Goal: Task Accomplishment & Management: Manage account settings

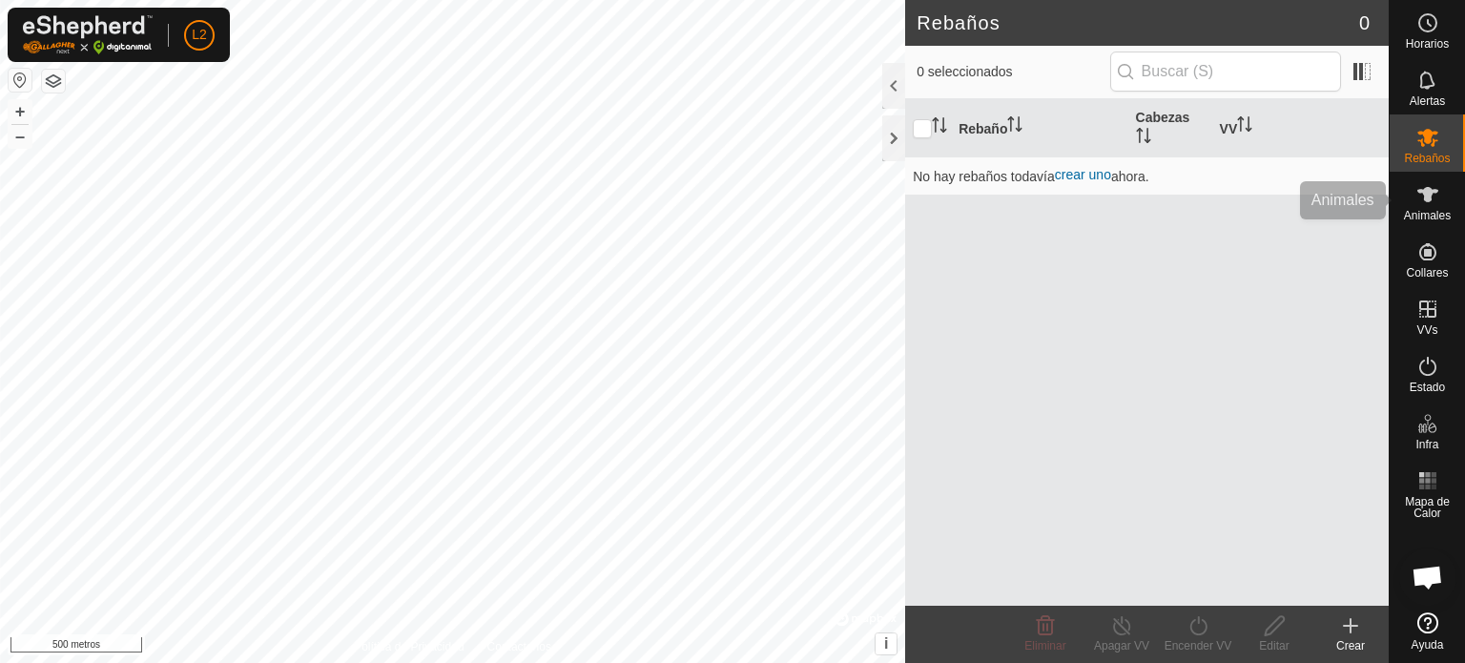
click at [1437, 204] on icon at bounding box center [1428, 194] width 23 height 23
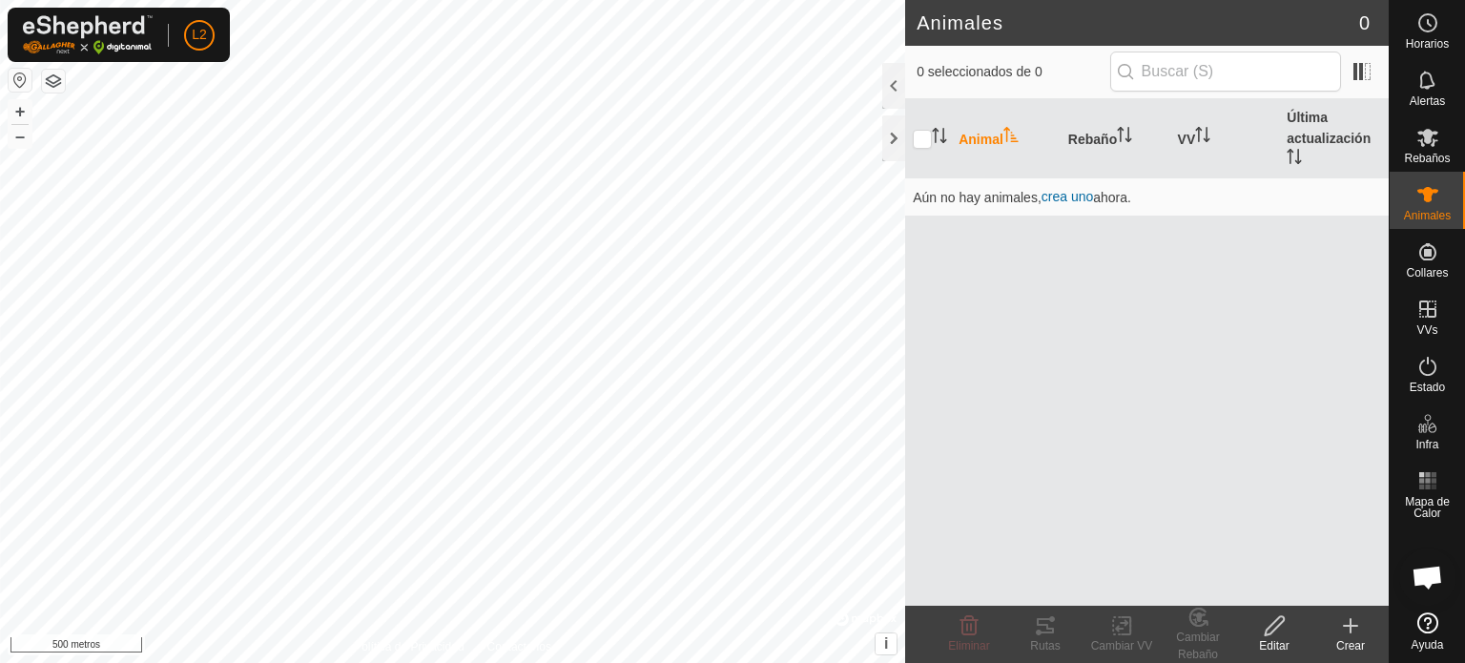
click at [976, 126] on th "Animal" at bounding box center [1006, 138] width 110 height 79
click at [1107, 137] on font "Rebaño" at bounding box center [1092, 139] width 49 height 15
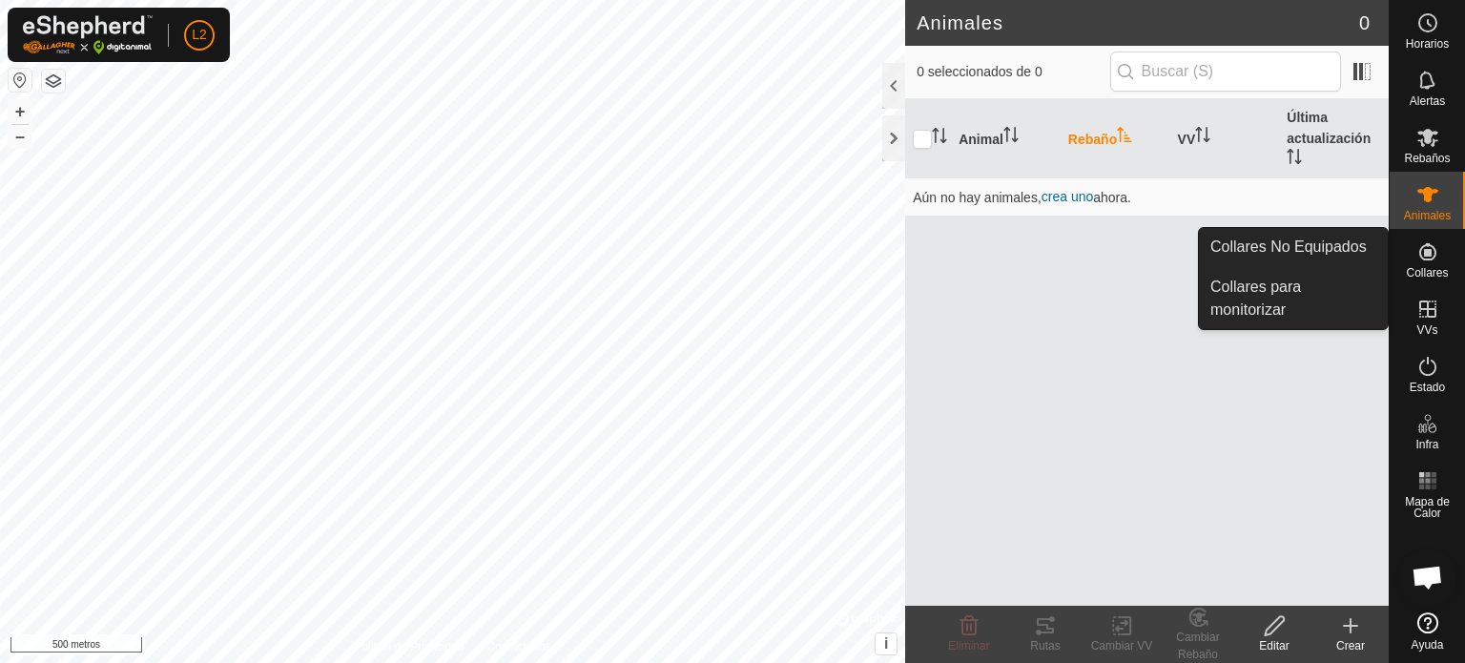
click at [1427, 252] on icon at bounding box center [1427, 251] width 17 height 17
click at [1285, 246] on link "Collares No Equipados" at bounding box center [1293, 247] width 189 height 38
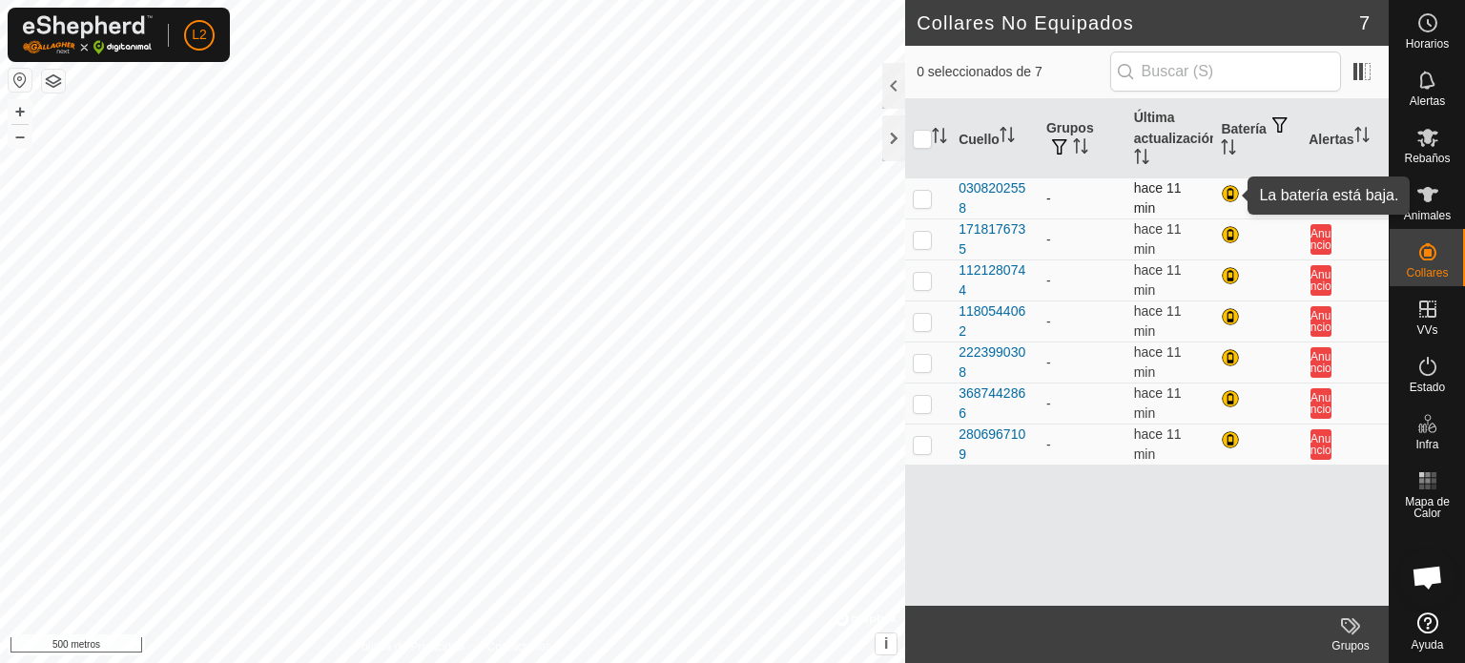
click at [1232, 190] on div at bounding box center [1232, 195] width 23 height 23
click at [922, 192] on p-checkbox at bounding box center [922, 198] width 19 height 15
click at [931, 196] on p-checkbox at bounding box center [922, 198] width 19 height 15
checkbox input "false"
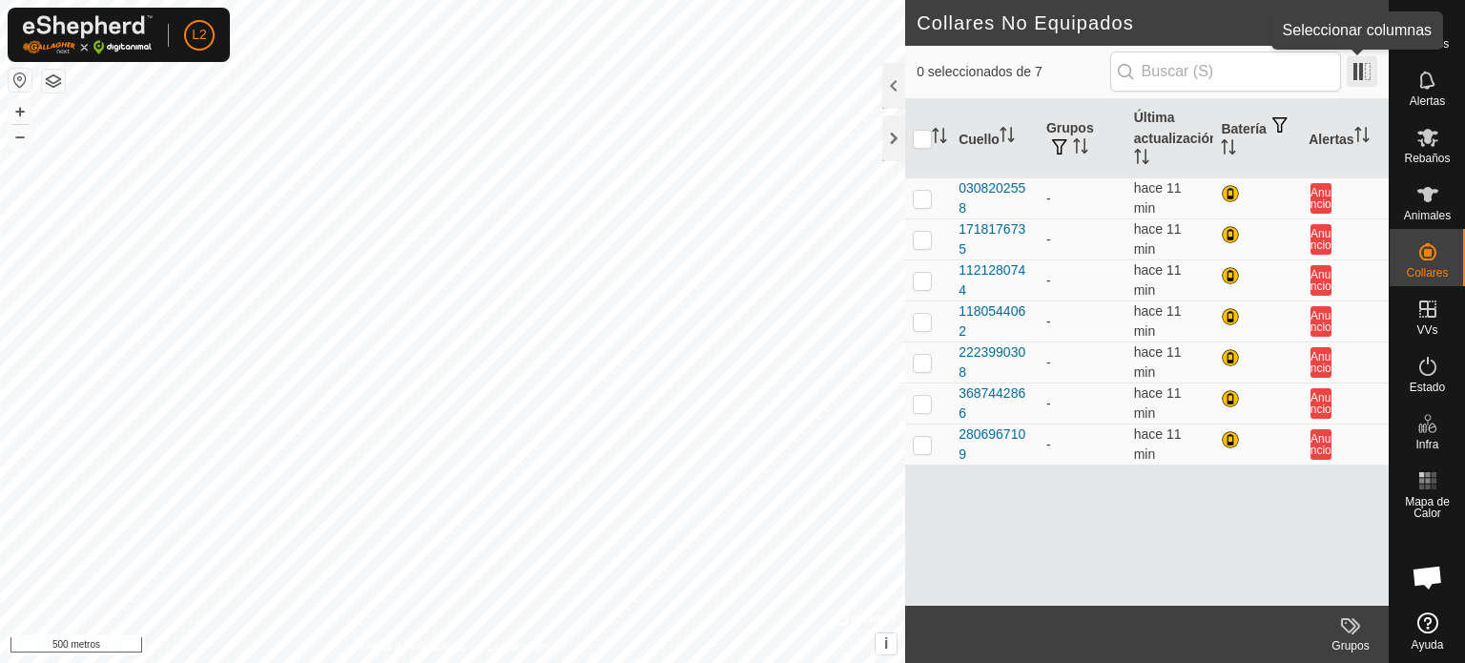
click at [1357, 67] on span at bounding box center [1362, 71] width 31 height 31
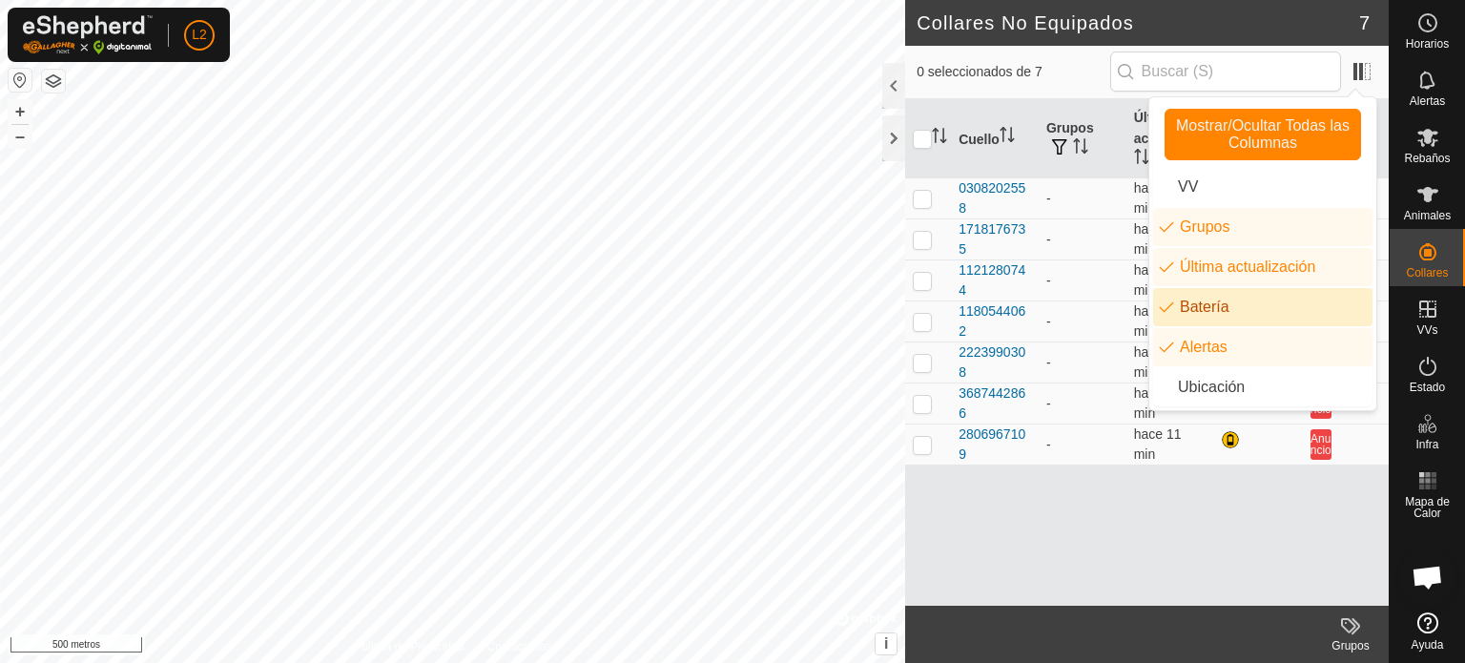
click at [1164, 313] on li "Batería" at bounding box center [1262, 307] width 219 height 38
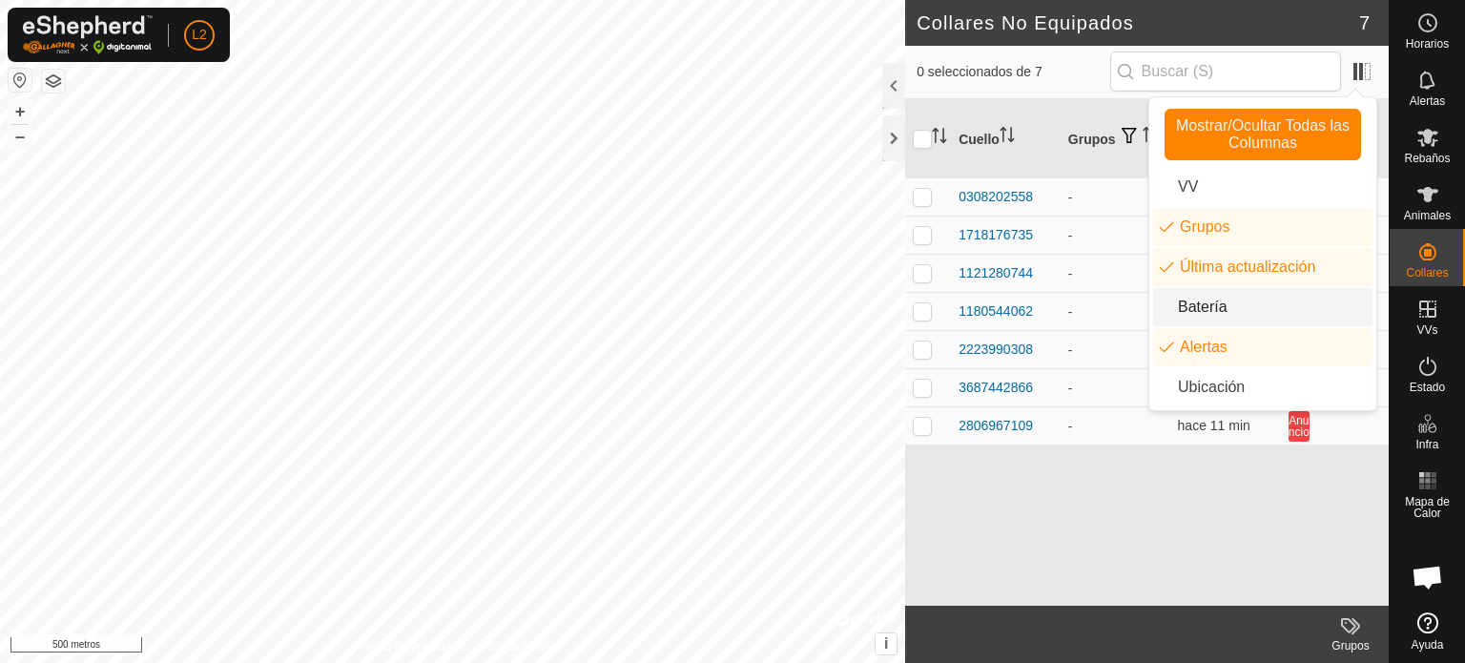
click at [1163, 304] on li "Batería" at bounding box center [1262, 307] width 219 height 38
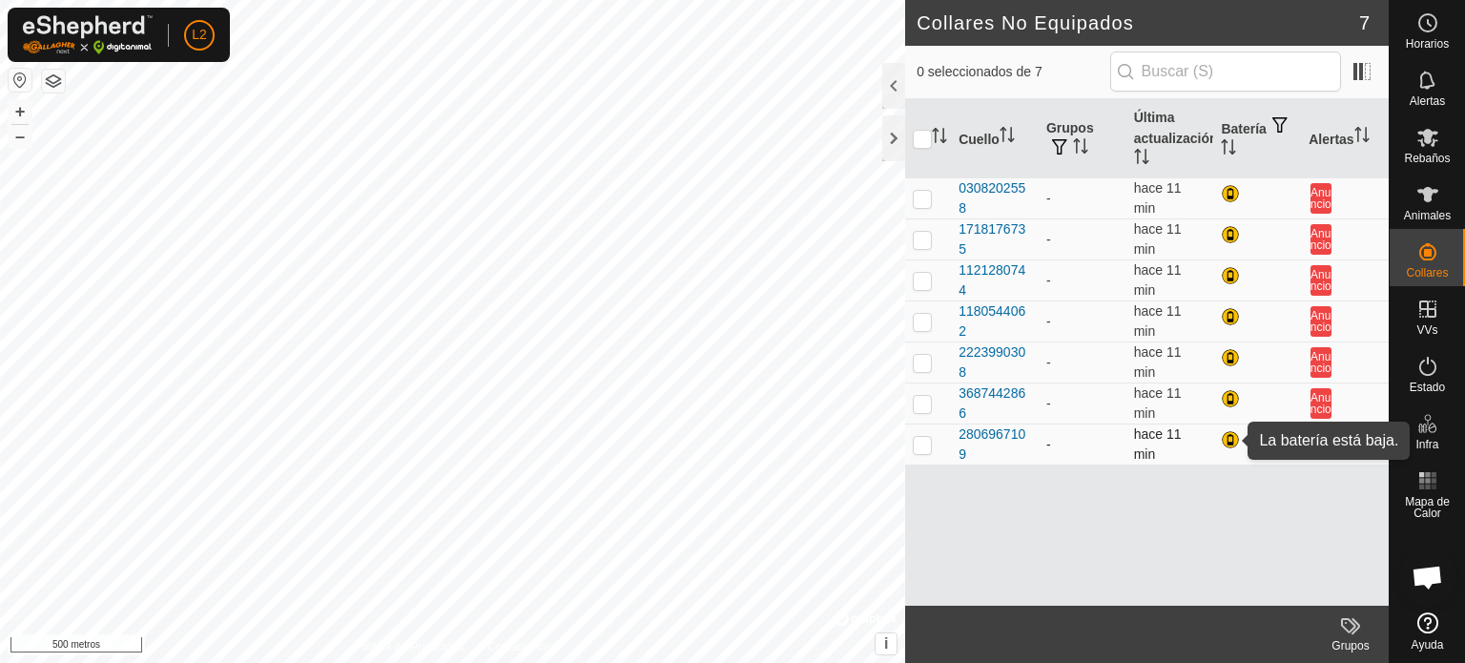
click at [1232, 438] on div at bounding box center [1232, 441] width 23 height 23
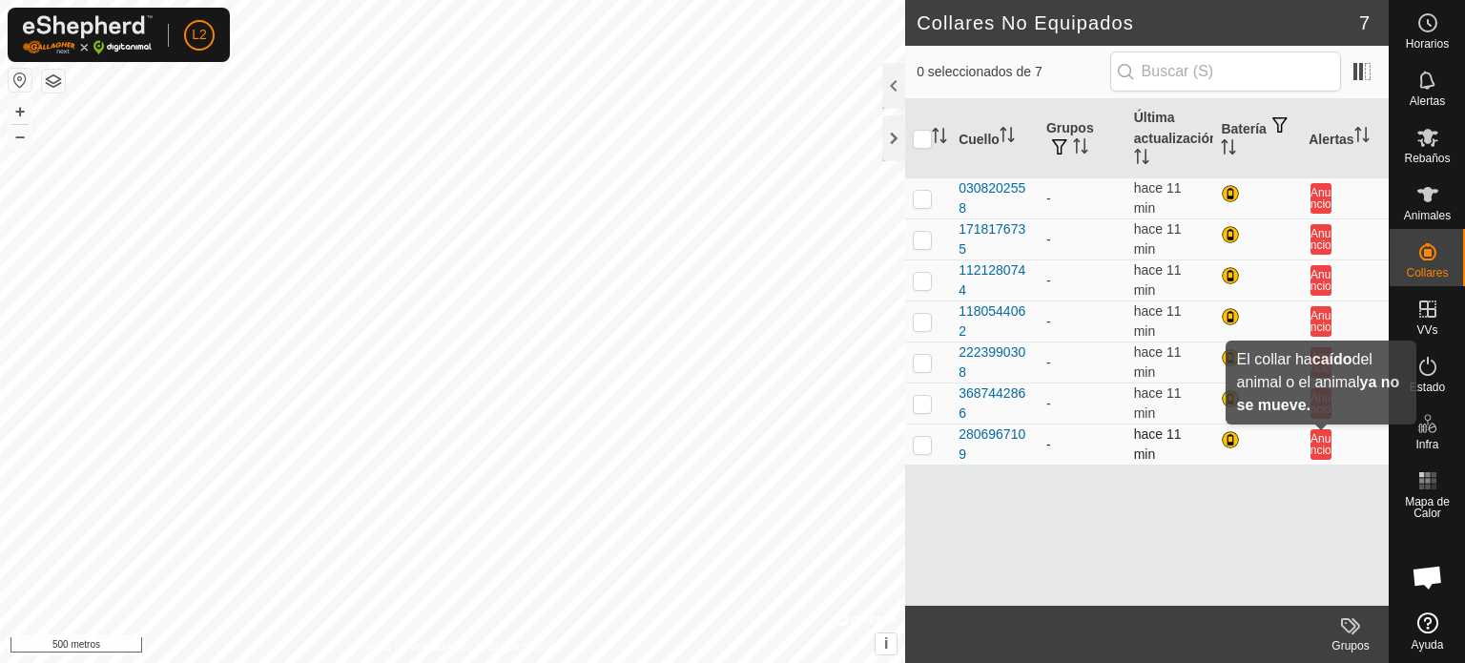
click at [1323, 449] on font "Anuncio" at bounding box center [1321, 444] width 21 height 25
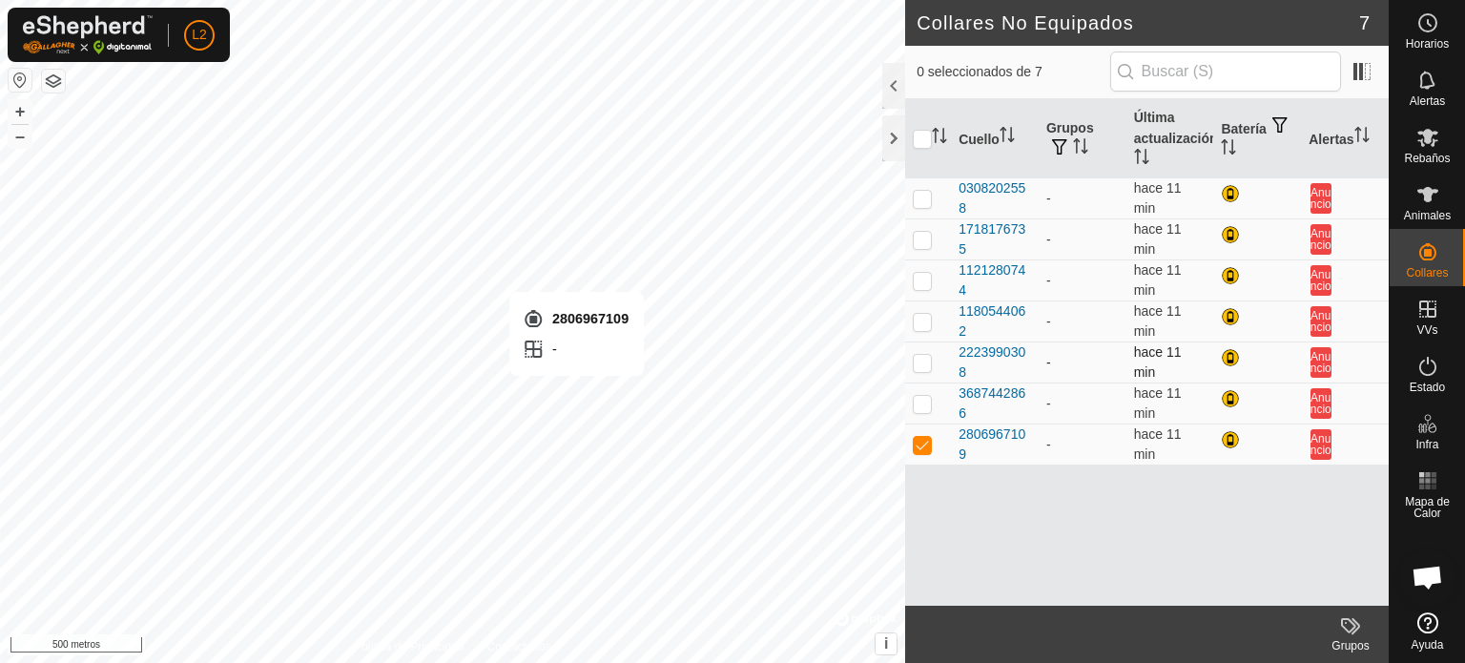
checkbox input "false"
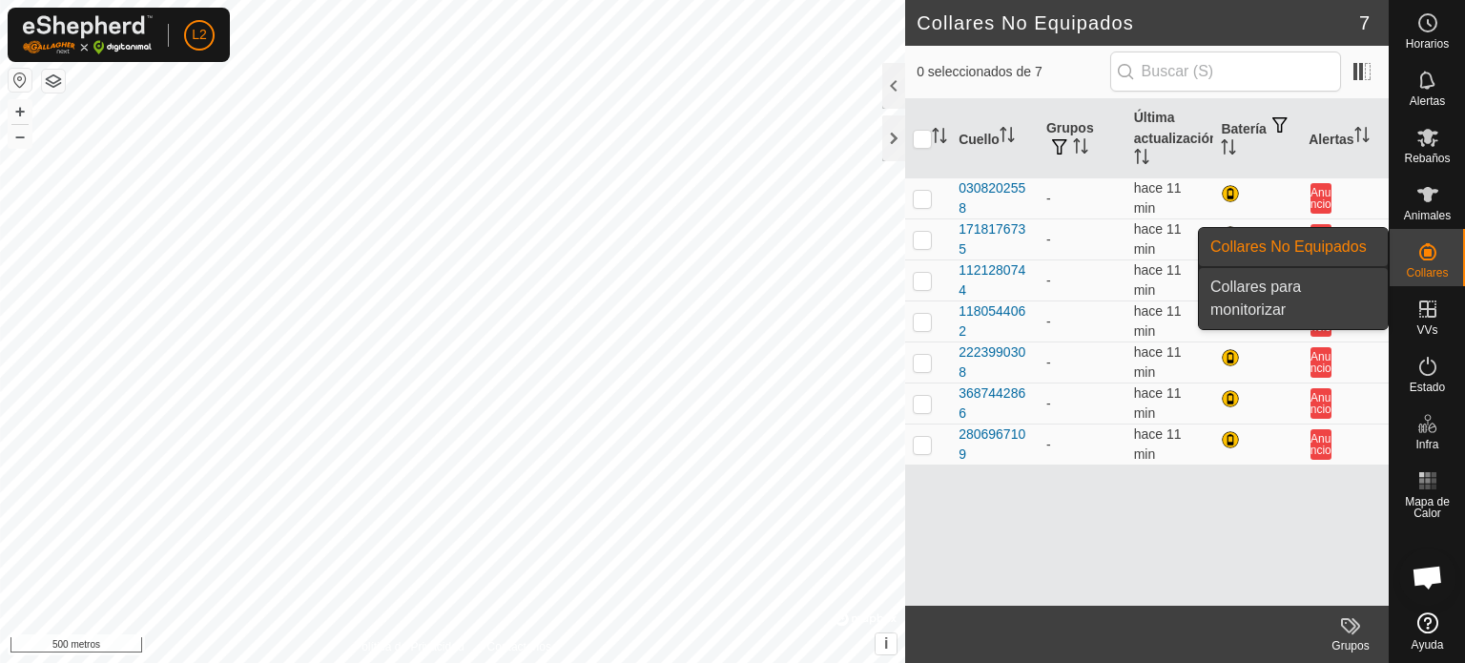
click at [1262, 282] on link "Collares para monitorizar" at bounding box center [1293, 298] width 189 height 61
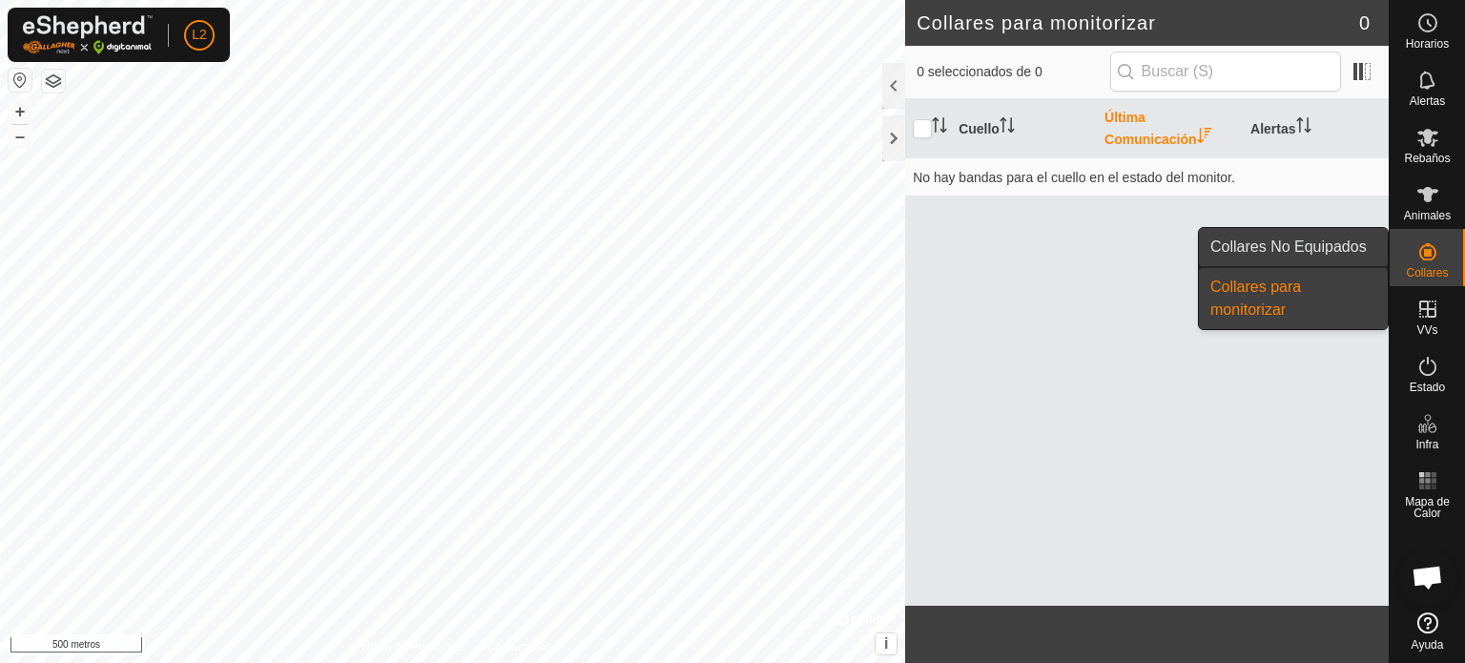
drag, startPoint x: 1308, startPoint y: 247, endPoint x: 1295, endPoint y: 245, distance: 13.5
click at [1295, 245] on link "Collares No Equipados" at bounding box center [1293, 247] width 189 height 38
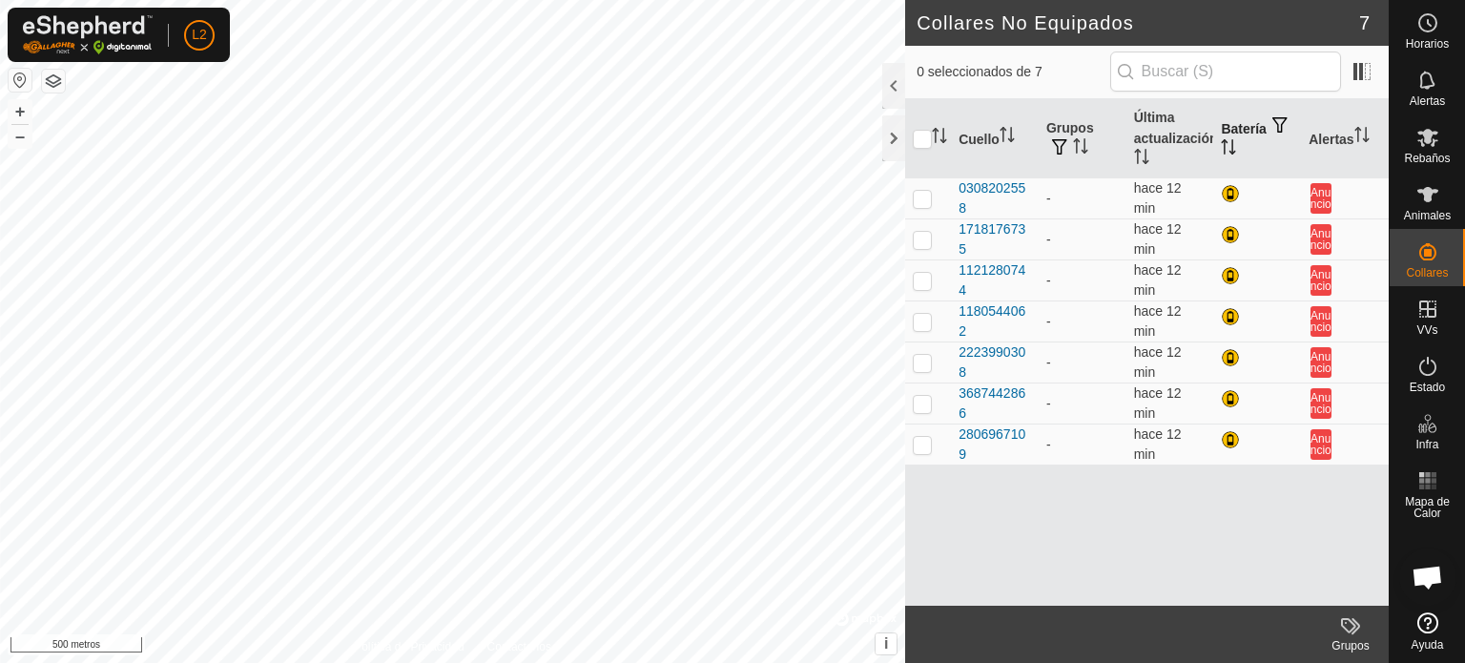
click at [1279, 124] on span "button" at bounding box center [1280, 124] width 15 height 15
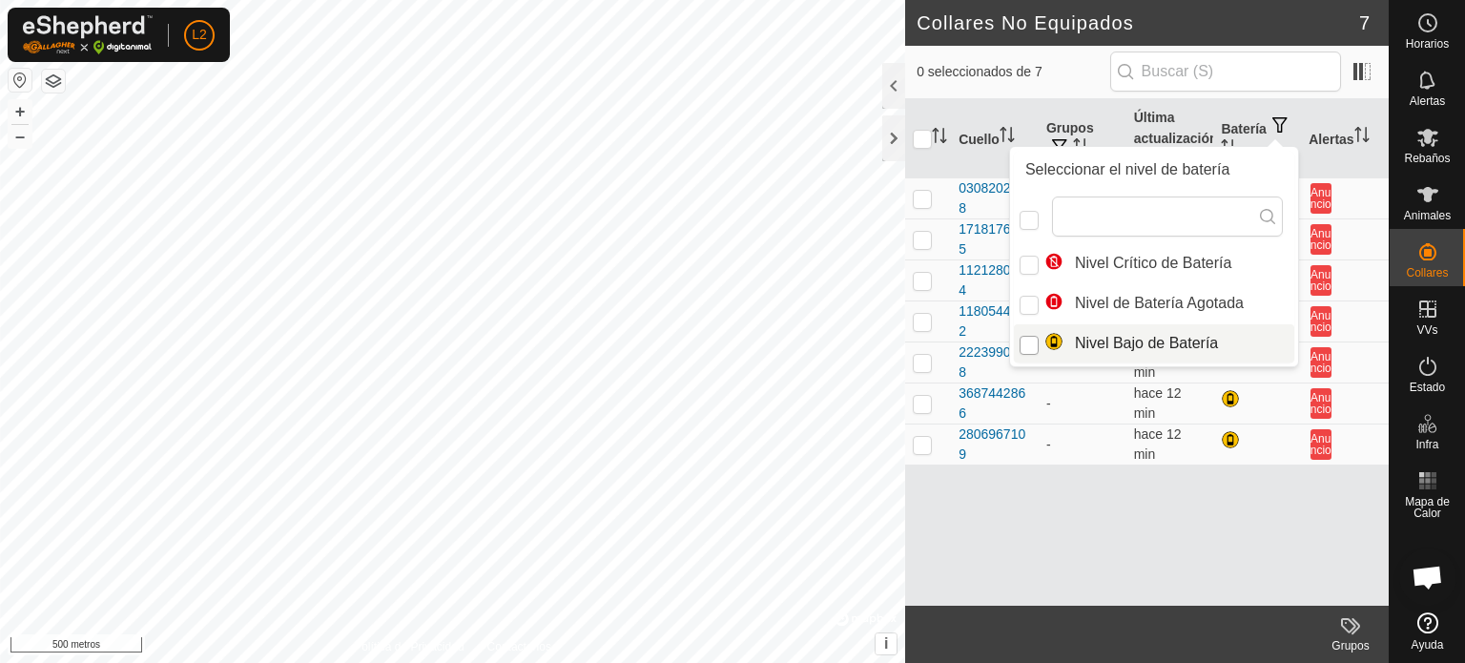
click at [1032, 348] on input "Nivel Bajo de Batería" at bounding box center [1029, 345] width 19 height 19
checkbox input "true"
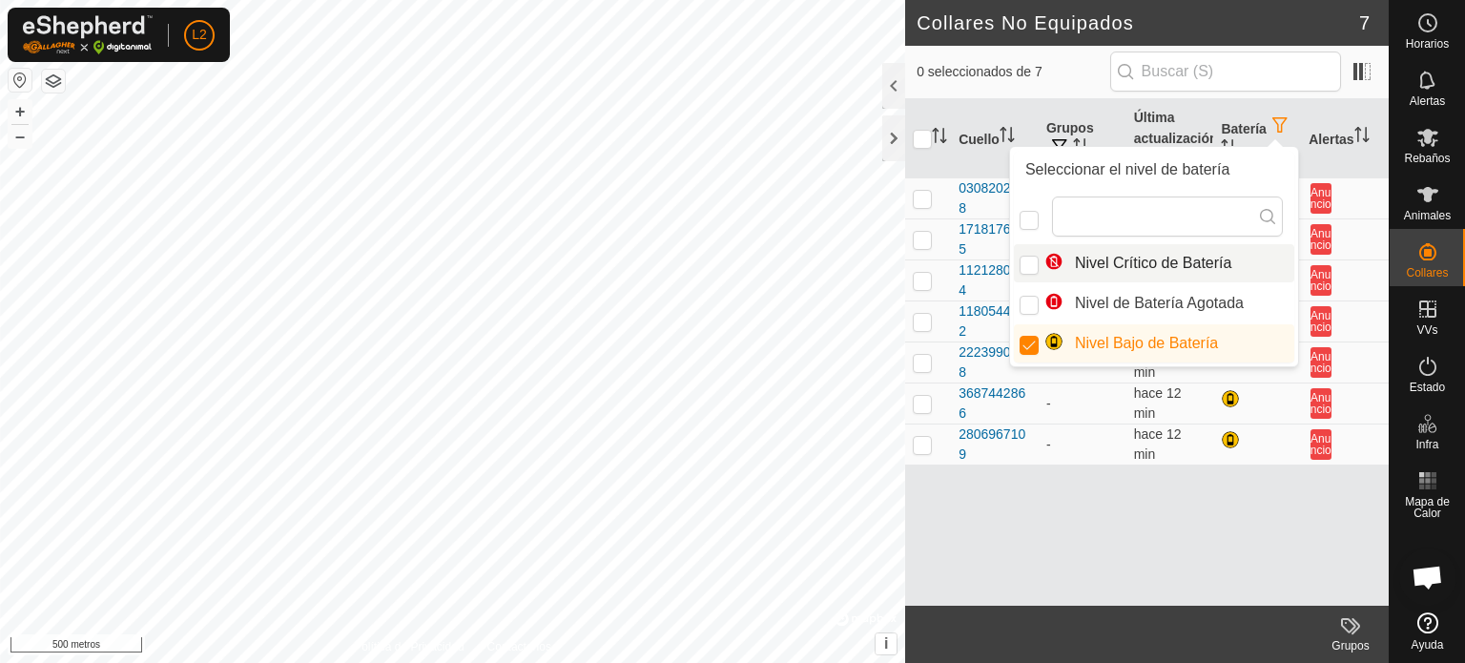
click at [1260, 217] on icon at bounding box center [1267, 216] width 15 height 15
click at [1260, 214] on icon at bounding box center [1267, 216] width 15 height 15
click at [1020, 220] on div at bounding box center [1029, 220] width 19 height 19
checkbox input "true"
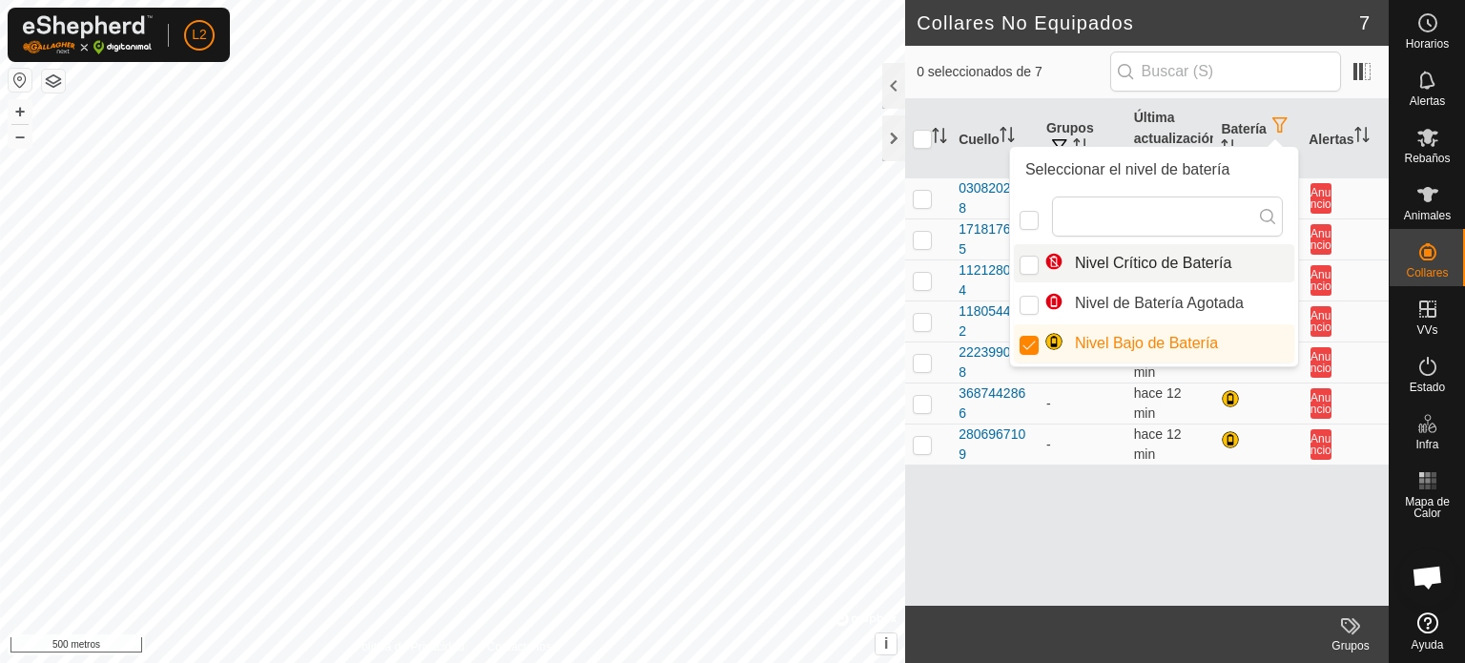
checkbox input "true"
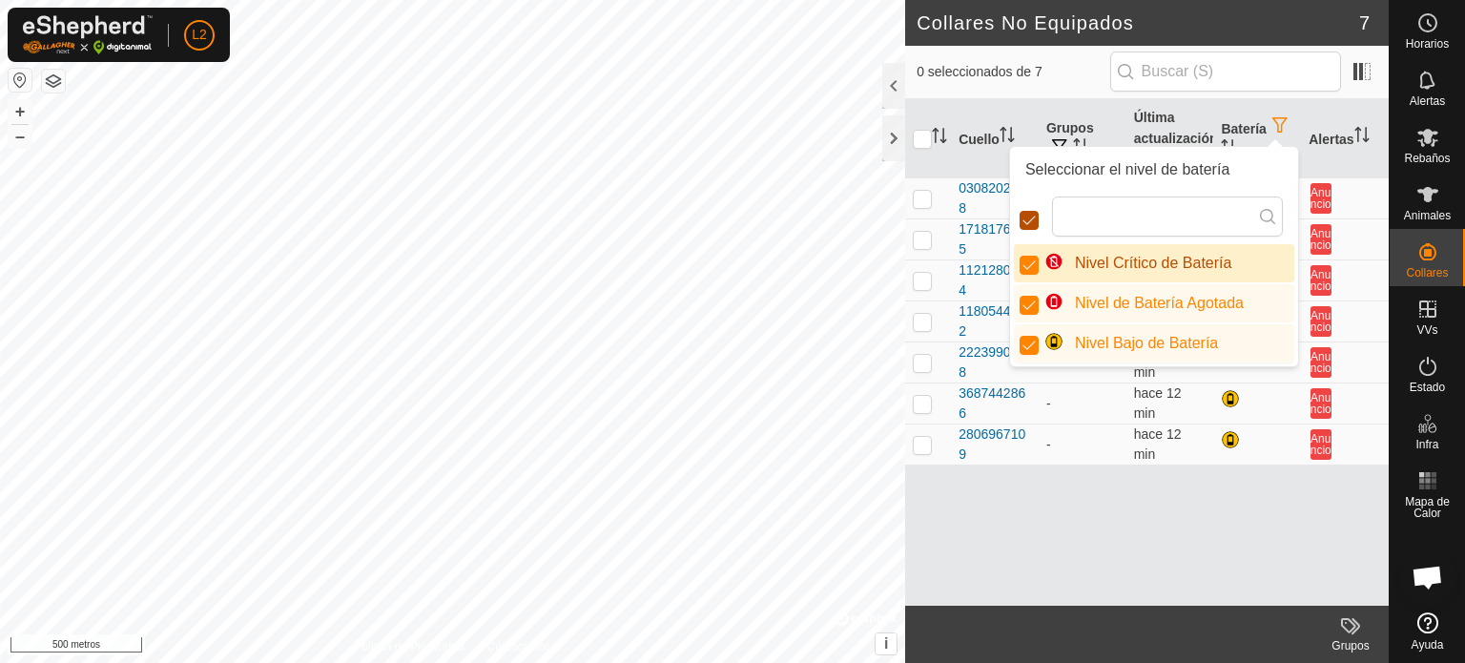
click at [1025, 222] on input "checkbox" at bounding box center [1029, 220] width 19 height 19
checkbox input "true"
checkbox input "false"
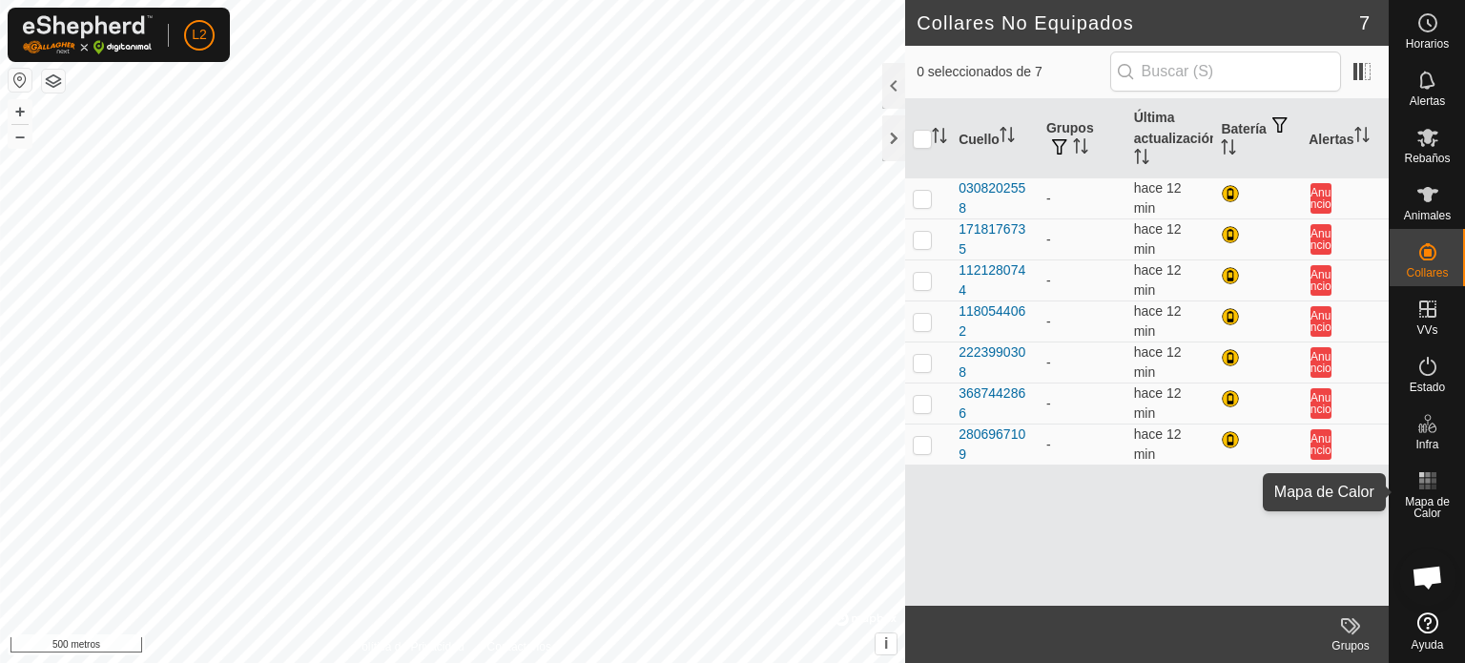
click at [1424, 487] on icon at bounding box center [1428, 480] width 23 height 23
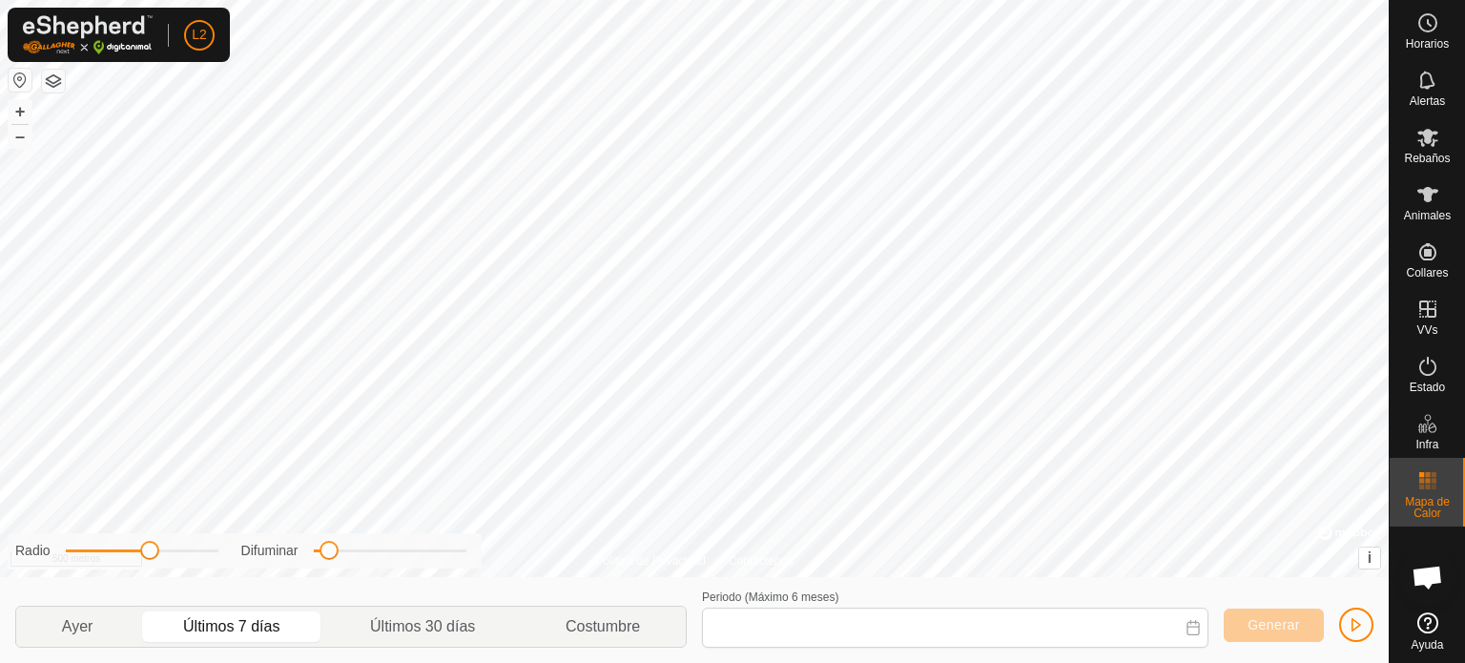
type input "[DATE] - [DATE]"
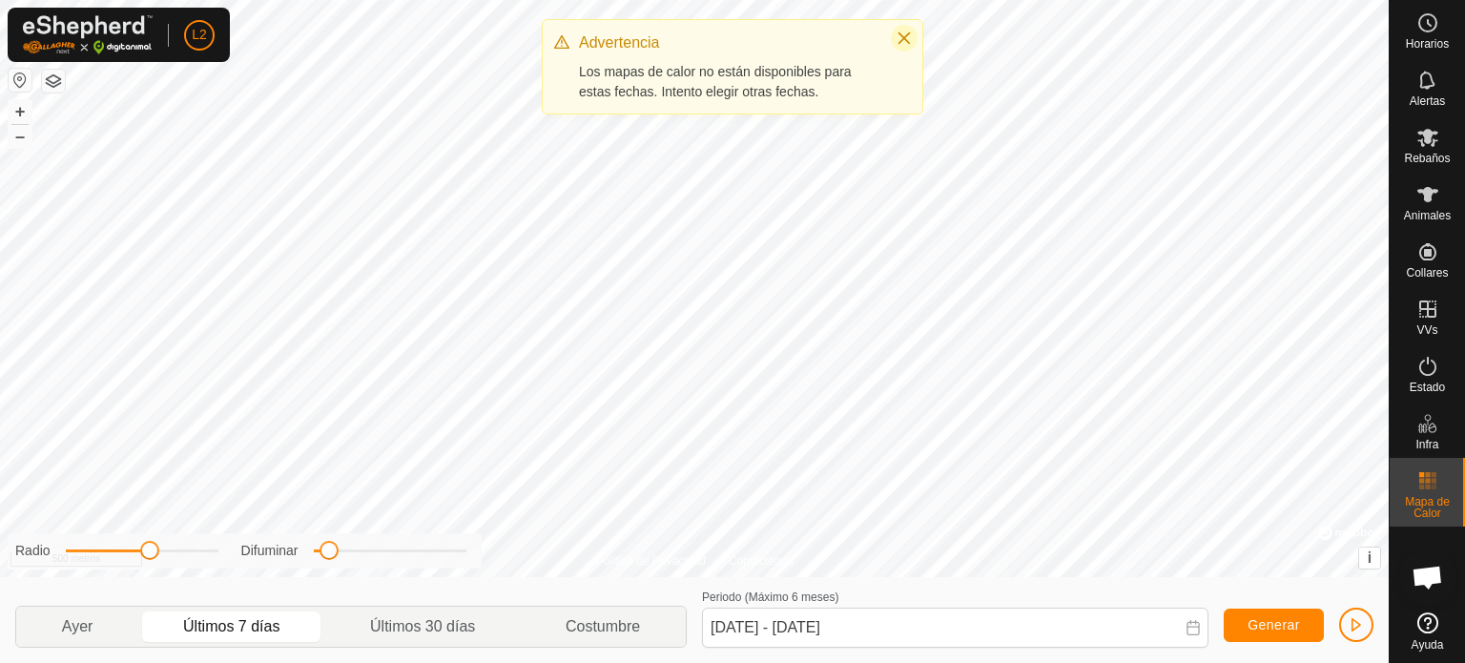
click at [916, 41] on button "Cerca" at bounding box center [904, 38] width 27 height 27
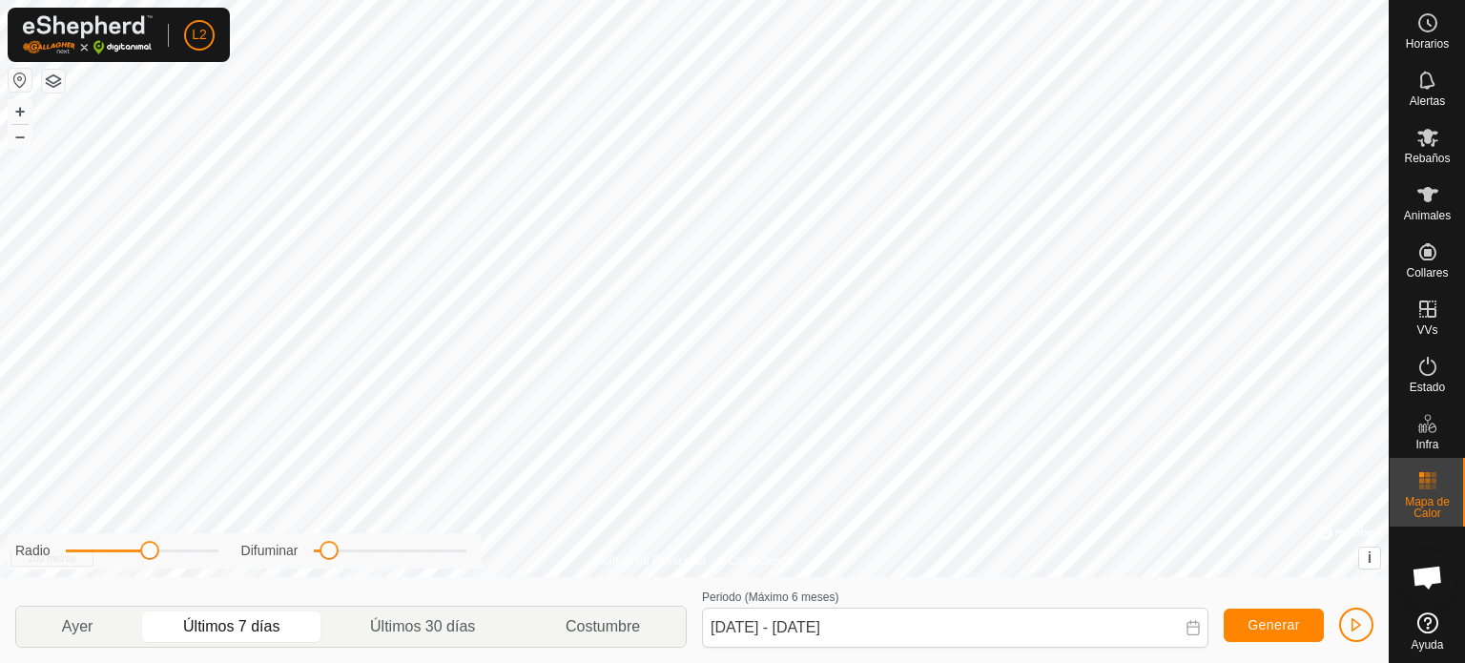
click at [56, 79] on button "button" at bounding box center [53, 81] width 23 height 23
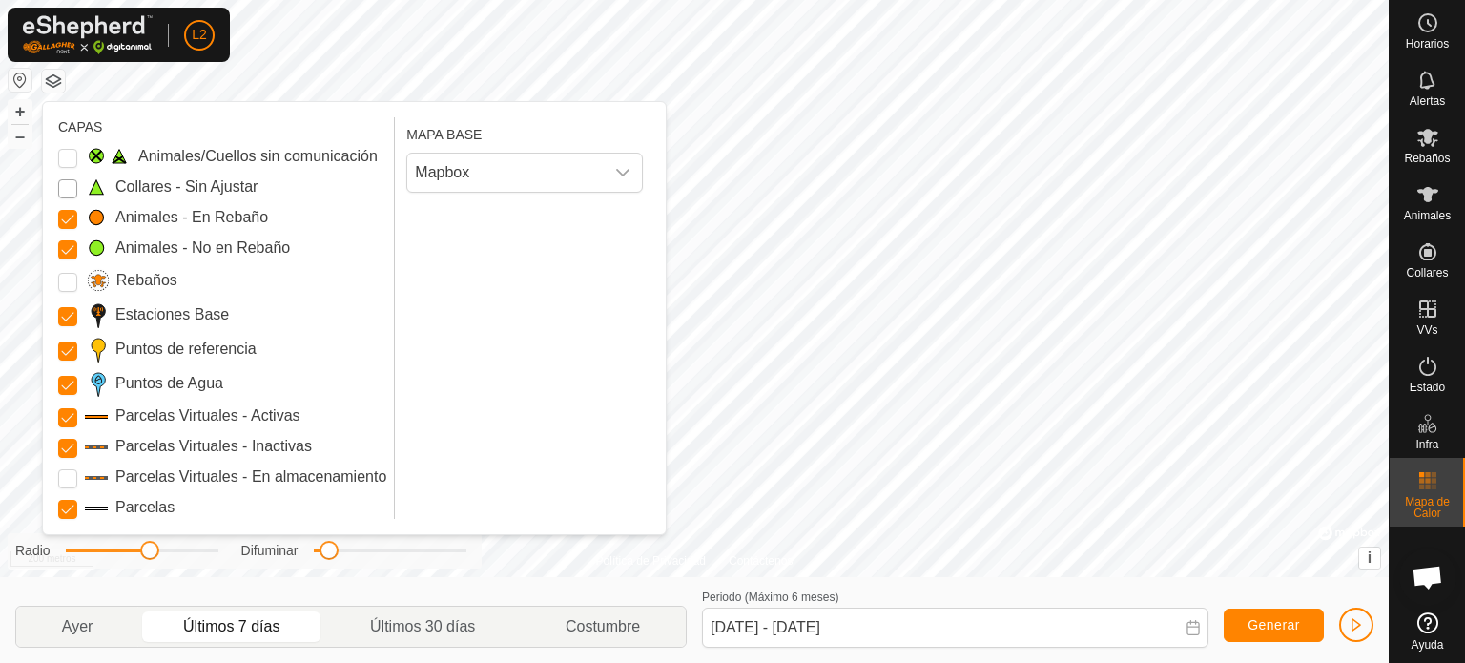
click at [63, 190] on Unfitted "Collares - Sin Ajustar" at bounding box center [67, 188] width 19 height 19
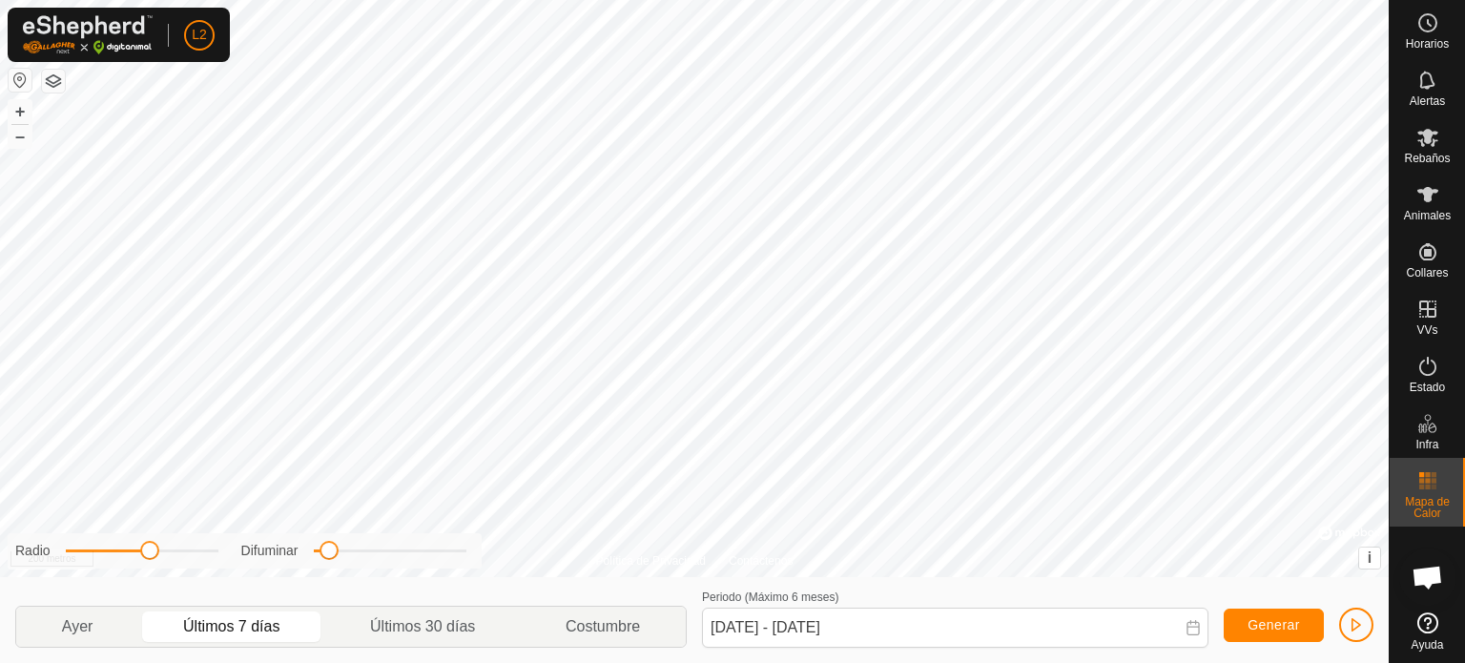
click at [19, 84] on button "button" at bounding box center [20, 80] width 23 height 23
click at [19, 75] on button "button" at bounding box center [20, 80] width 23 height 23
click at [19, 117] on font "+" at bounding box center [20, 111] width 10 height 20
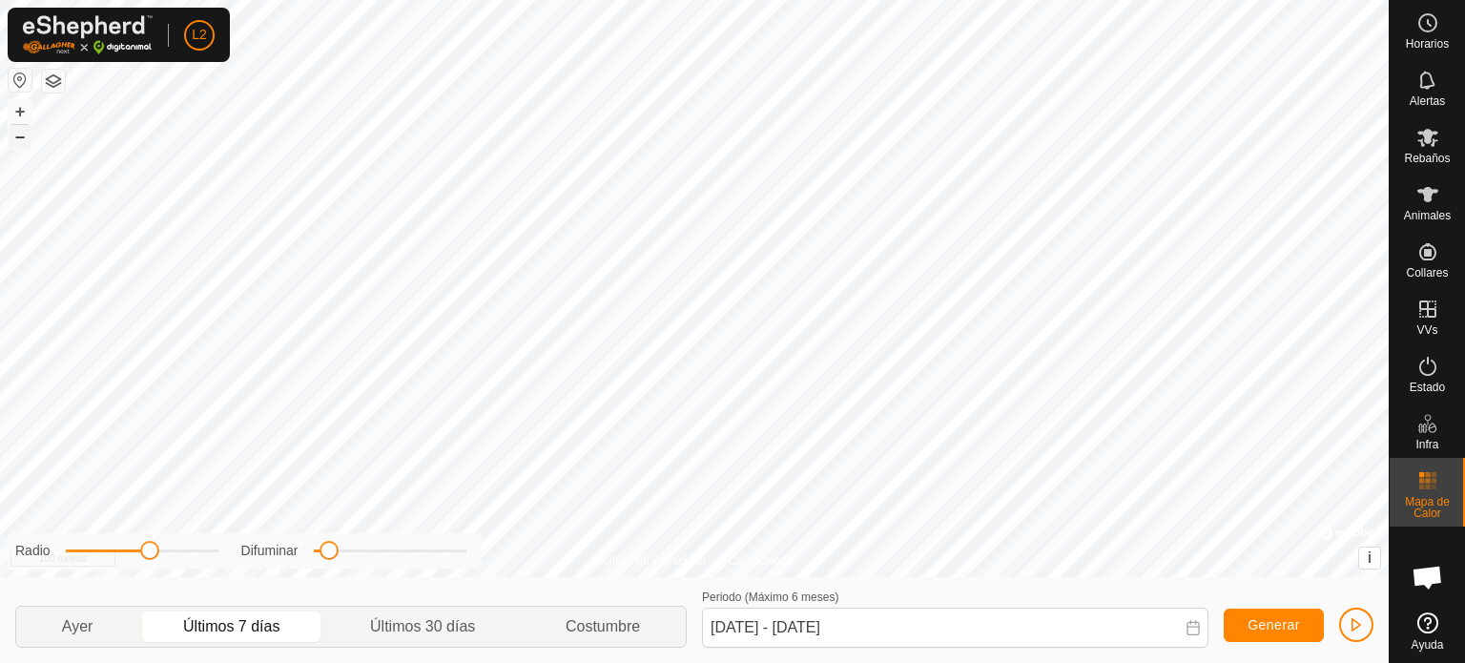
click at [27, 128] on button "–" at bounding box center [20, 136] width 23 height 23
click at [27, 139] on button "–" at bounding box center [20, 136] width 23 height 23
click at [1355, 625] on span "button" at bounding box center [1356, 624] width 15 height 15
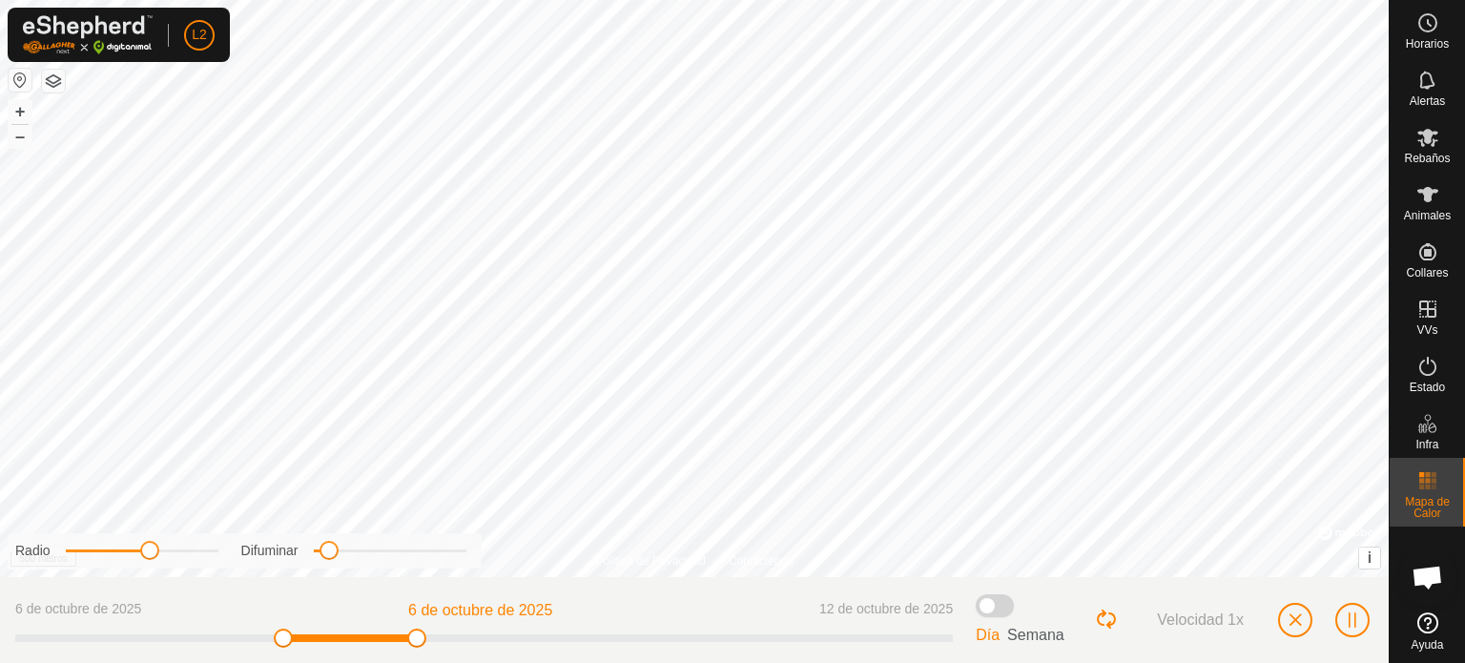
click at [50, 81] on button "button" at bounding box center [53, 81] width 23 height 23
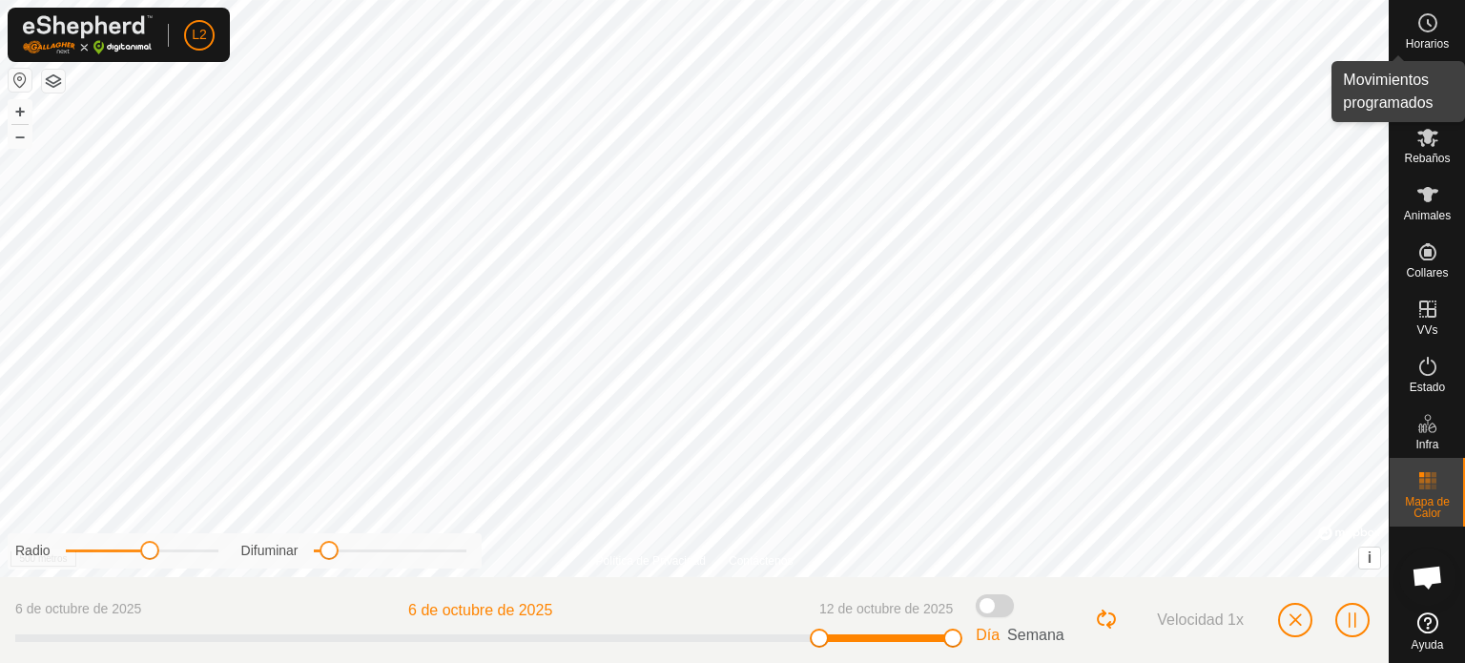
click at [1419, 26] on circle at bounding box center [1427, 22] width 17 height 17
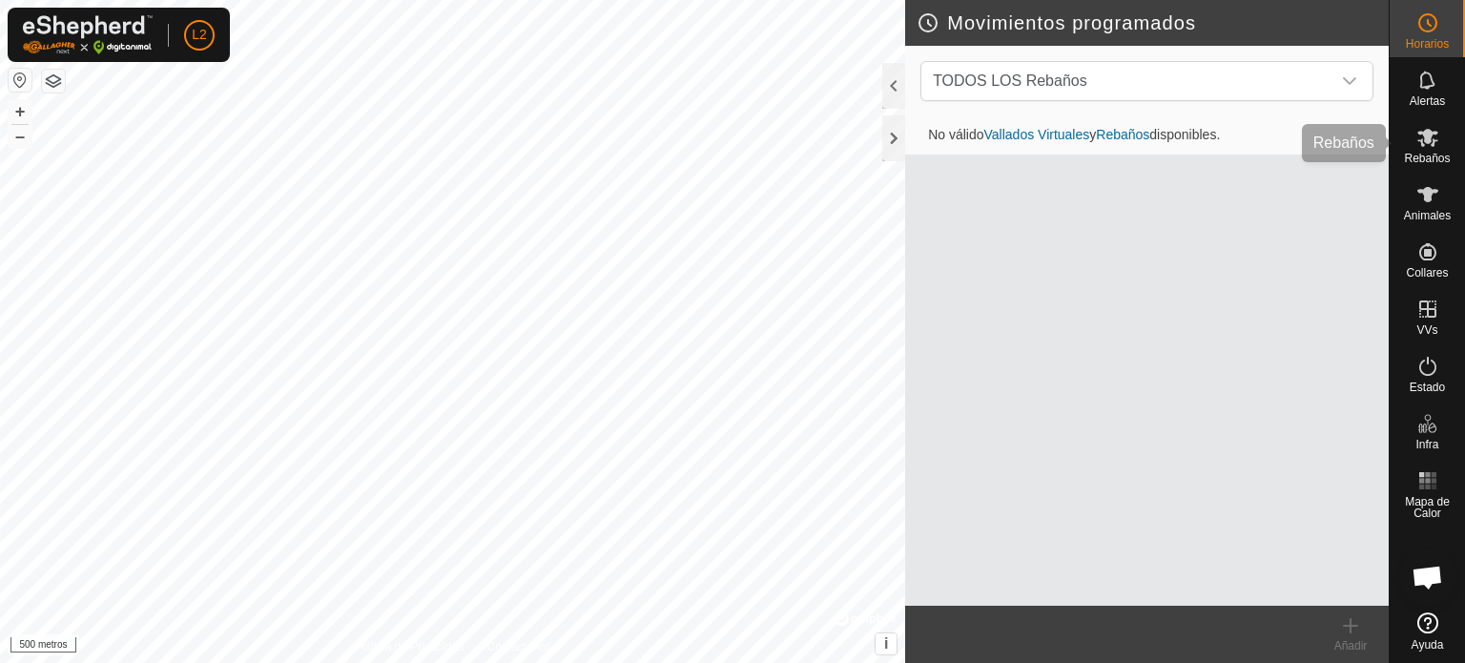
click at [1435, 151] on div "Rebaños" at bounding box center [1427, 142] width 75 height 57
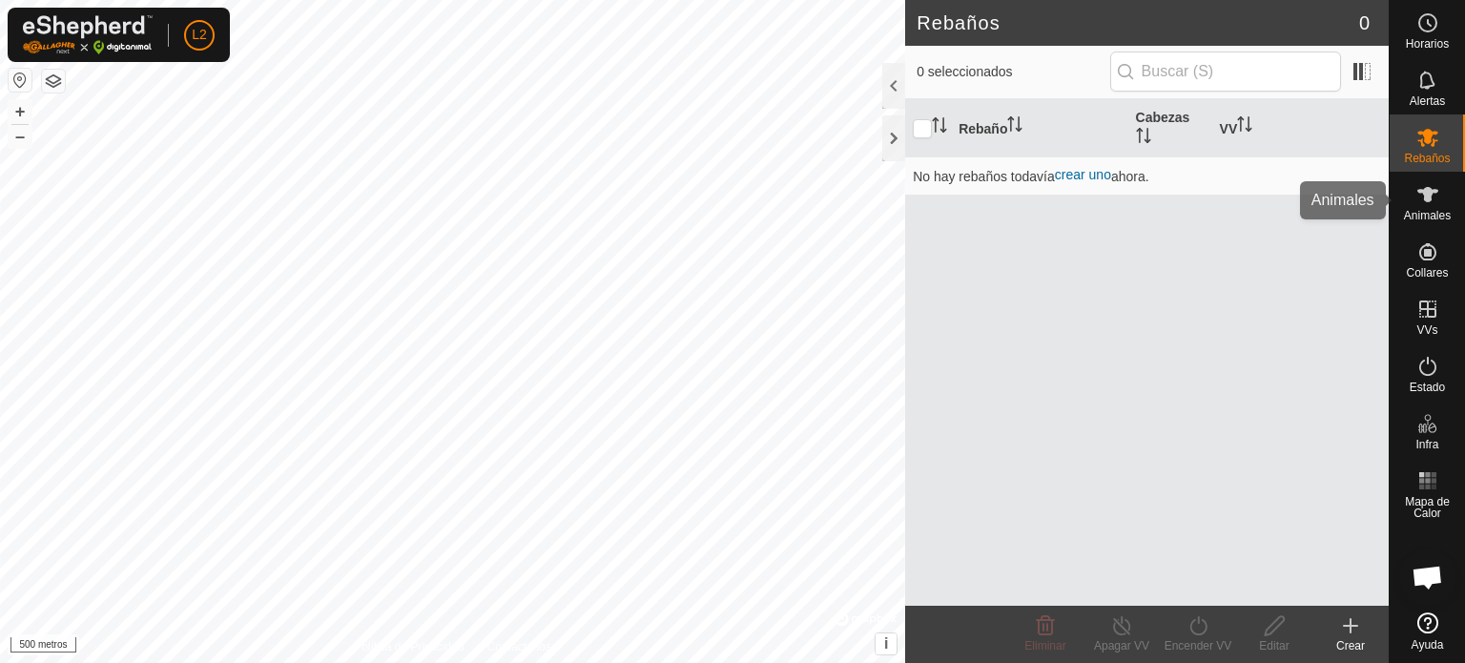
click at [1436, 212] on font "Animales" at bounding box center [1427, 215] width 47 height 13
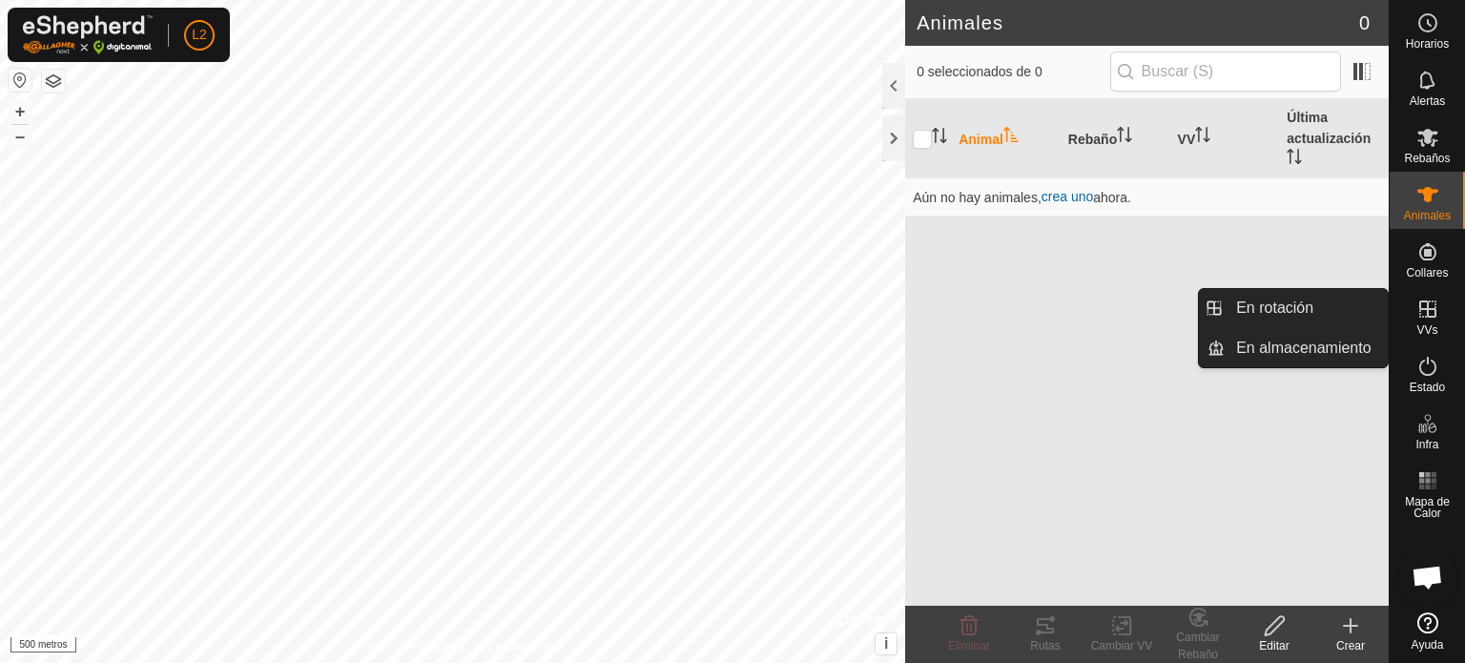
click at [1427, 306] on icon at bounding box center [1428, 309] width 23 height 23
click at [1431, 306] on icon at bounding box center [1428, 309] width 23 height 23
click at [1435, 316] on icon at bounding box center [1427, 308] width 17 height 17
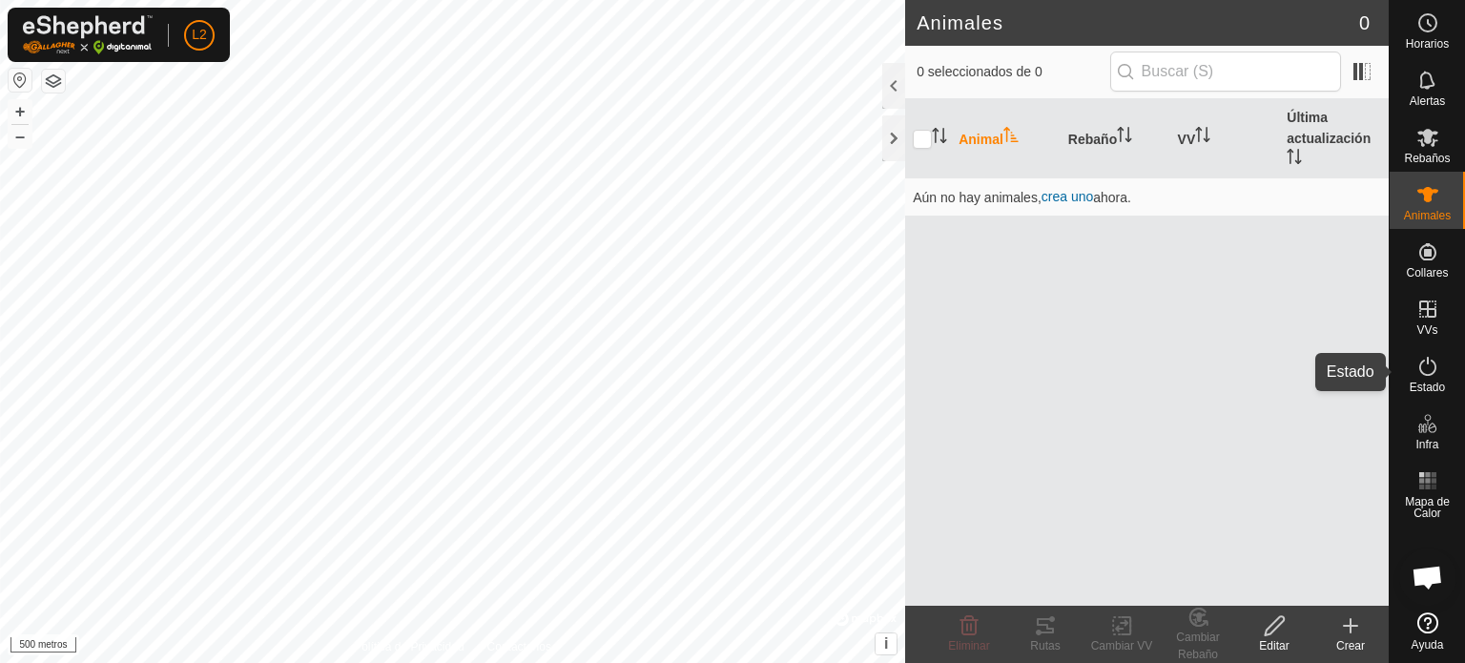
click at [1425, 373] on icon at bounding box center [1428, 366] width 23 height 23
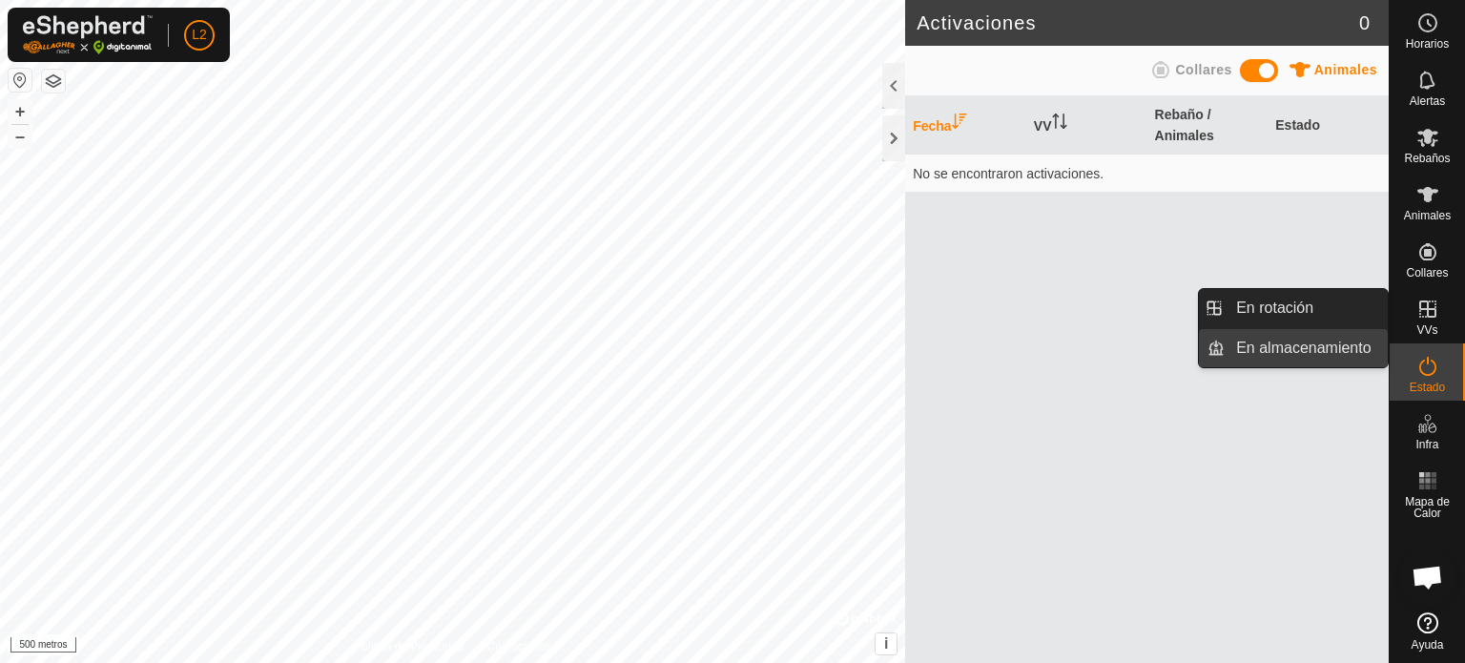
click at [1343, 347] on link "En almacenamiento" at bounding box center [1306, 348] width 163 height 38
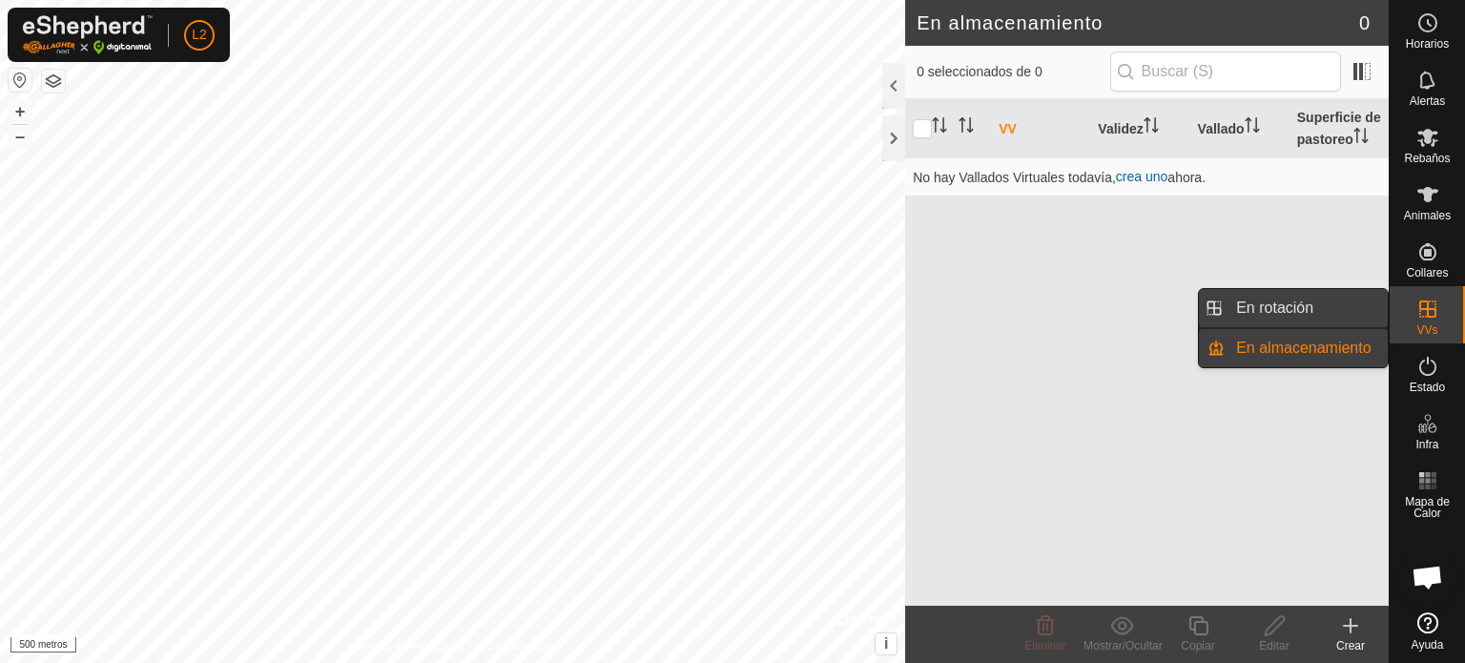
click at [1293, 300] on link "En rotación" at bounding box center [1306, 308] width 163 height 38
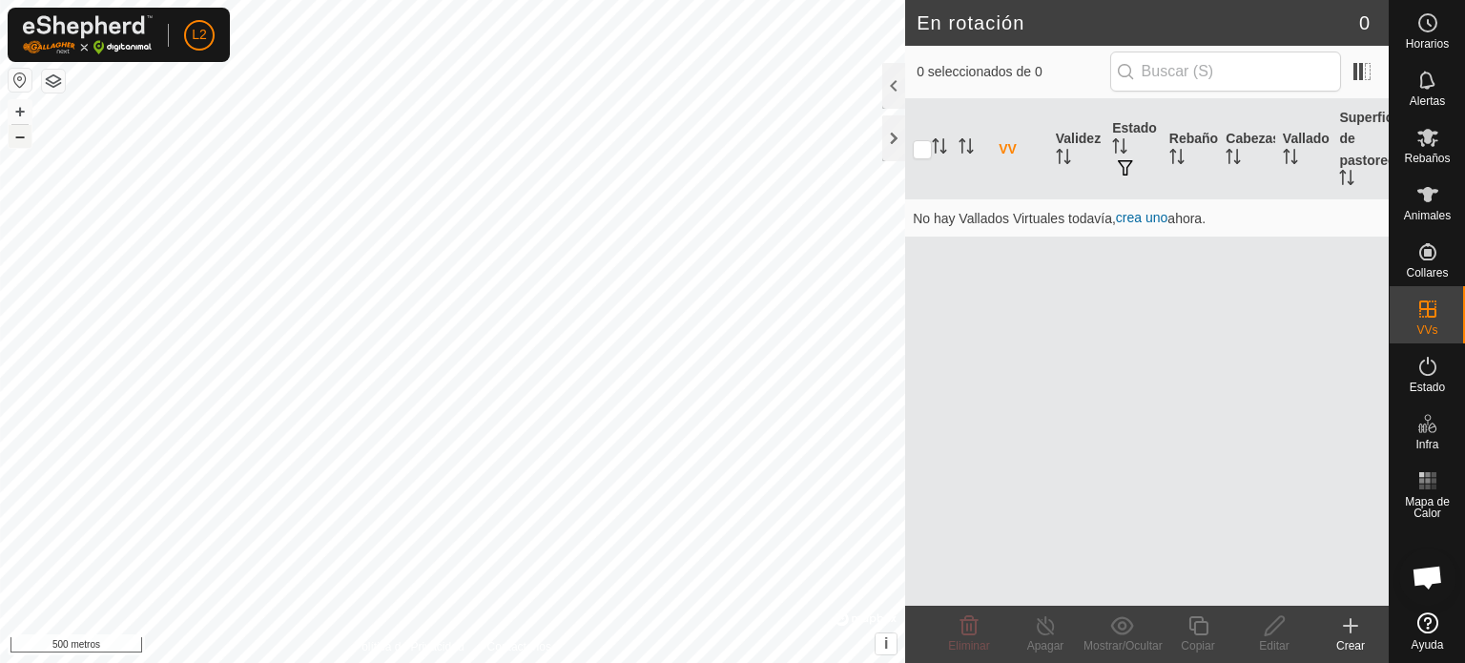
click at [21, 141] on font "–" at bounding box center [20, 136] width 10 height 20
click at [22, 142] on font "–" at bounding box center [20, 136] width 10 height 20
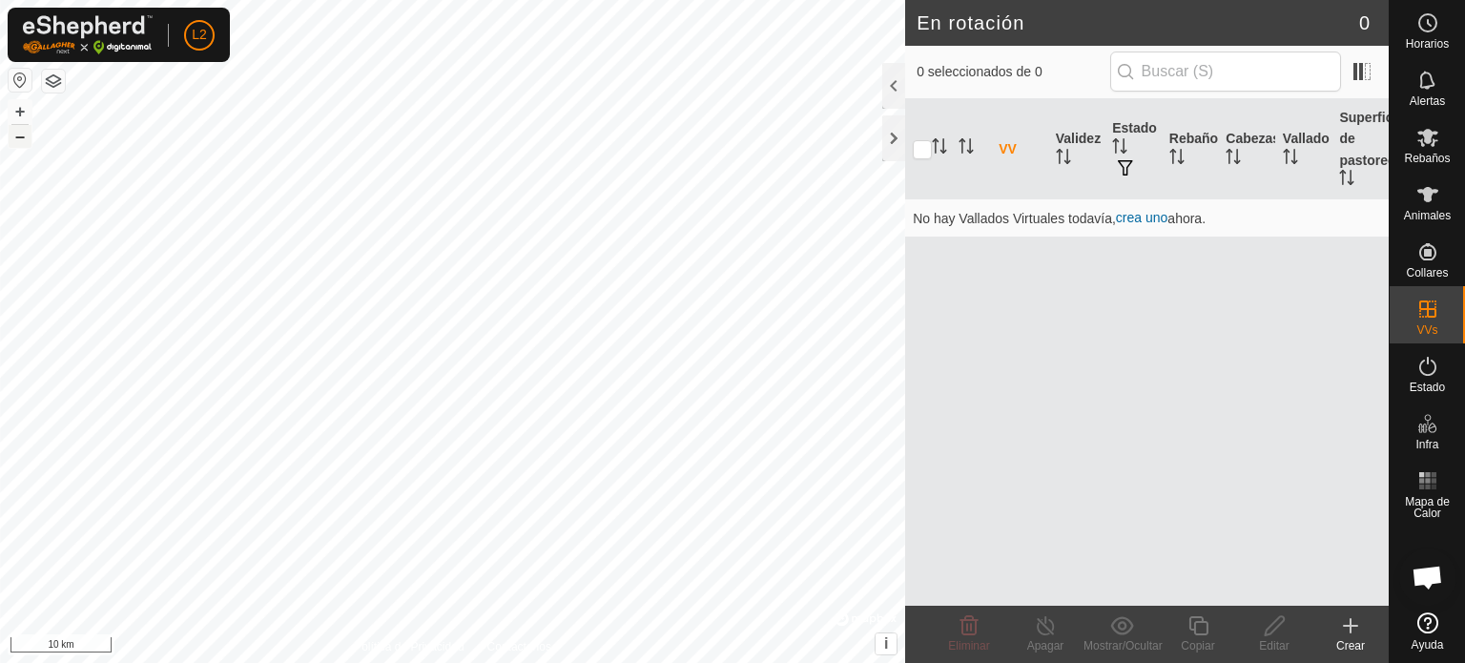
click at [22, 142] on font "–" at bounding box center [20, 136] width 10 height 20
click at [22, 141] on font "–" at bounding box center [20, 136] width 10 height 20
click at [23, 141] on font "–" at bounding box center [20, 136] width 10 height 20
click at [23, 143] on font "–" at bounding box center [20, 136] width 10 height 20
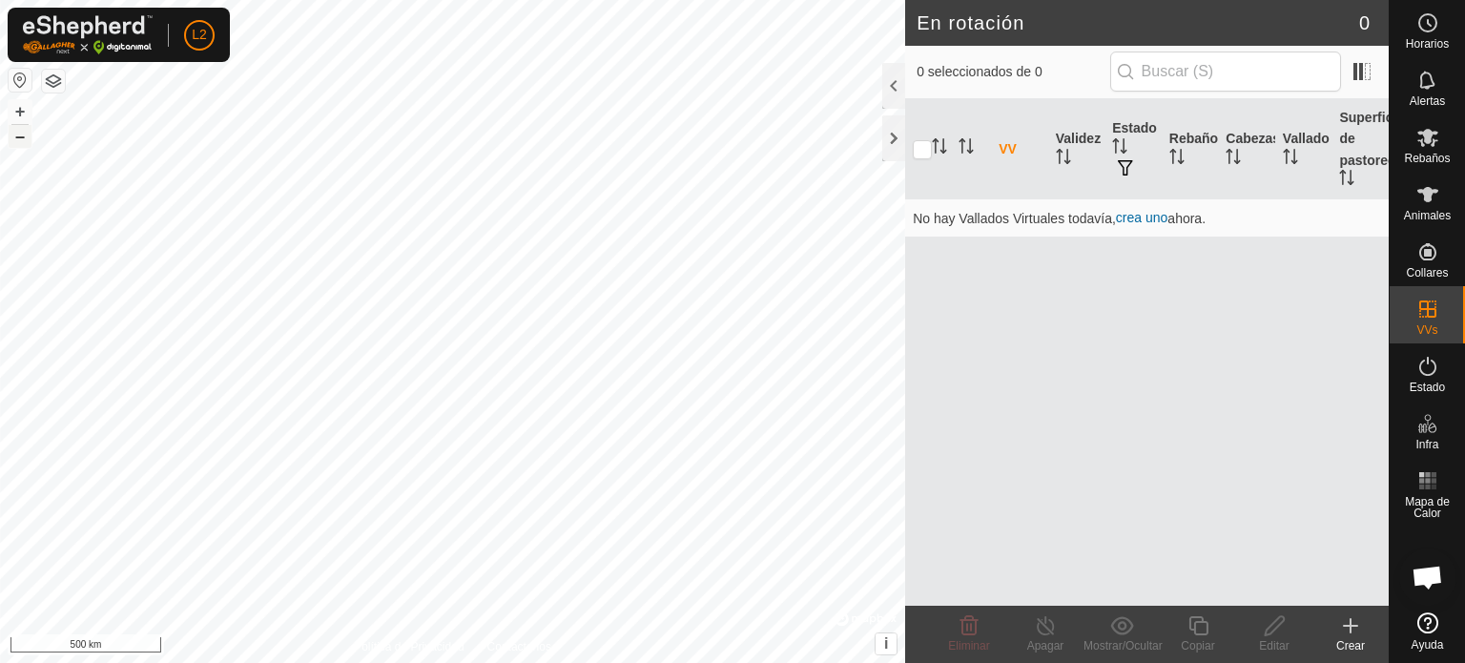
click at [23, 143] on font "–" at bounding box center [20, 136] width 10 height 20
click at [900, 144] on div at bounding box center [893, 138] width 23 height 46
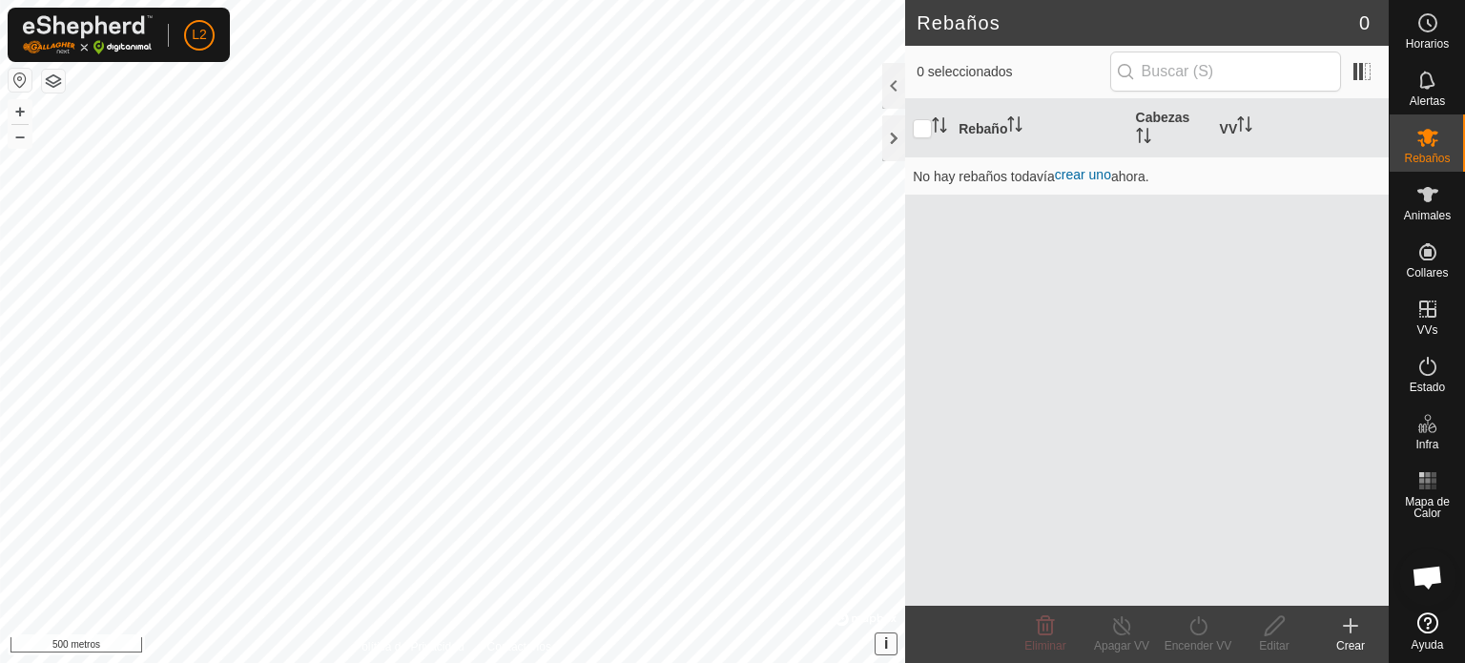
click at [888, 644] on font "i" at bounding box center [886, 643] width 4 height 16
click at [830, 640] on font "Mejorar este mapa" at bounding box center [821, 643] width 95 height 13
click at [898, 92] on div at bounding box center [893, 86] width 23 height 46
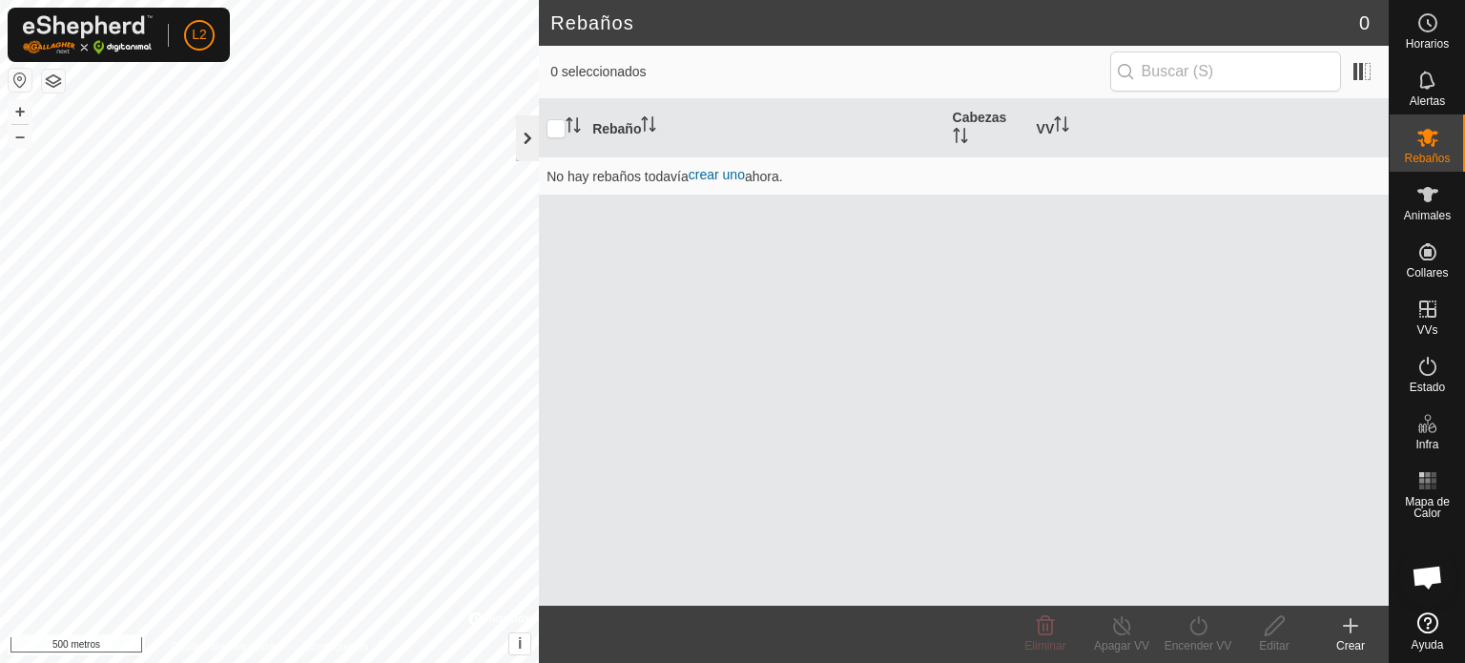
click at [524, 146] on div at bounding box center [527, 138] width 23 height 46
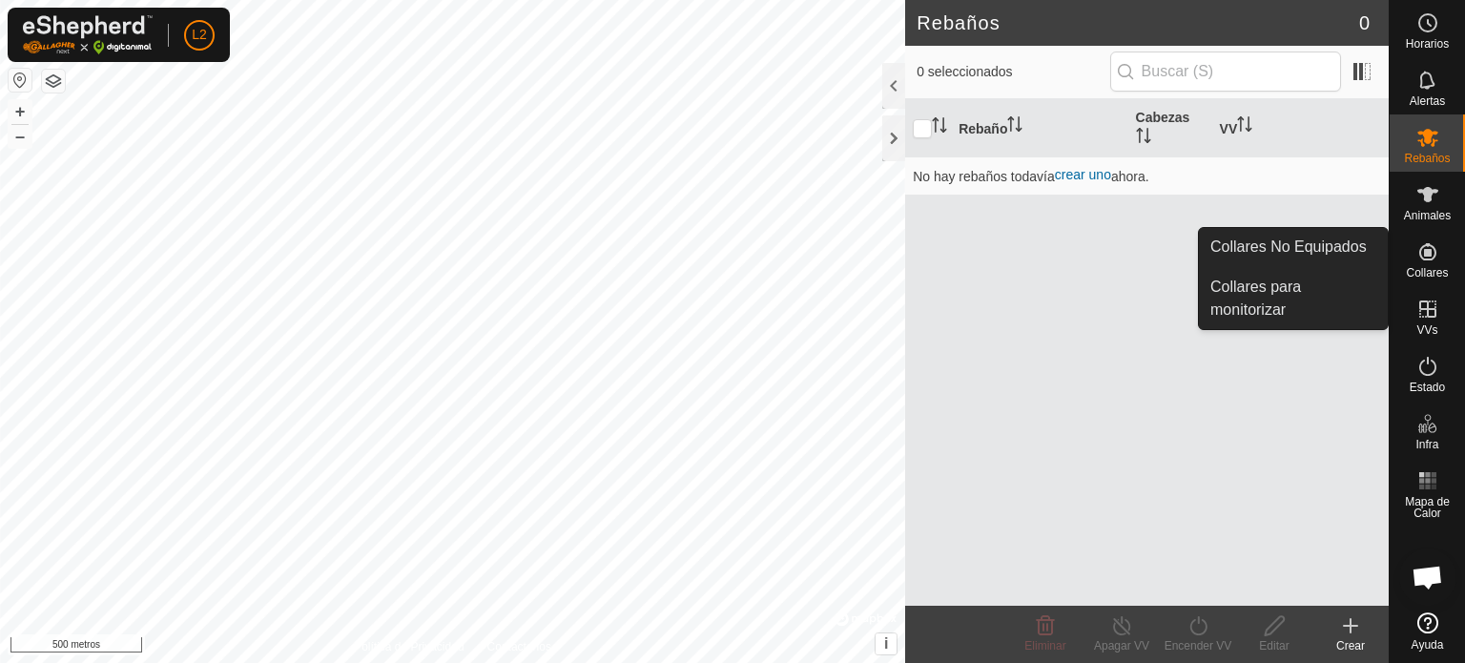
click at [1330, 257] on link "Collares No Equipados" at bounding box center [1293, 247] width 189 height 38
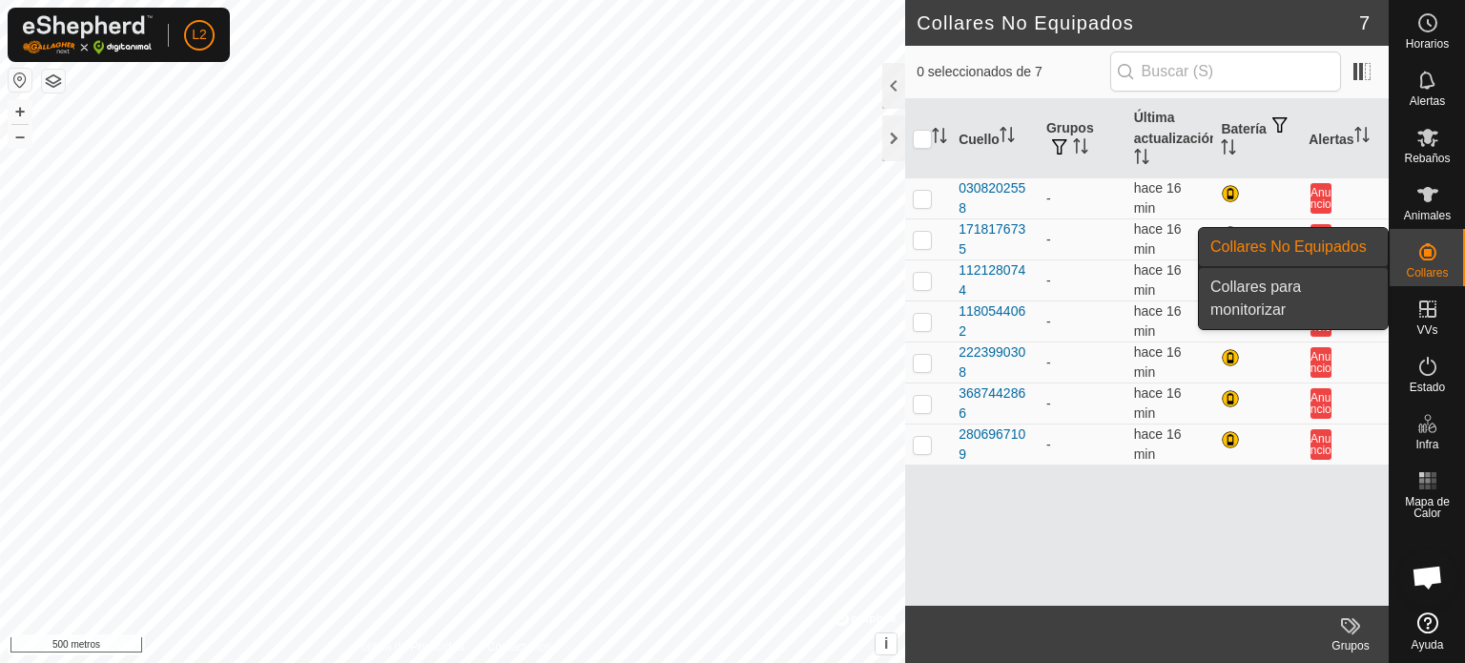
click at [1269, 287] on link "Collares para monitorizar" at bounding box center [1293, 298] width 189 height 61
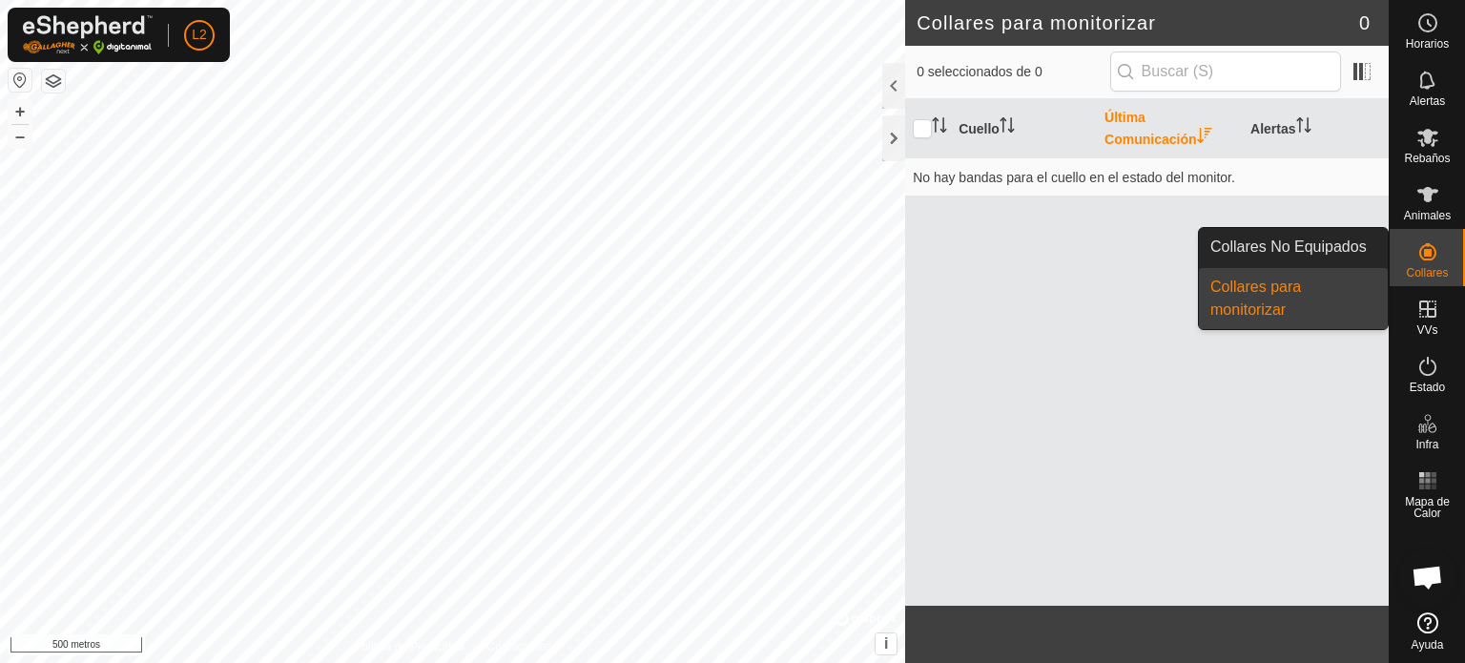
click at [1436, 240] on icon at bounding box center [1428, 251] width 23 height 23
click at [1288, 251] on link "Collares No Equipados" at bounding box center [1293, 247] width 189 height 38
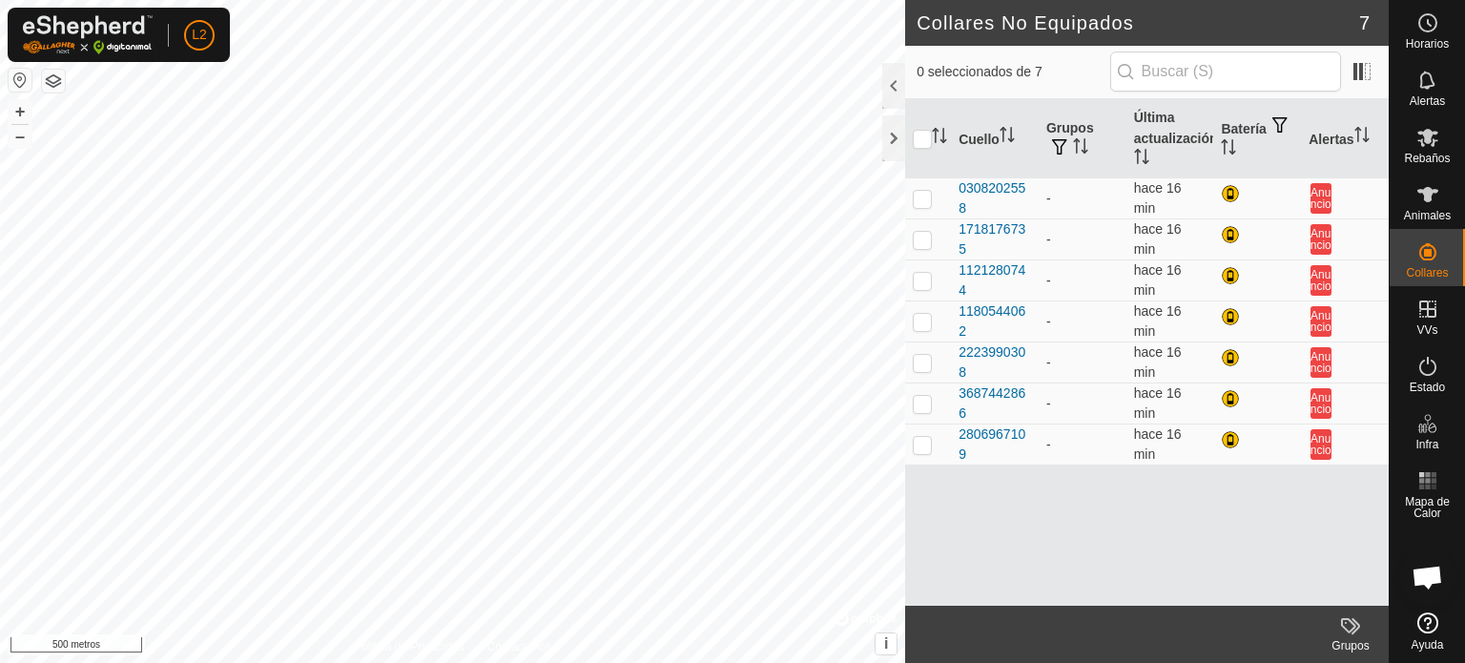
drag, startPoint x: 943, startPoint y: 139, endPoint x: 1354, endPoint y: 478, distance: 531.9
click at [1354, 478] on div "Cuello Grupos Última actualización Batería Alertas 0308202558 - hace 16 min Anu…" at bounding box center [1147, 352] width 484 height 507
click at [1368, 72] on span at bounding box center [1362, 71] width 31 height 31
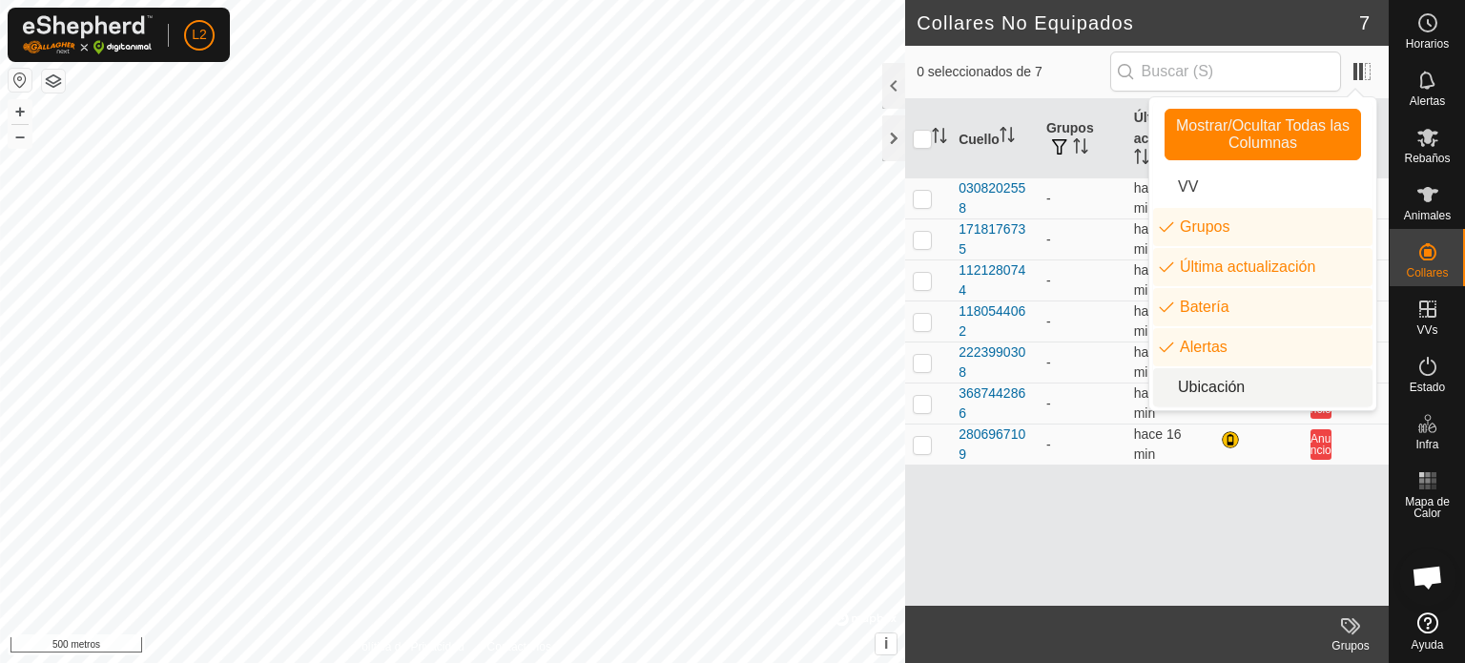
click at [1172, 388] on li "Ubicación" at bounding box center [1262, 387] width 219 height 38
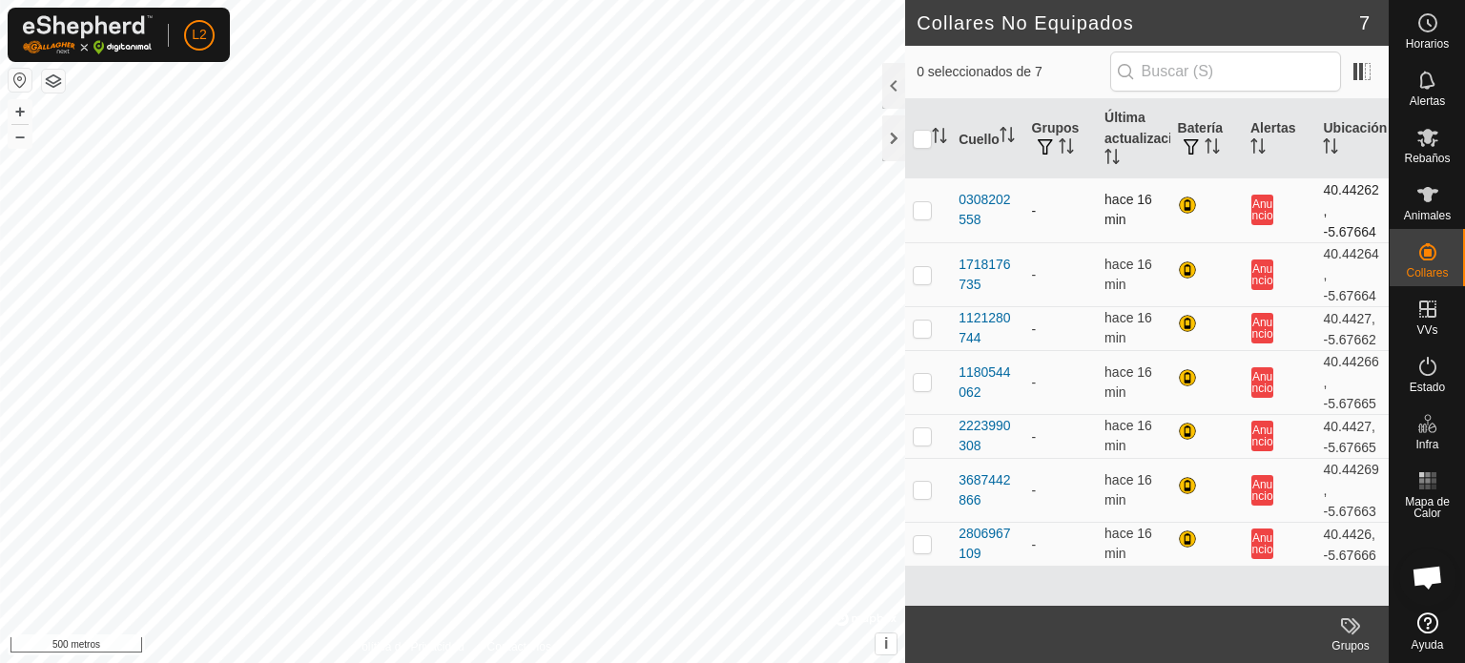
click at [1347, 233] on font "40.44262, -5.67664" at bounding box center [1350, 209] width 55 height 57
click at [22, 89] on button "button" at bounding box center [20, 80] width 23 height 23
click at [19, 85] on button "button" at bounding box center [20, 80] width 23 height 23
click at [881, 642] on button "i" at bounding box center [886, 643] width 21 height 21
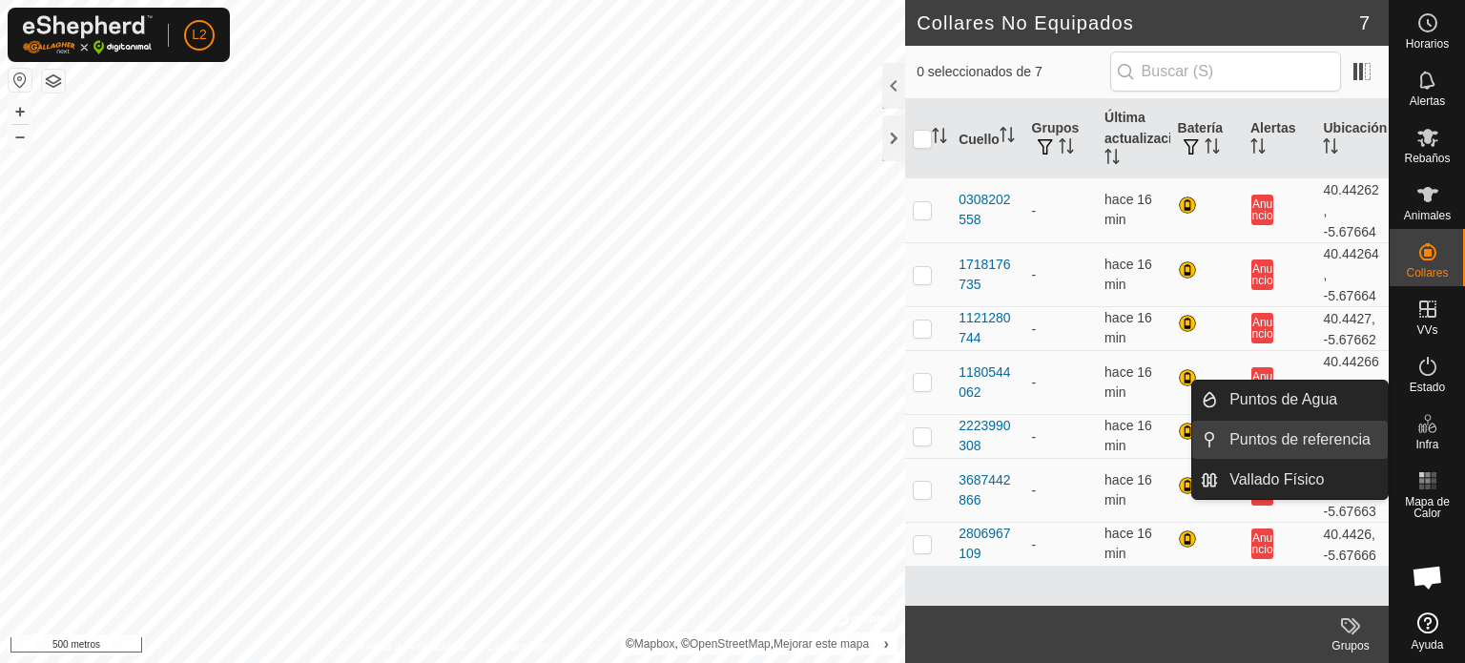
click at [1327, 434] on link "Puntos de referencia" at bounding box center [1303, 440] width 170 height 38
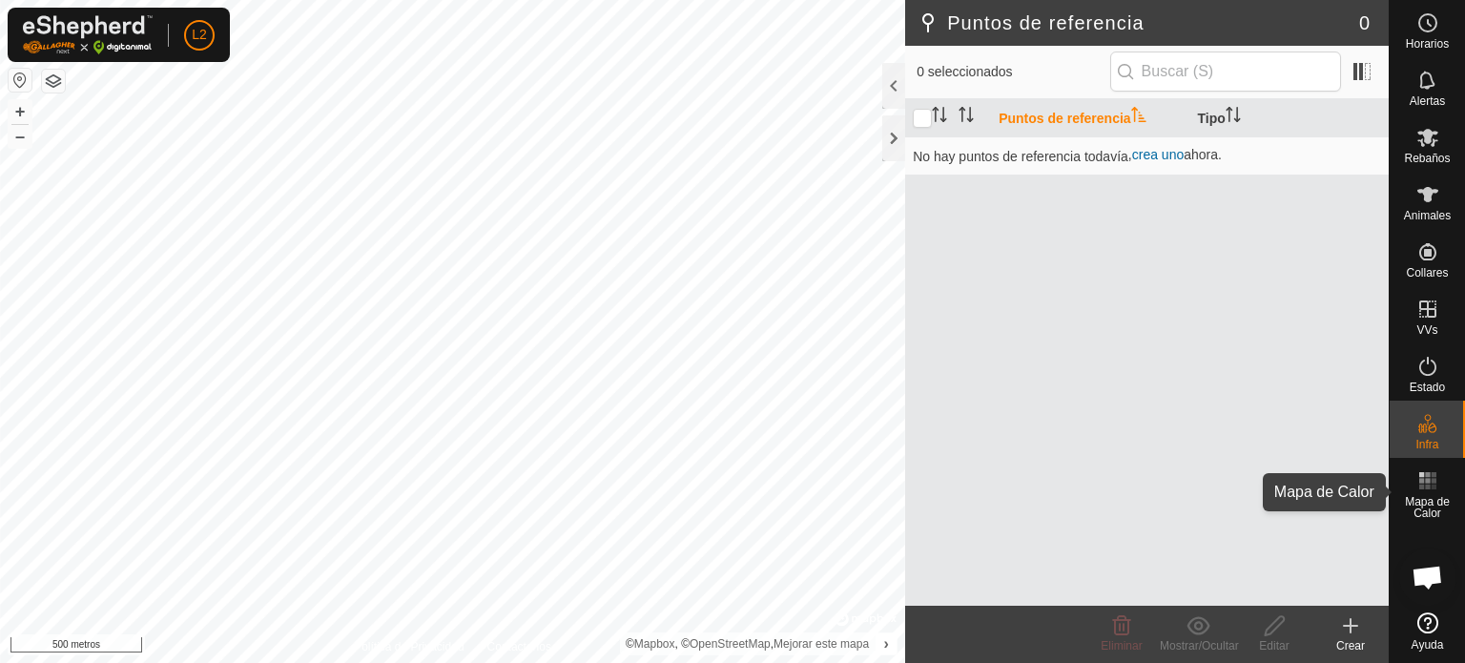
click at [1432, 491] on icon at bounding box center [1428, 480] width 23 height 23
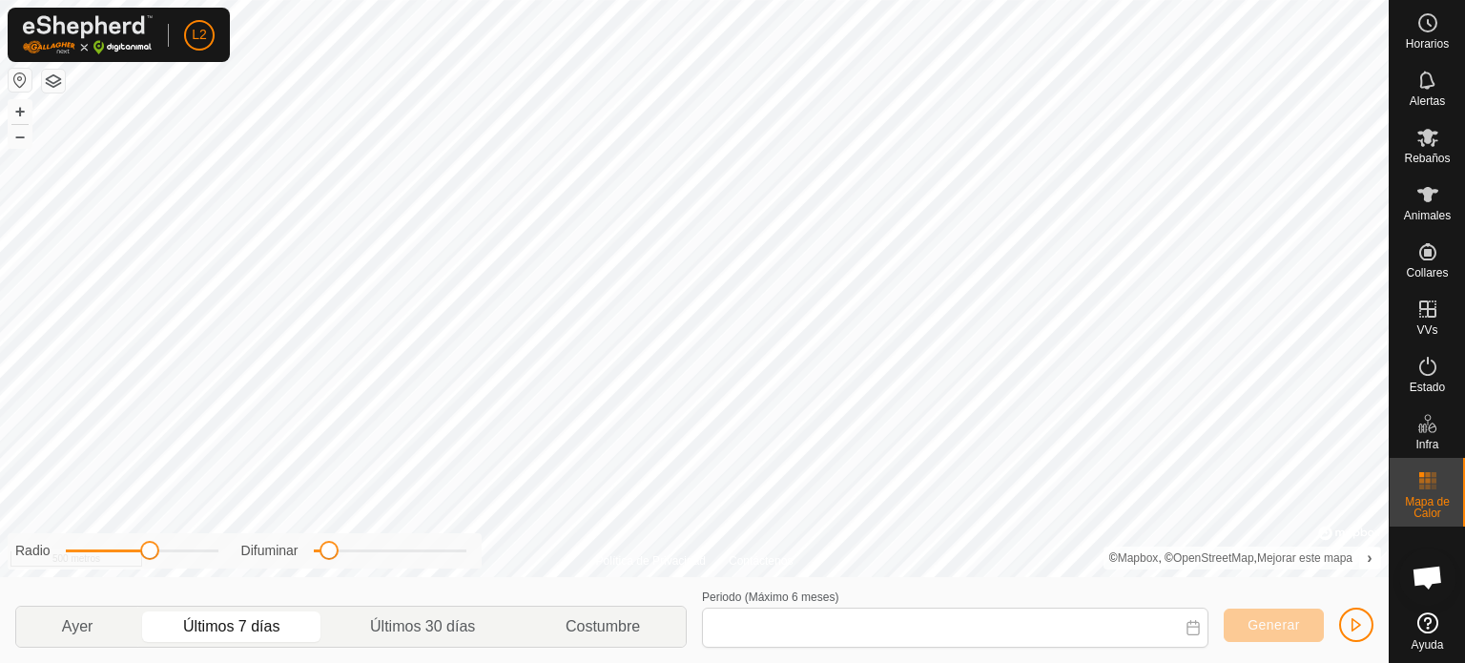
type input "[DATE] - [DATE]"
click at [19, 114] on font "+" at bounding box center [20, 111] width 10 height 20
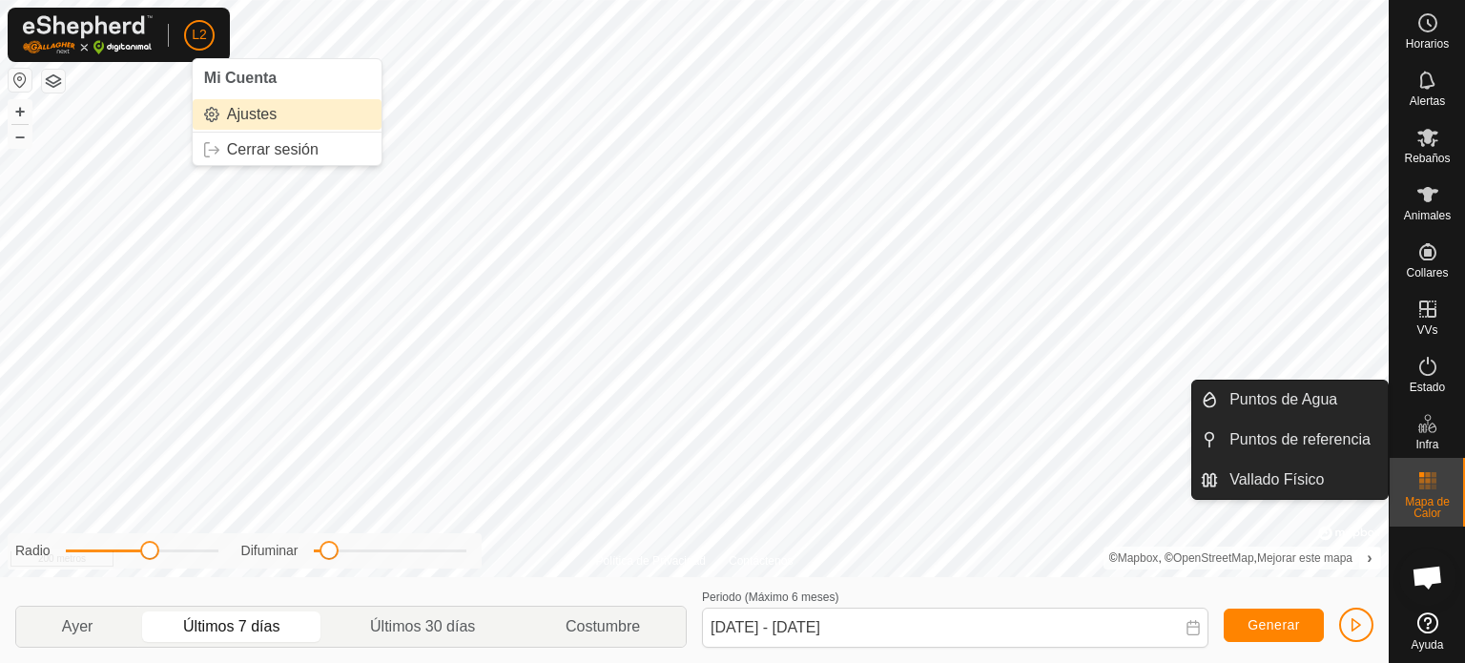
click at [259, 123] on link "Ajustes" at bounding box center [287, 114] width 189 height 31
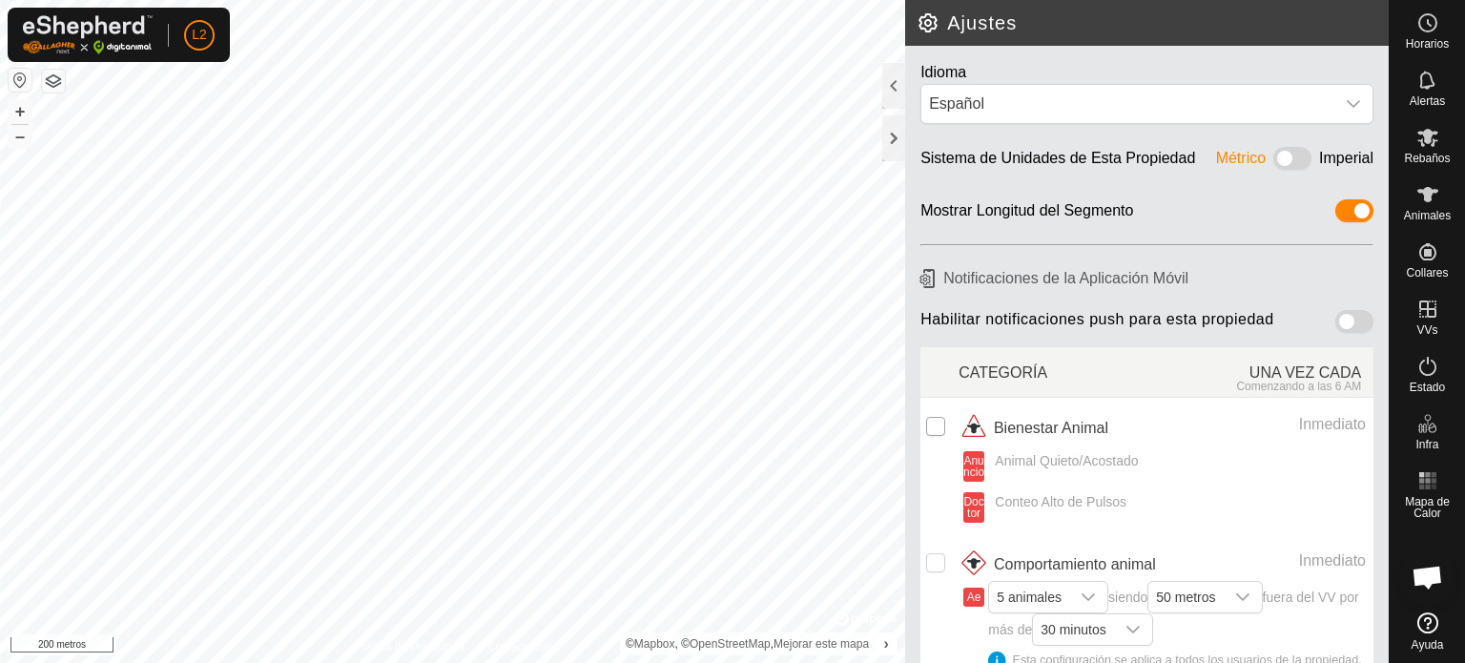
click at [930, 419] on input "checkbox" at bounding box center [935, 426] width 19 height 19
checkbox input "true"
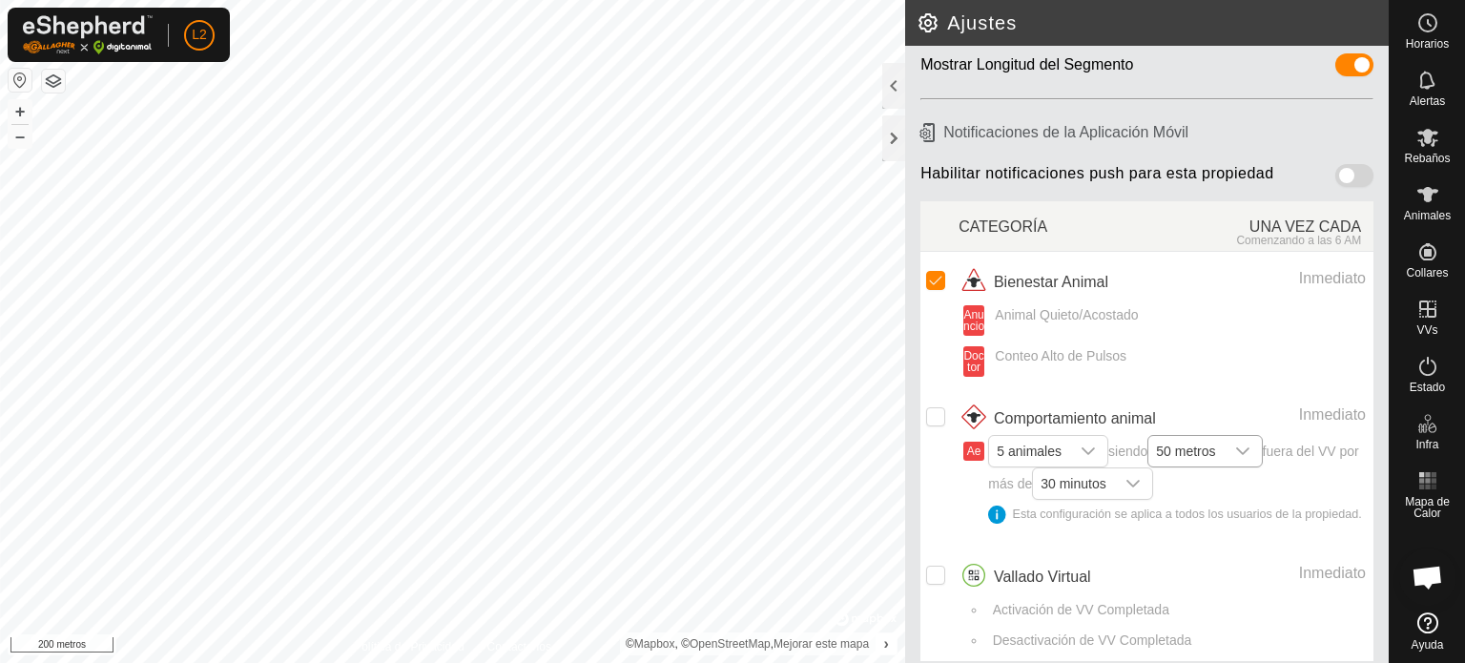
scroll to position [174, 0]
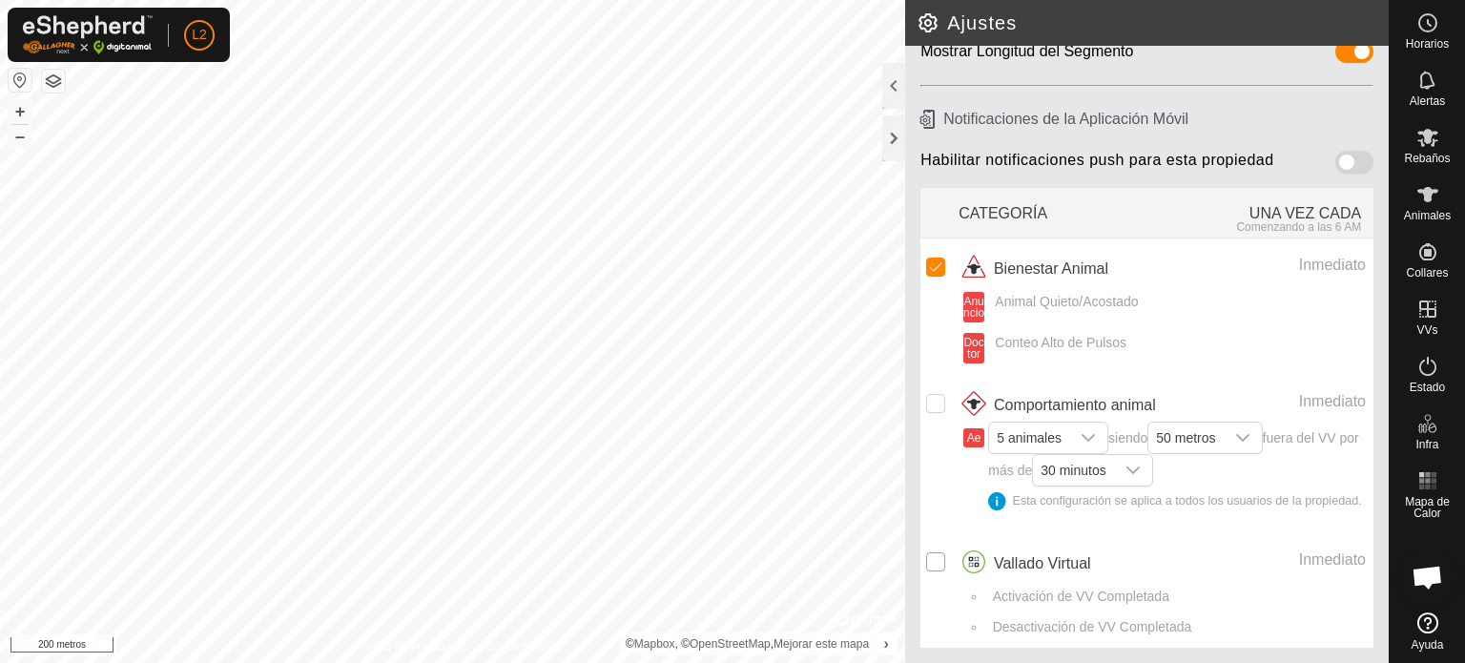
click at [937, 558] on input "Fila no seleccionada" at bounding box center [935, 561] width 19 height 19
checkbox input "true"
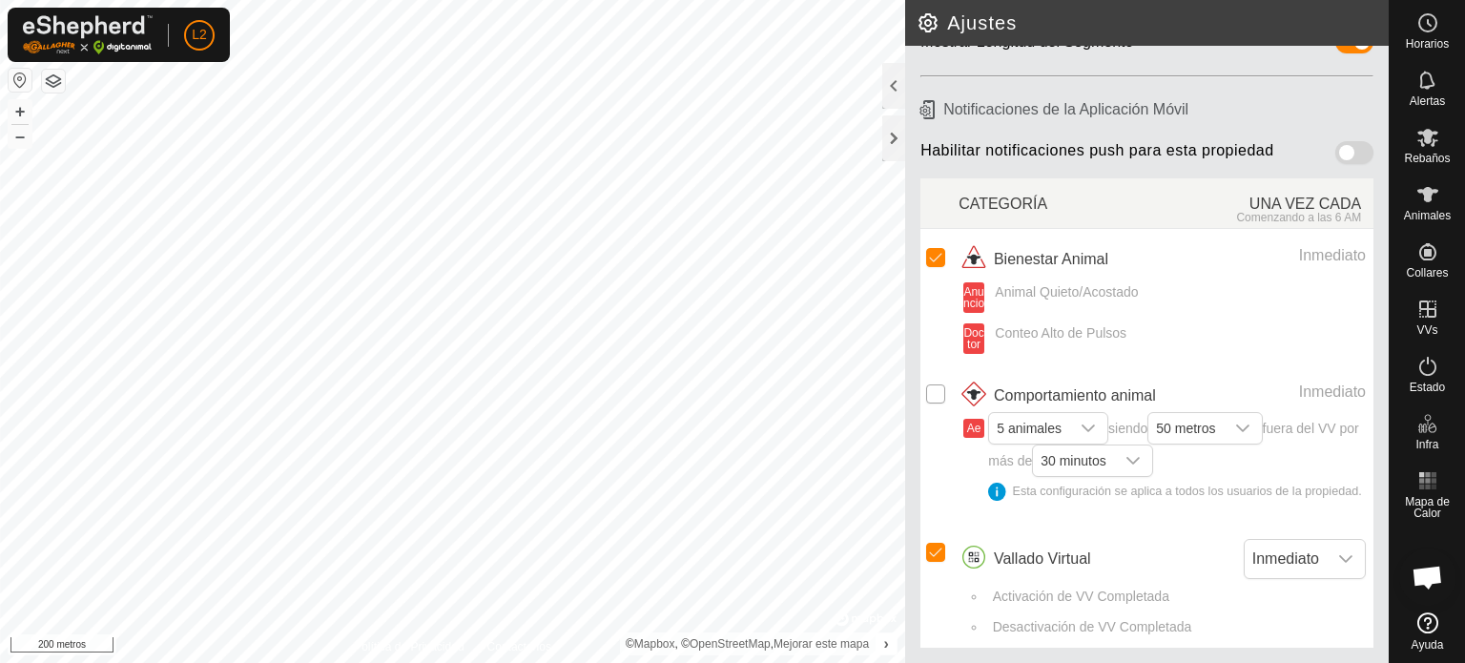
click at [927, 384] on input "Fila no seleccionada" at bounding box center [935, 393] width 19 height 19
checkbox input "true"
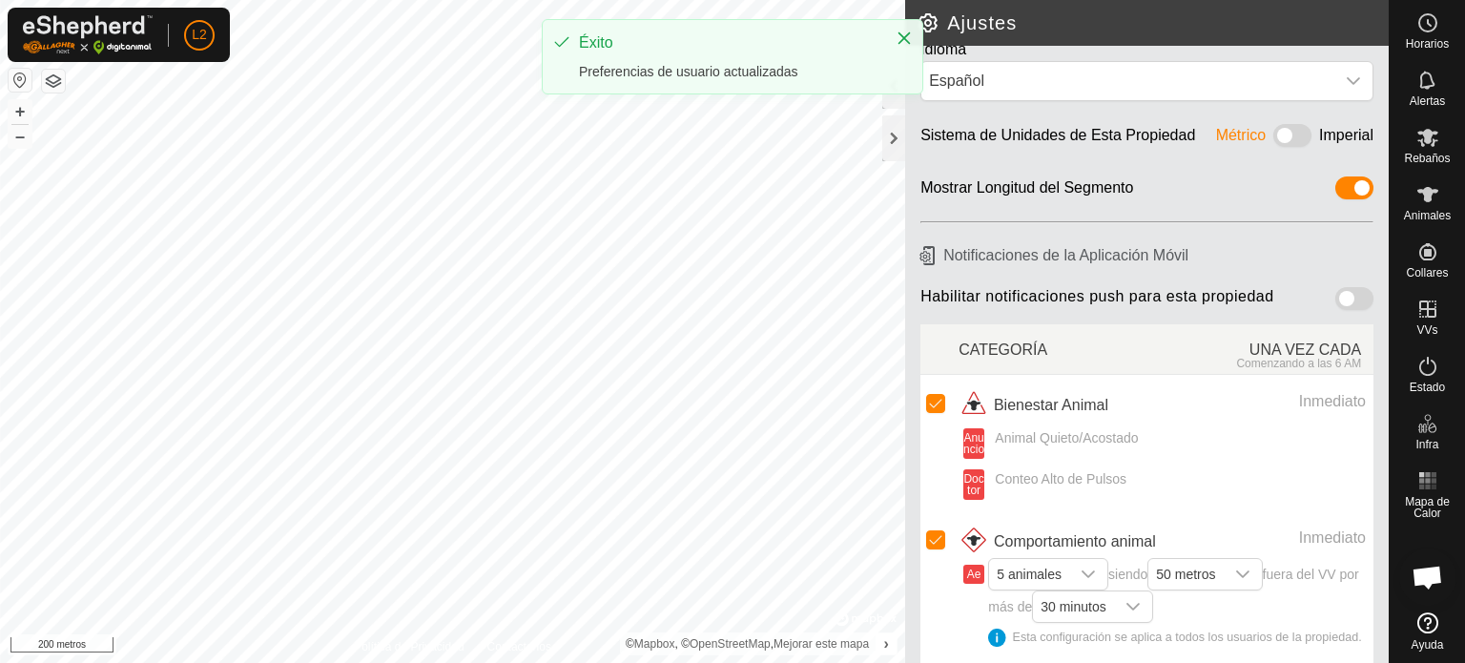
scroll to position [0, 0]
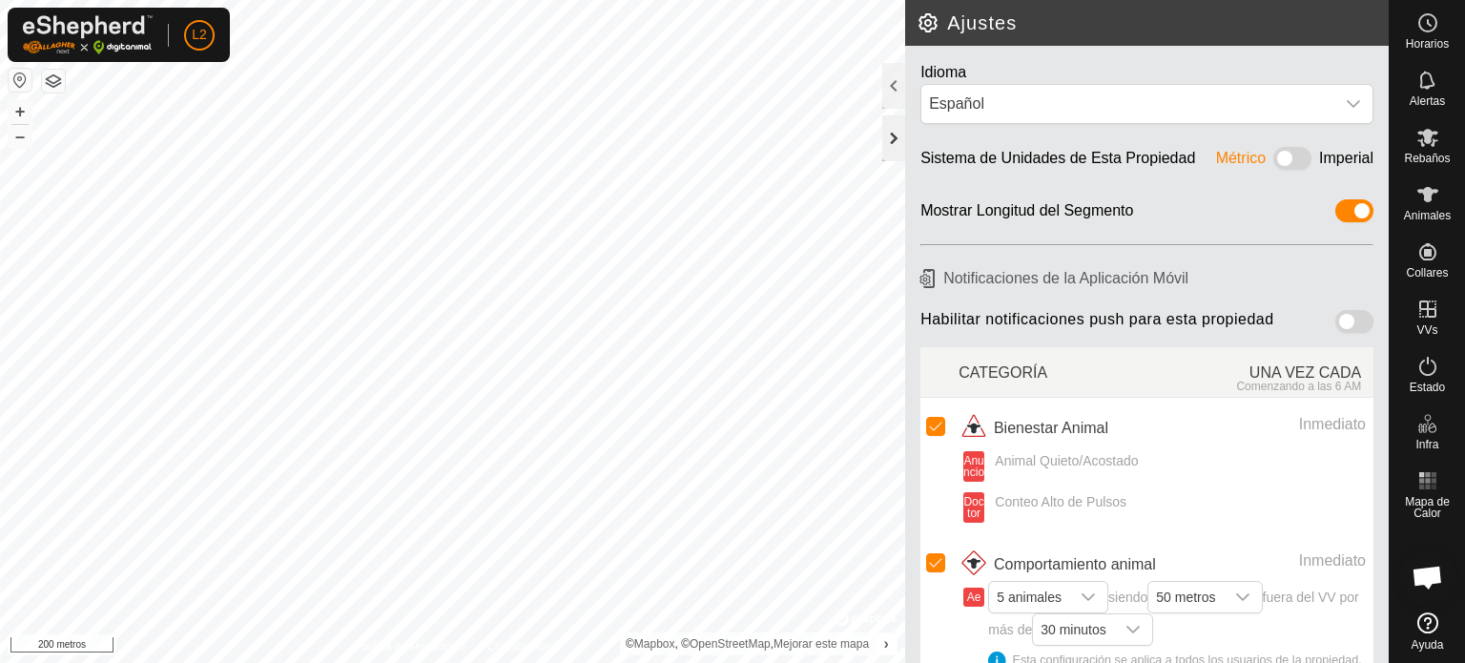
click at [886, 129] on div at bounding box center [893, 138] width 23 height 46
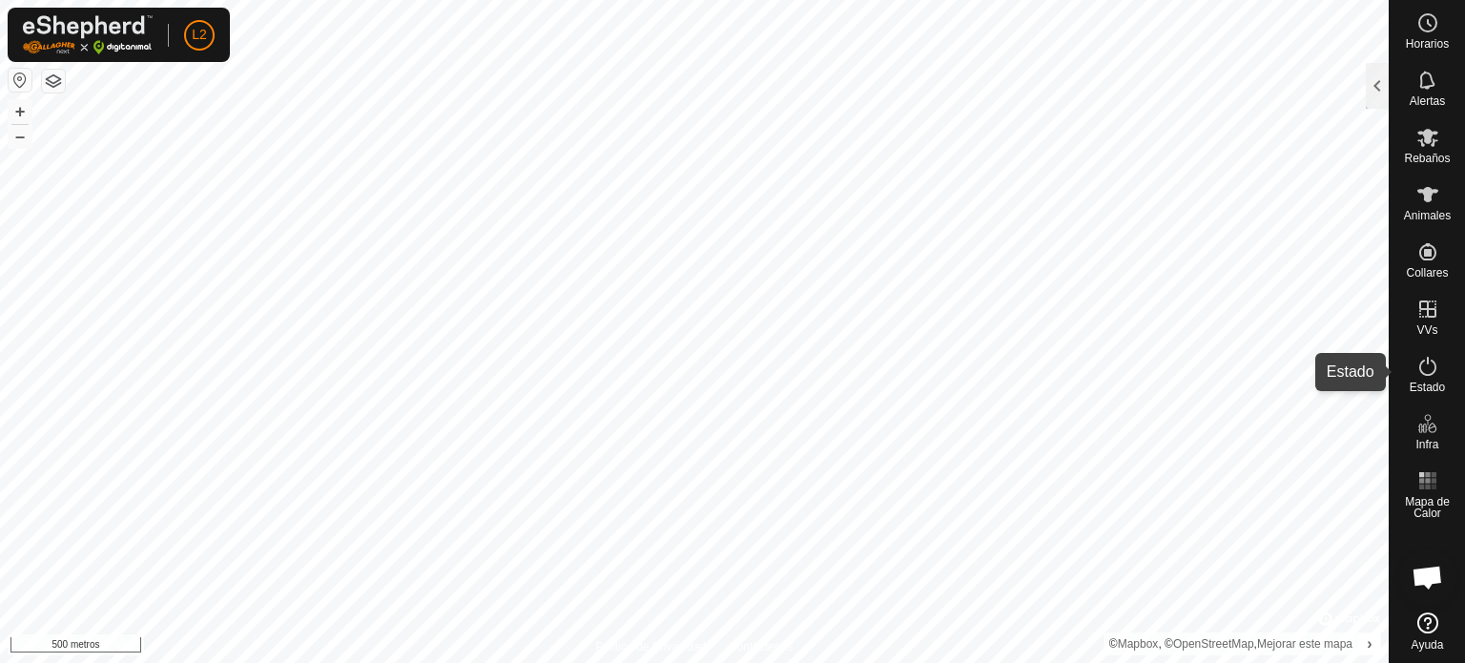
click at [1419, 384] on font "Estado" at bounding box center [1427, 387] width 35 height 13
click at [1420, 381] on font "Estado" at bounding box center [1427, 387] width 35 height 13
click at [1415, 362] on es-activation-svg-icon at bounding box center [1428, 366] width 34 height 31
click at [1417, 372] on icon at bounding box center [1428, 366] width 23 height 23
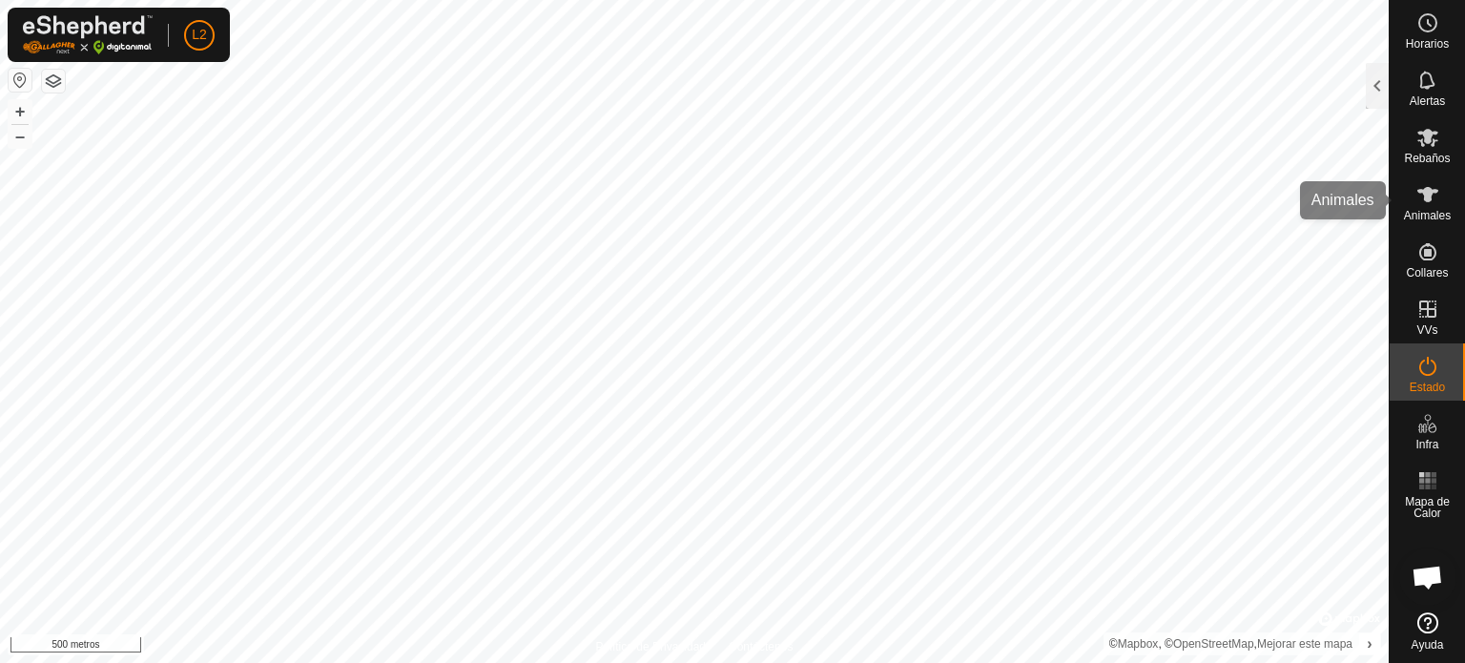
click at [1434, 196] on icon at bounding box center [1428, 194] width 23 height 23
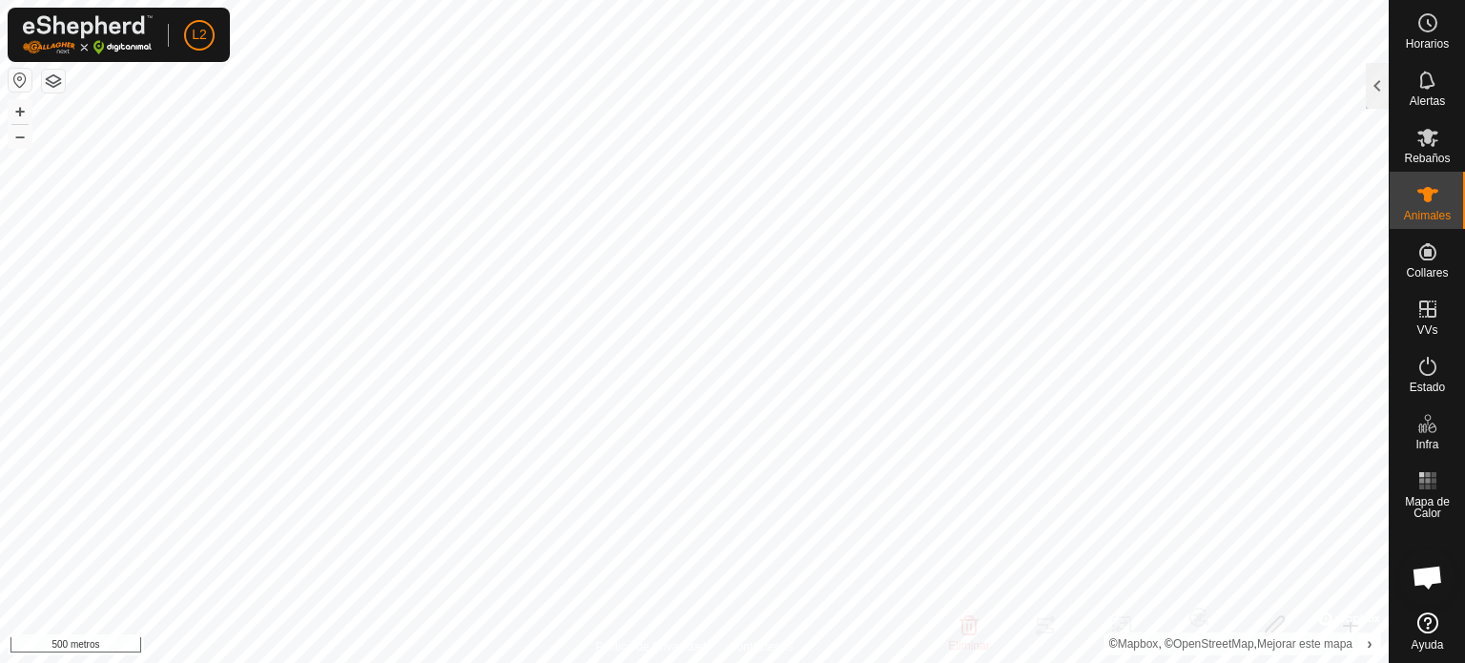
click at [1432, 190] on icon at bounding box center [1428, 194] width 21 height 15
click at [1439, 136] on es-mob-svg-icon at bounding box center [1428, 137] width 34 height 31
click at [1385, 80] on div at bounding box center [1377, 86] width 23 height 46
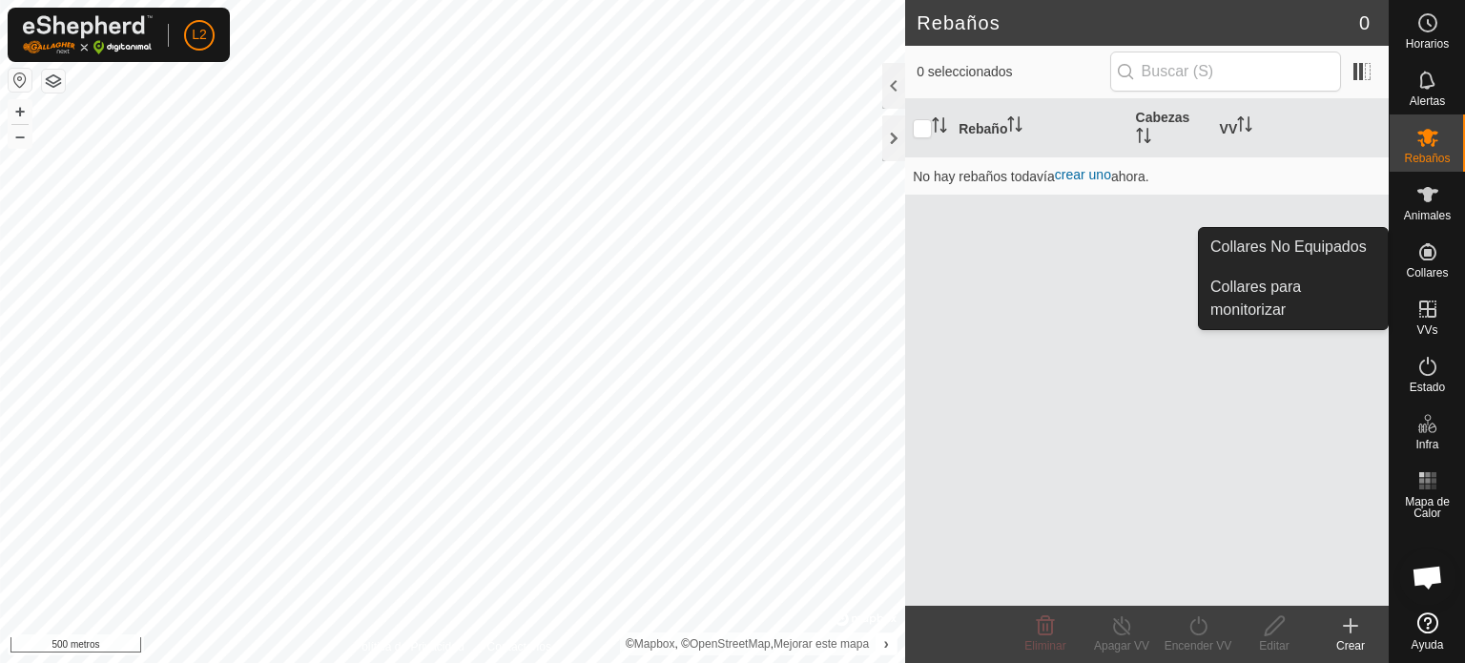
click at [1427, 265] on es-neckbands-svg-icon at bounding box center [1428, 252] width 34 height 31
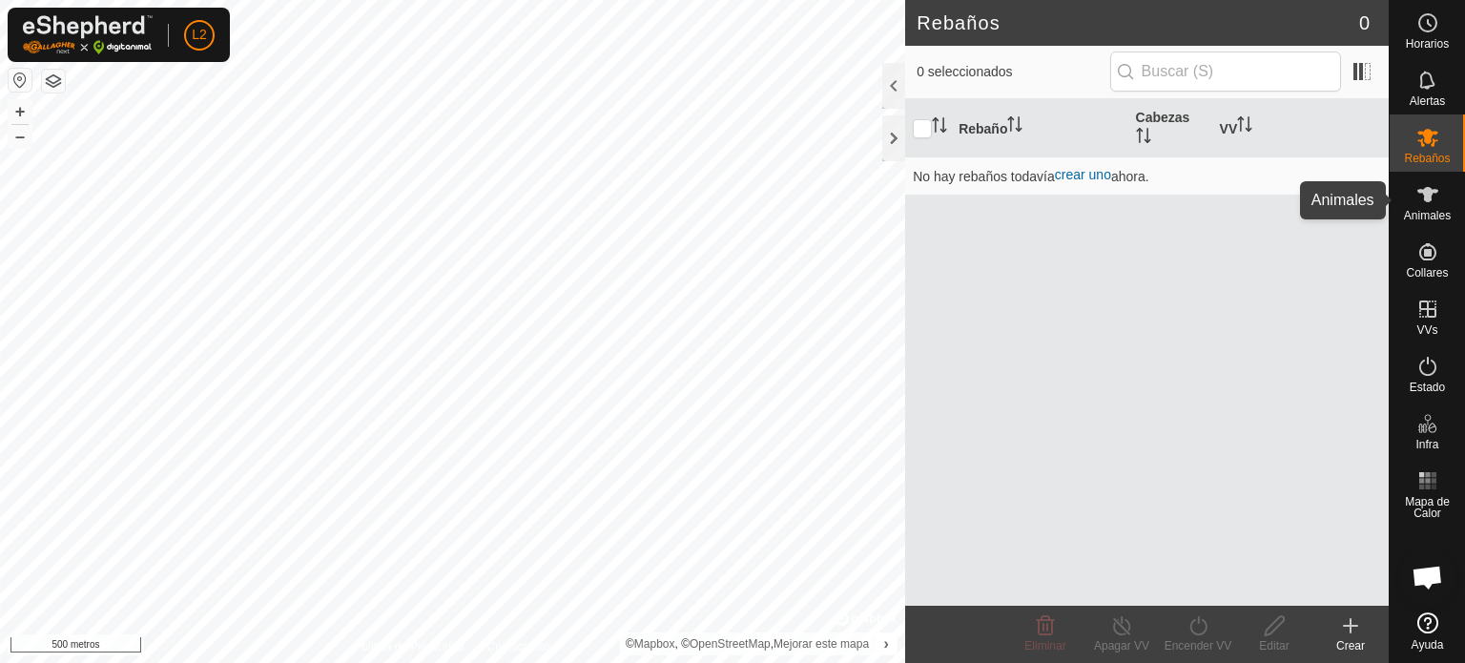
click at [1434, 192] on icon at bounding box center [1428, 194] width 21 height 15
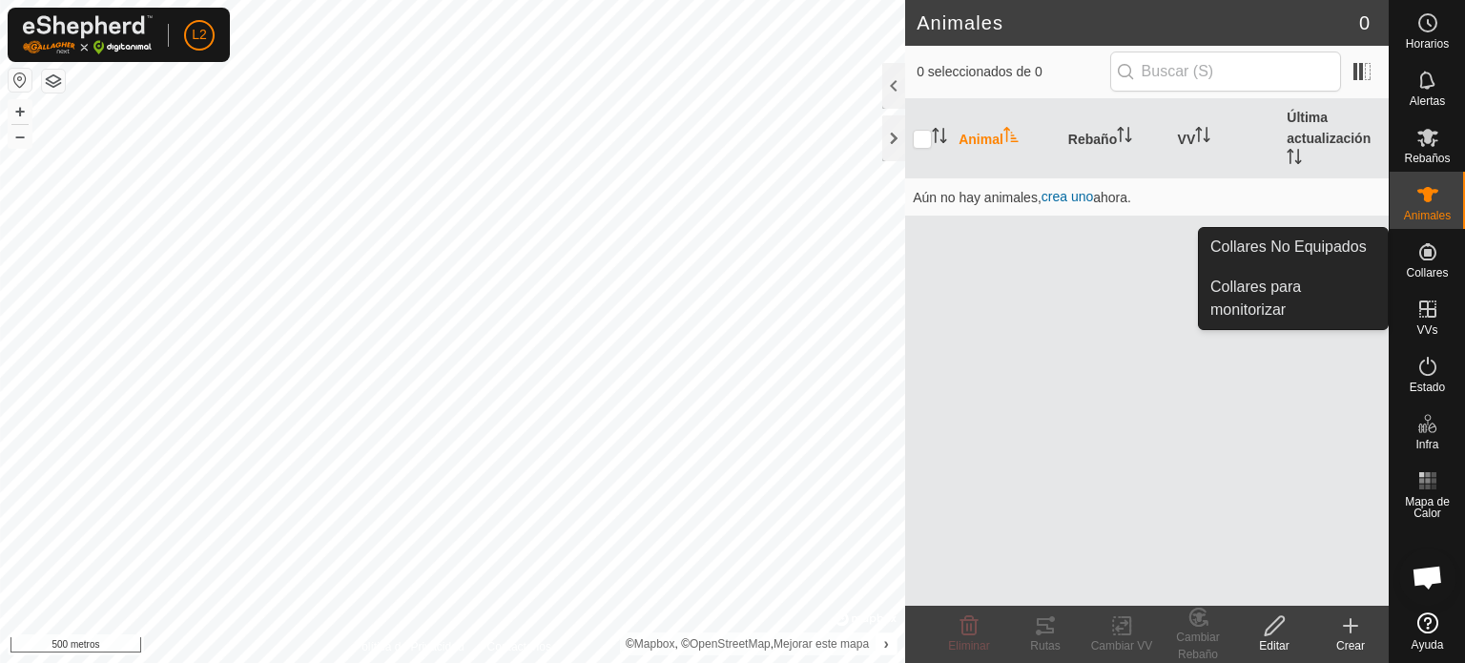
click at [1419, 251] on icon at bounding box center [1427, 251] width 17 height 17
click at [1249, 223] on div "Animal Rebaño VV Última actualización Aún no hay animales, crea uno ahora." at bounding box center [1147, 352] width 484 height 507
click at [1404, 259] on div "Collares" at bounding box center [1427, 257] width 75 height 57
click at [1336, 248] on link "Collares No Equipados" at bounding box center [1293, 247] width 189 height 38
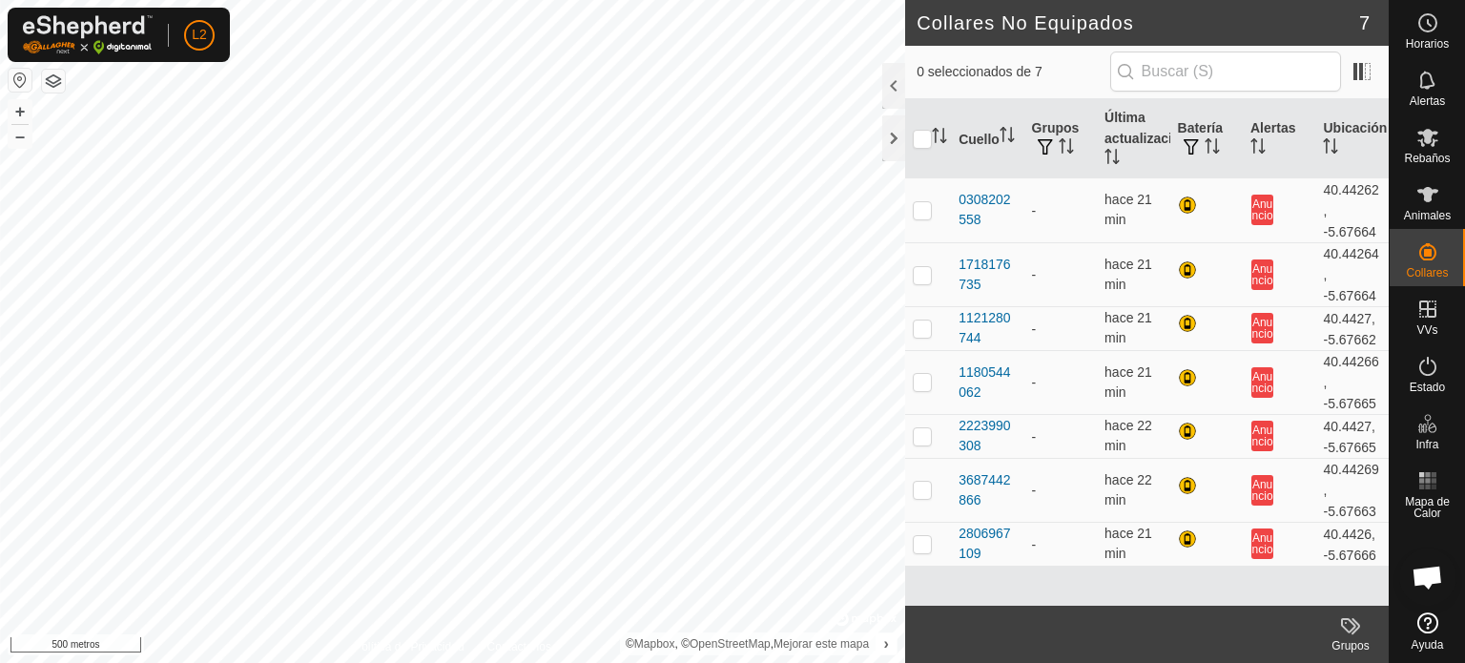
click at [20, 83] on button "button" at bounding box center [20, 80] width 23 height 23
click at [15, 85] on button "button" at bounding box center [20, 80] width 23 height 23
click at [894, 148] on div at bounding box center [893, 138] width 23 height 46
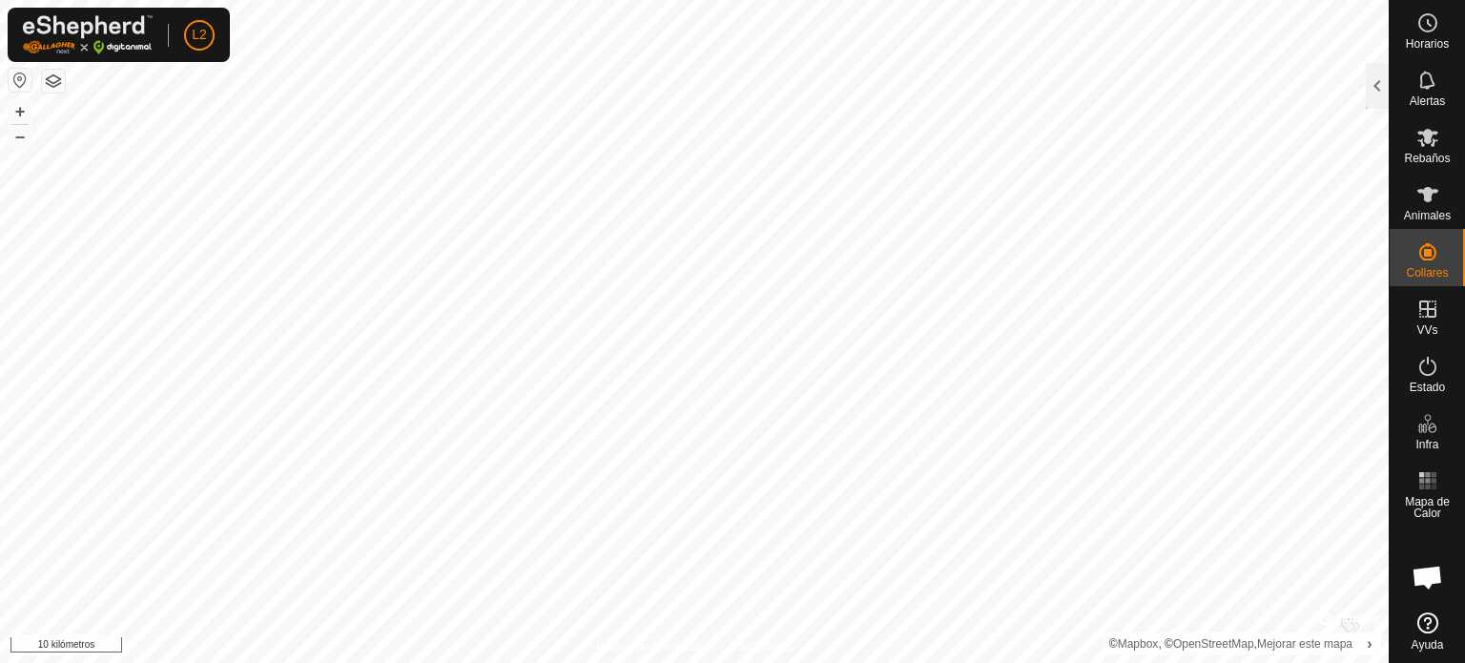
click at [1351, 628] on div at bounding box center [1349, 619] width 62 height 19
click at [1370, 652] on span "›" at bounding box center [1369, 643] width 5 height 16
click at [1348, 623] on div at bounding box center [1349, 619] width 62 height 19
click at [15, 86] on button "button" at bounding box center [20, 80] width 23 height 23
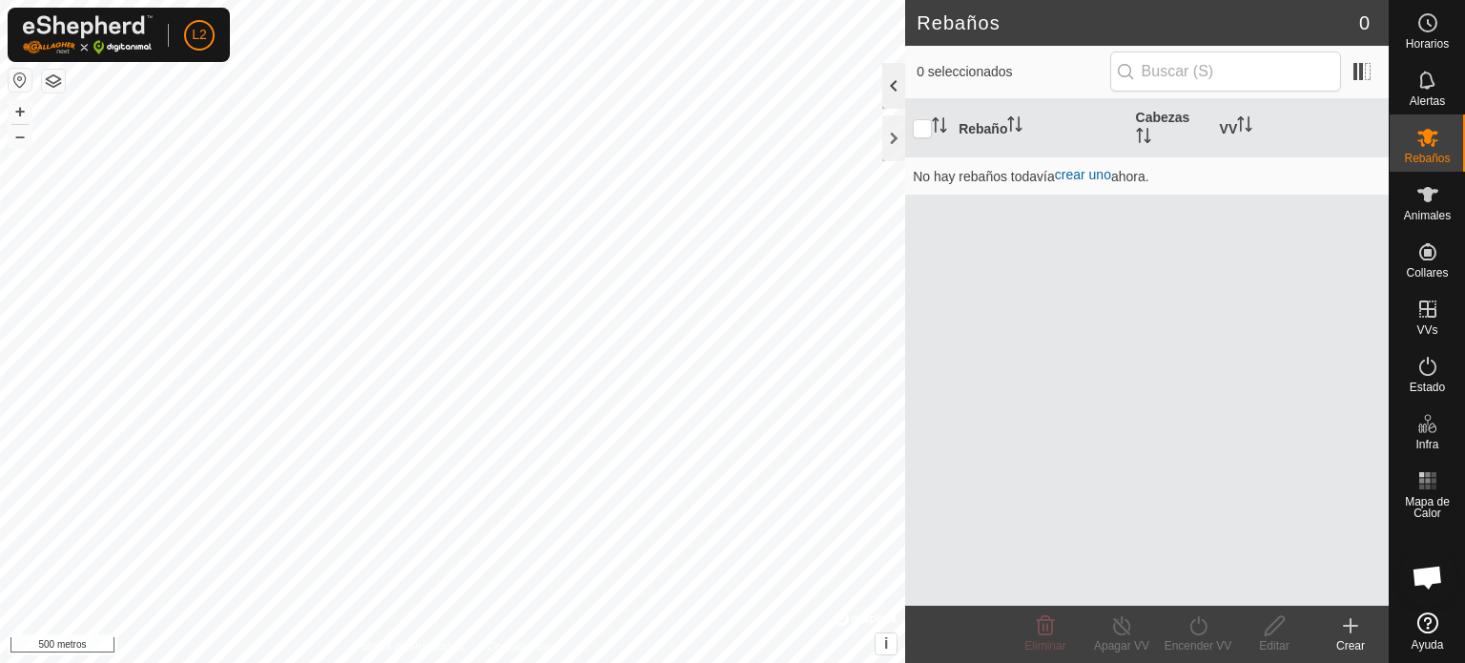
click at [883, 94] on div at bounding box center [893, 86] width 23 height 46
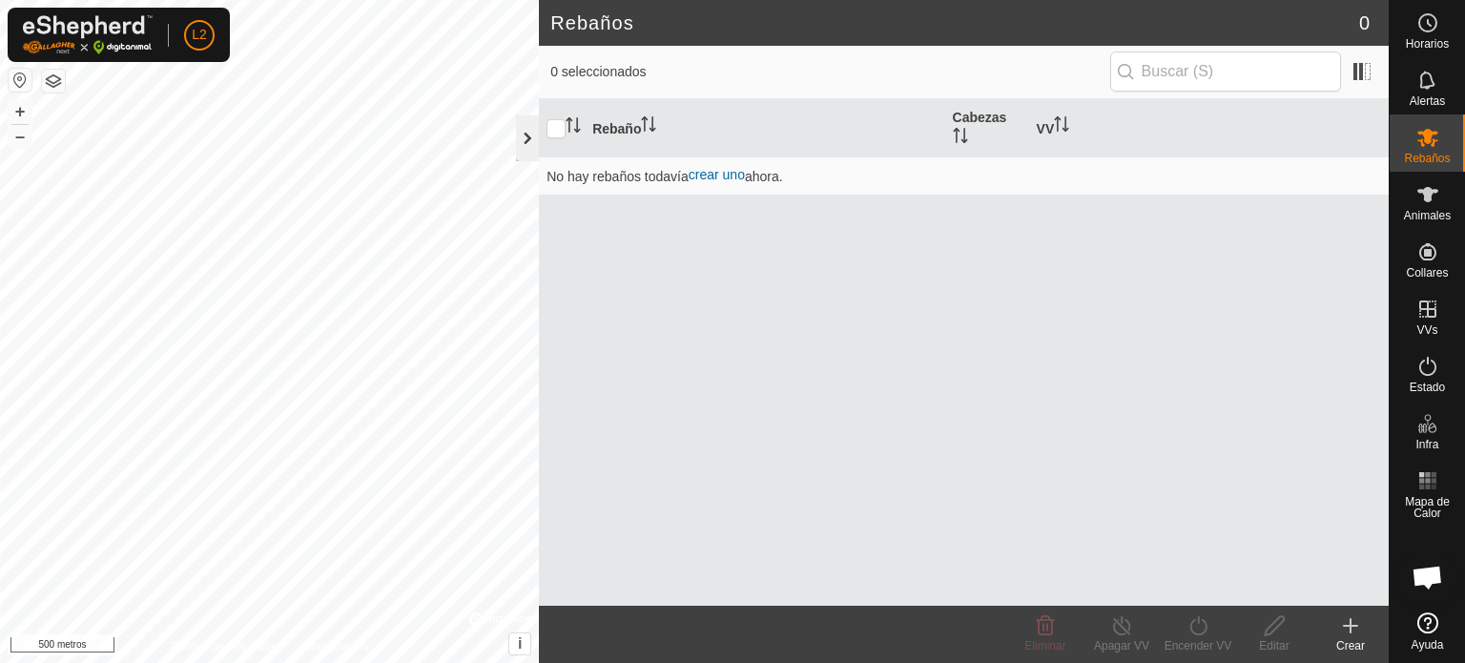
click at [523, 130] on div at bounding box center [527, 138] width 23 height 46
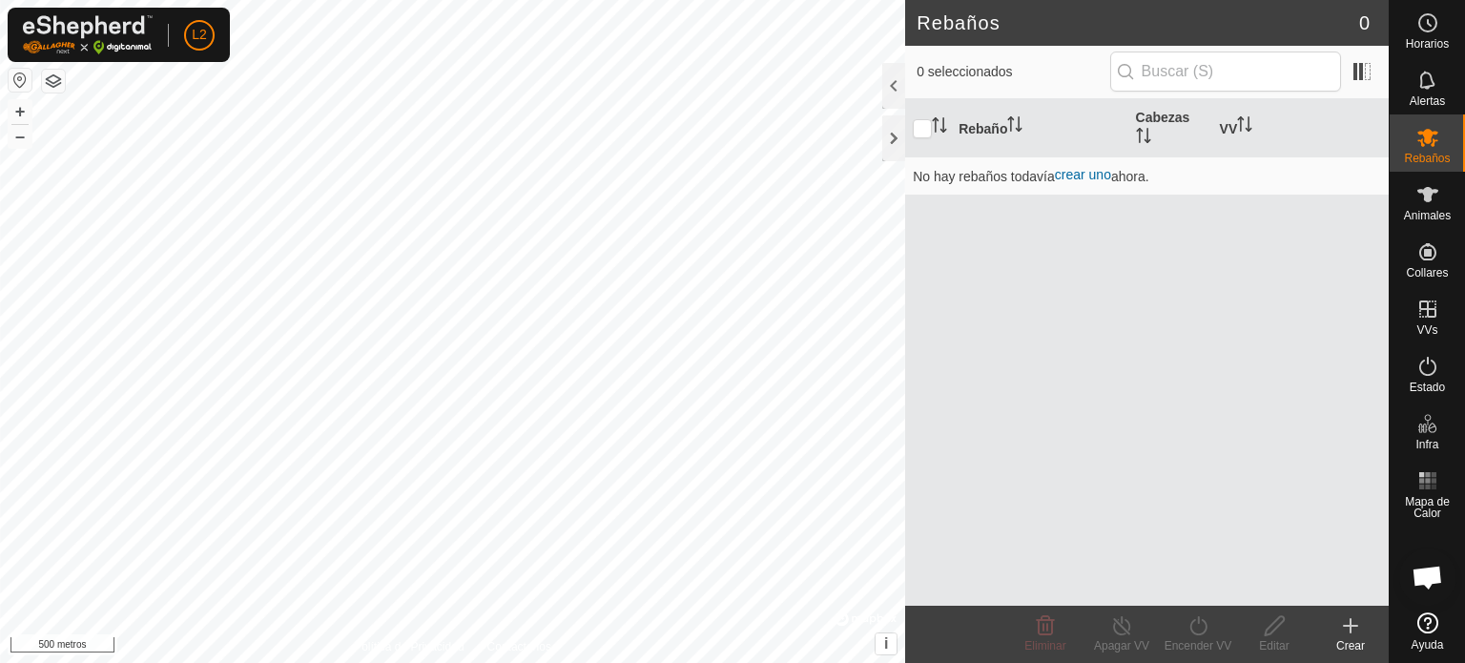
click at [19, 72] on button "button" at bounding box center [20, 80] width 23 height 23
click at [20, 81] on button "button" at bounding box center [20, 80] width 23 height 23
click at [1423, 644] on font "Ayuda" at bounding box center [1428, 644] width 32 height 13
click at [60, 73] on button "button" at bounding box center [53, 81] width 23 height 23
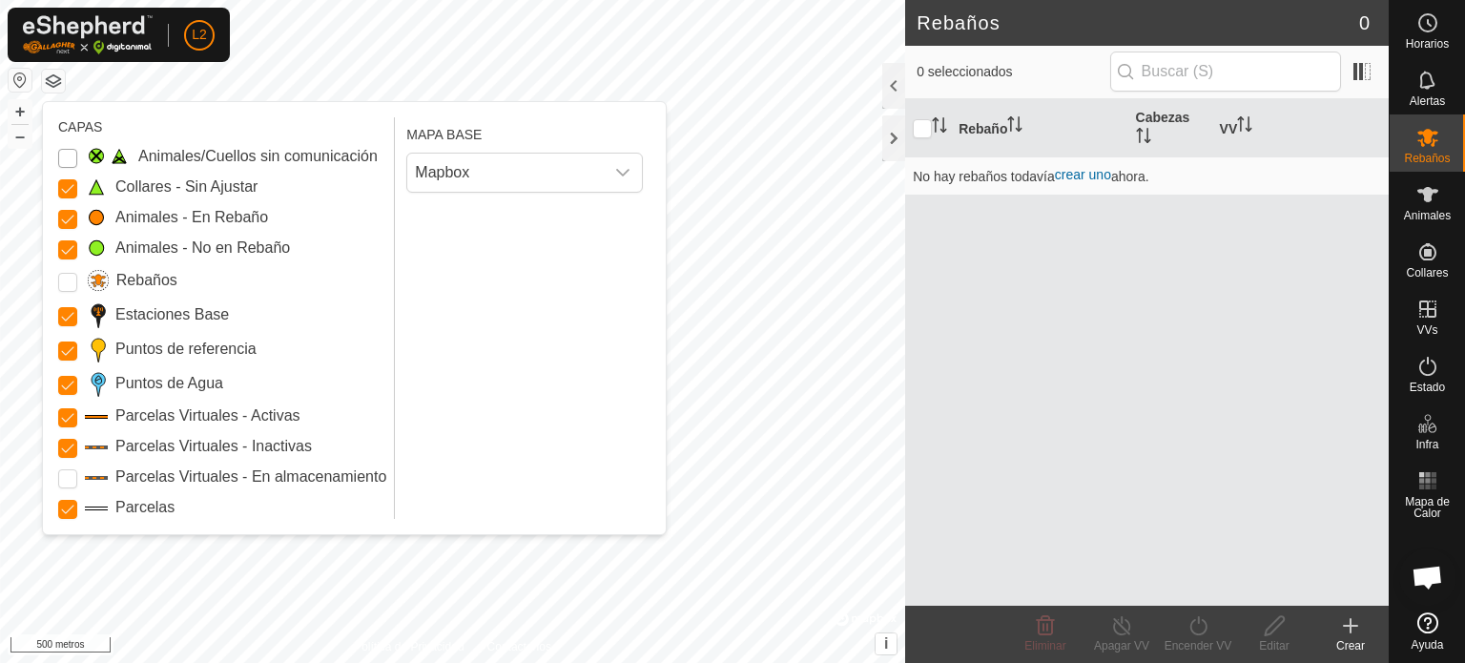
click at [58, 155] on Issue "Animales/Cuellos sin comunicación" at bounding box center [67, 158] width 19 height 19
click at [549, 165] on span "Mapbox" at bounding box center [505, 173] width 197 height 38
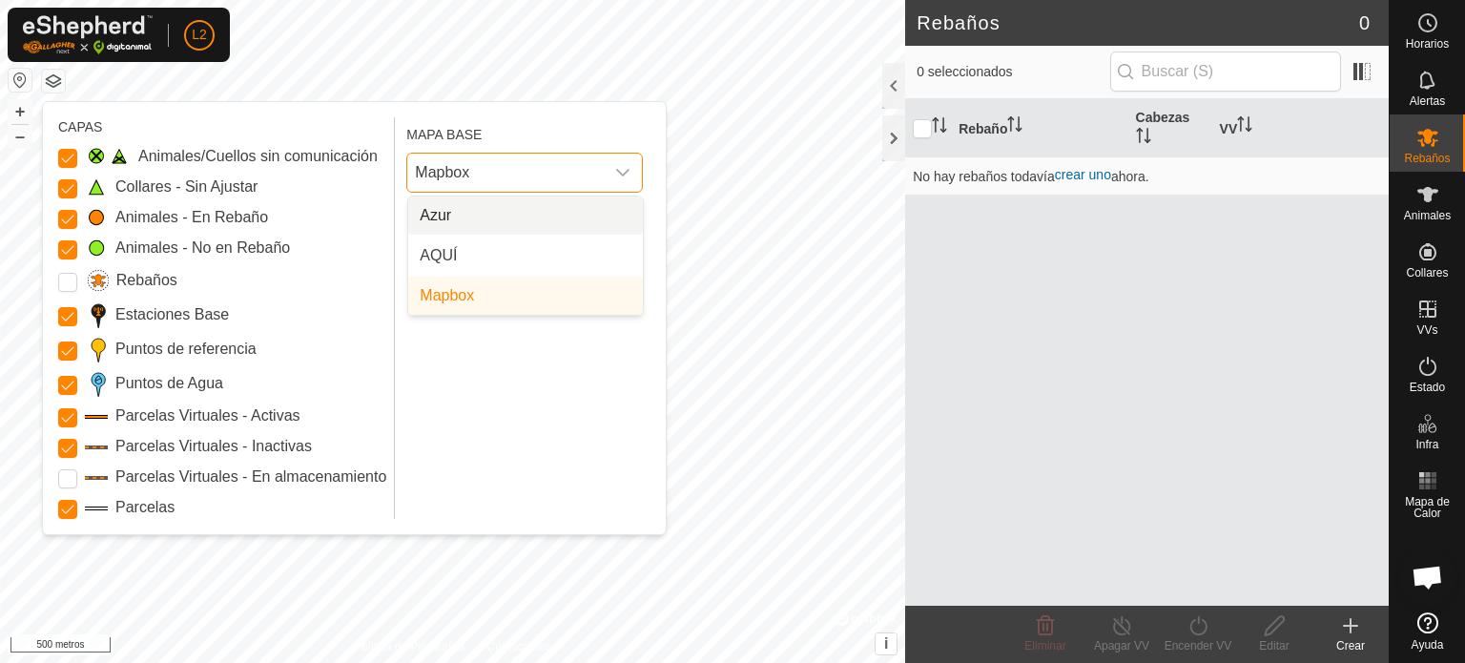
click at [549, 163] on span "Mapbox" at bounding box center [505, 173] width 197 height 38
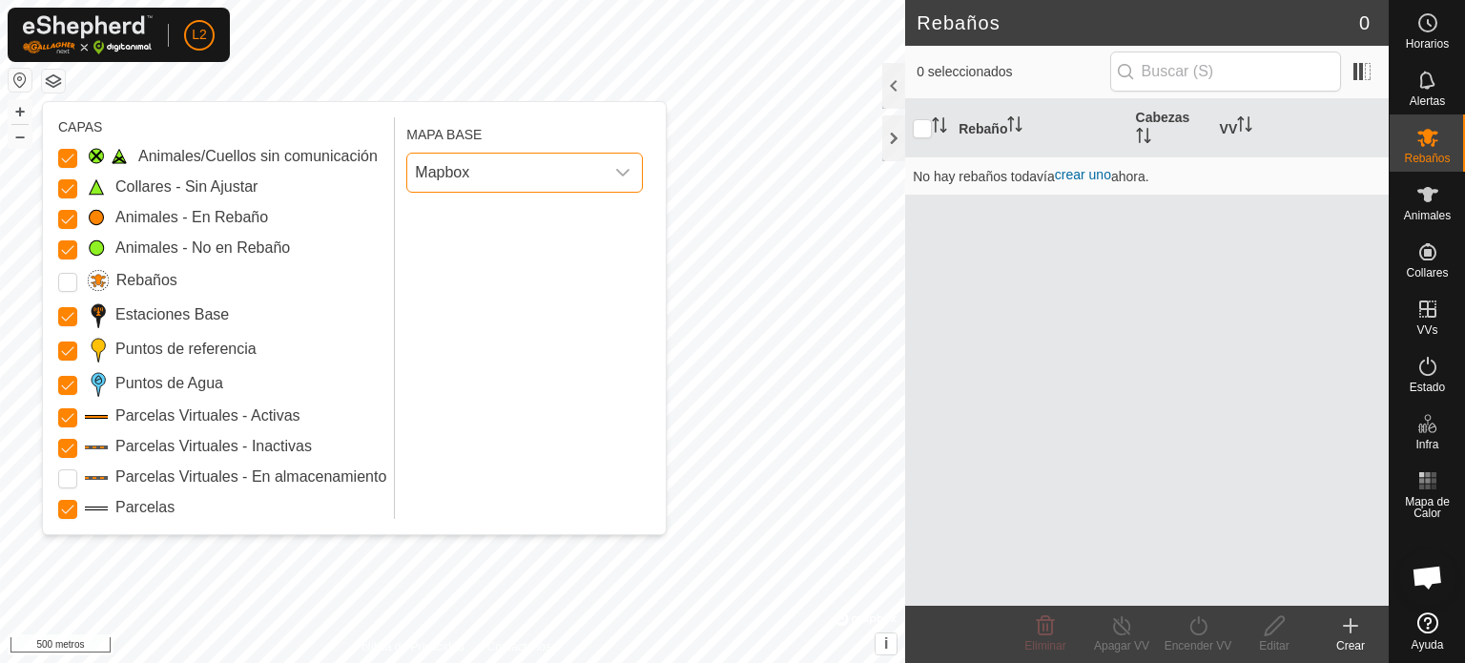
click at [549, 163] on span "Mapbox" at bounding box center [505, 173] width 197 height 38
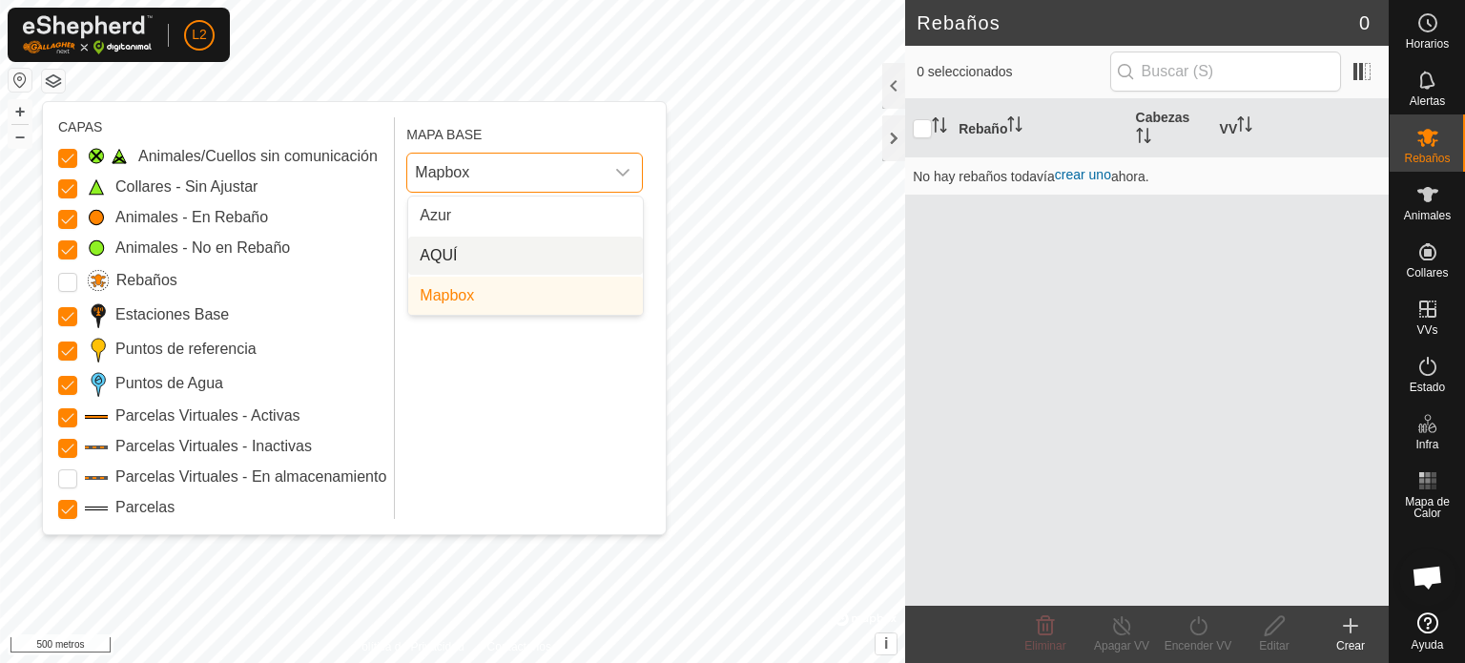
click at [464, 255] on li "AQUÍ" at bounding box center [525, 256] width 235 height 38
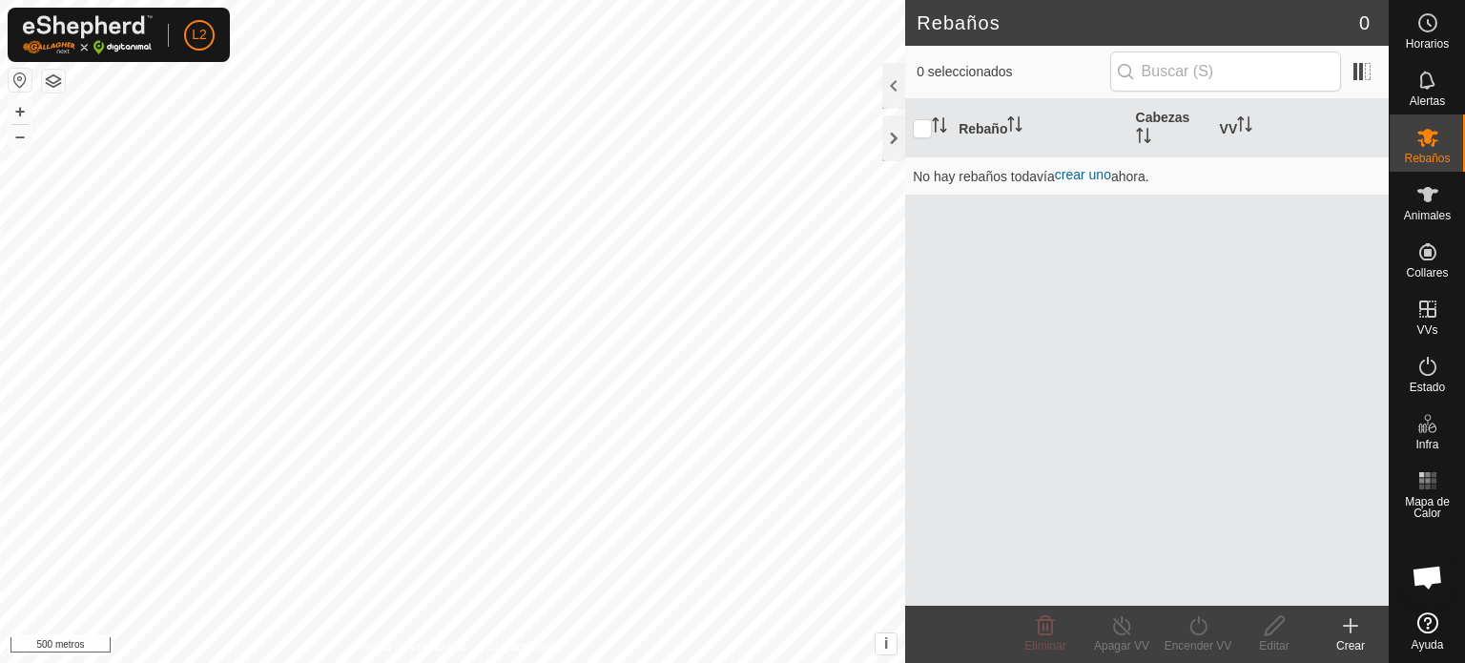
click at [46, 83] on button "button" at bounding box center [53, 81] width 23 height 23
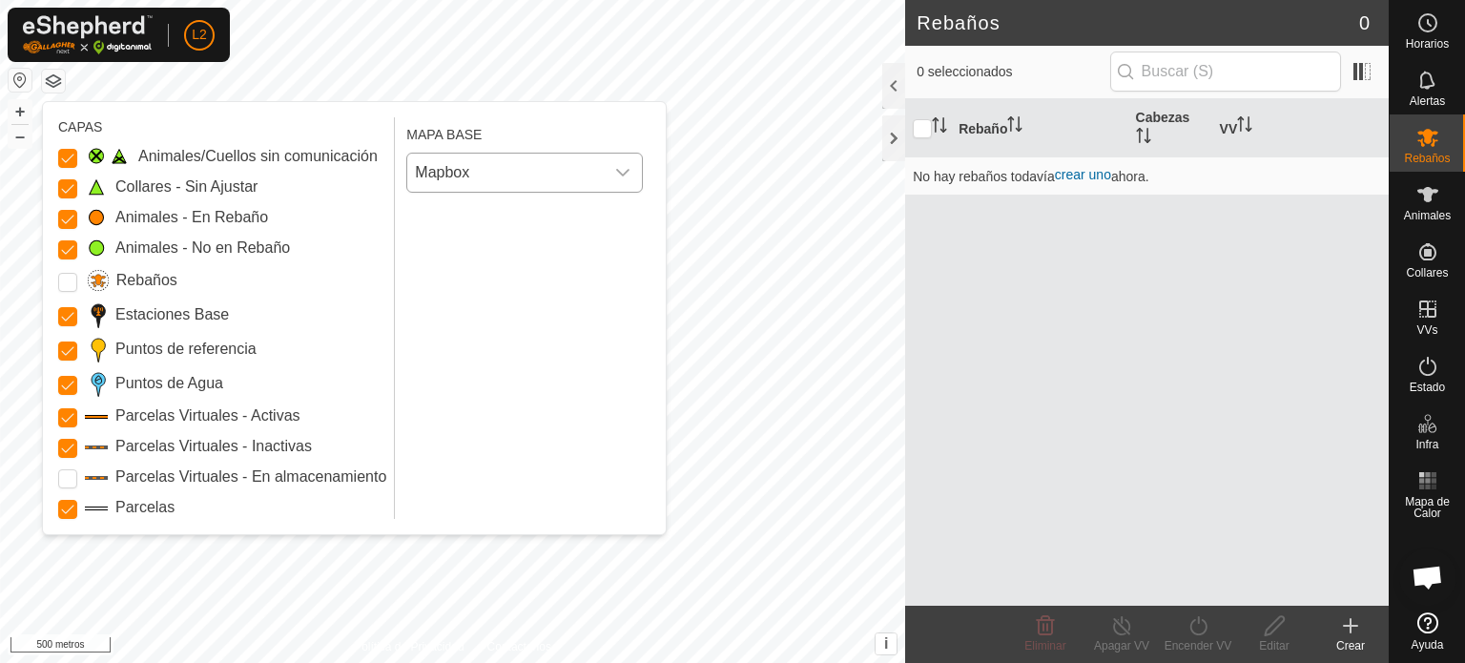
click at [617, 174] on icon "disparador desplegable" at bounding box center [622, 172] width 15 height 15
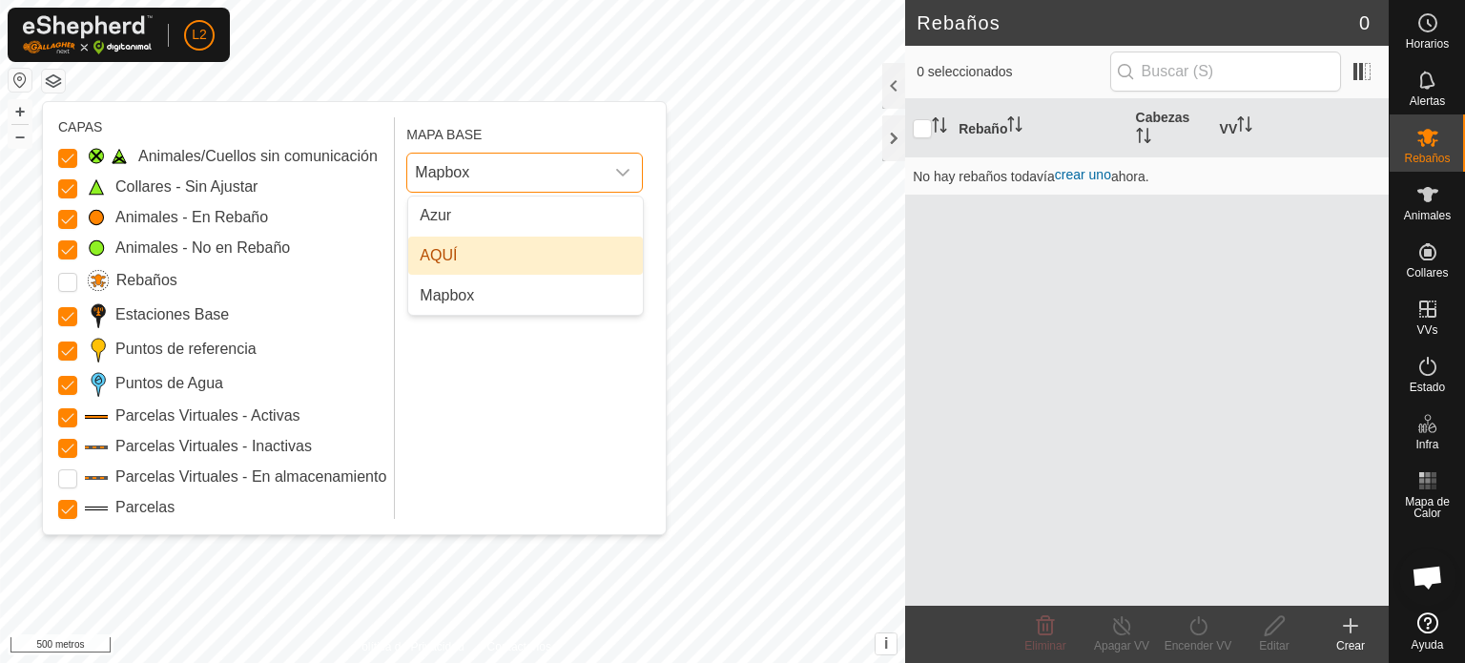
click at [588, 256] on li "AQUÍ" at bounding box center [525, 256] width 235 height 38
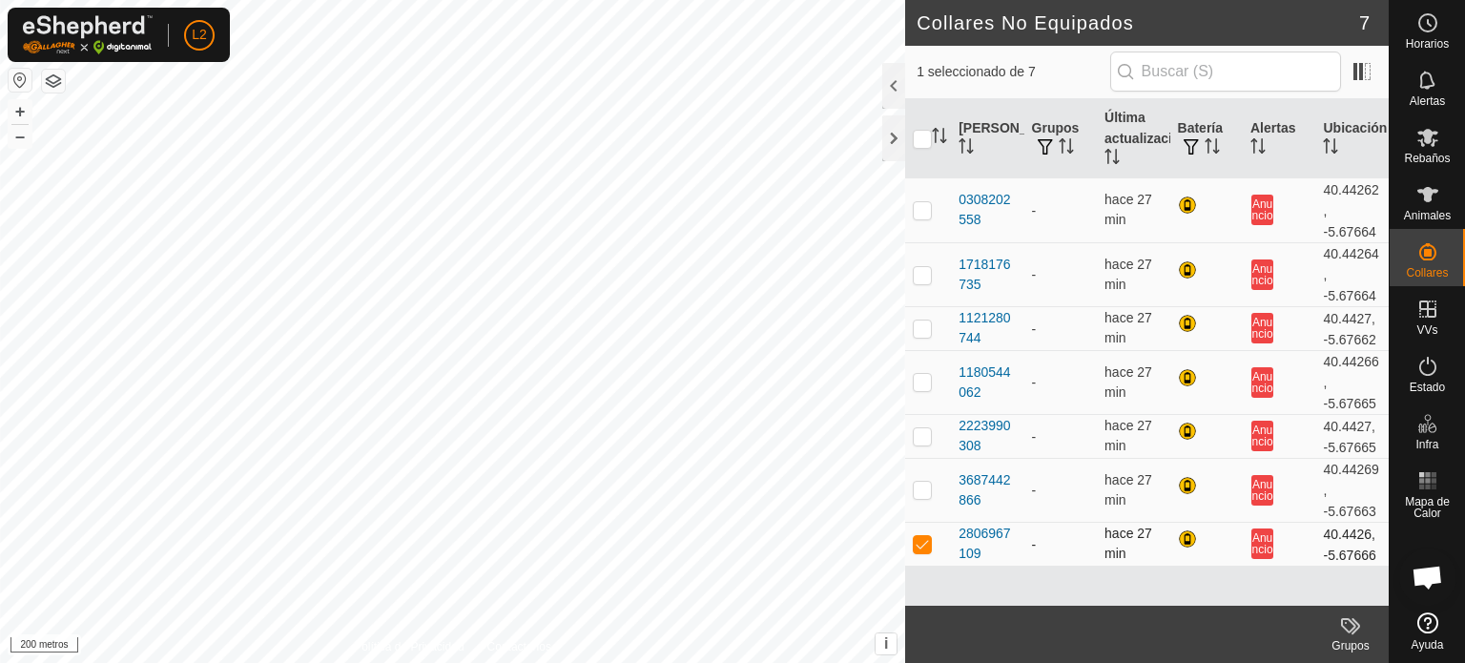
click at [923, 551] on p-checkbox at bounding box center [922, 543] width 19 height 15
checkbox input "false"
